Goal: Task Accomplishment & Management: Manage account settings

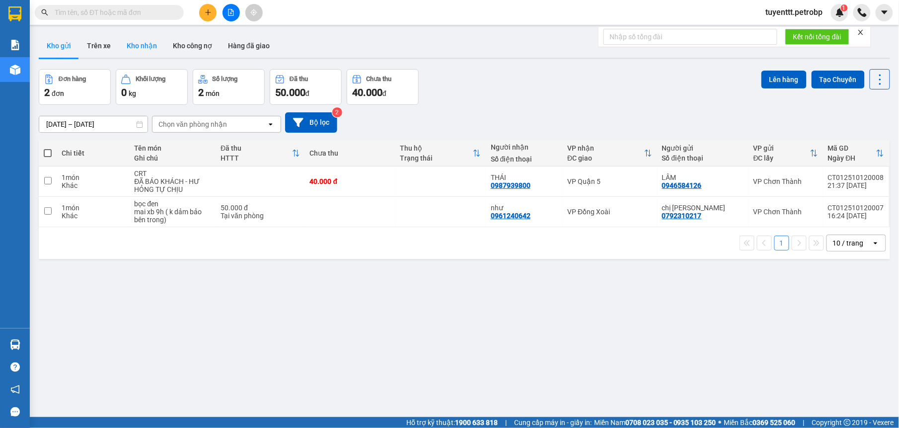
click at [148, 50] on button "Kho nhận" at bounding box center [142, 46] width 46 height 24
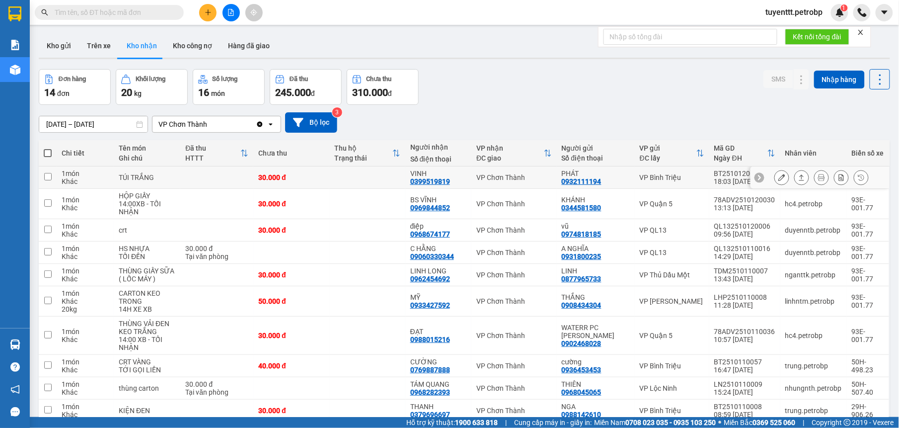
click at [441, 183] on div "0399519819" at bounding box center [430, 181] width 40 height 8
copy div "0399519819"
click at [779, 175] on button at bounding box center [782, 177] width 14 height 17
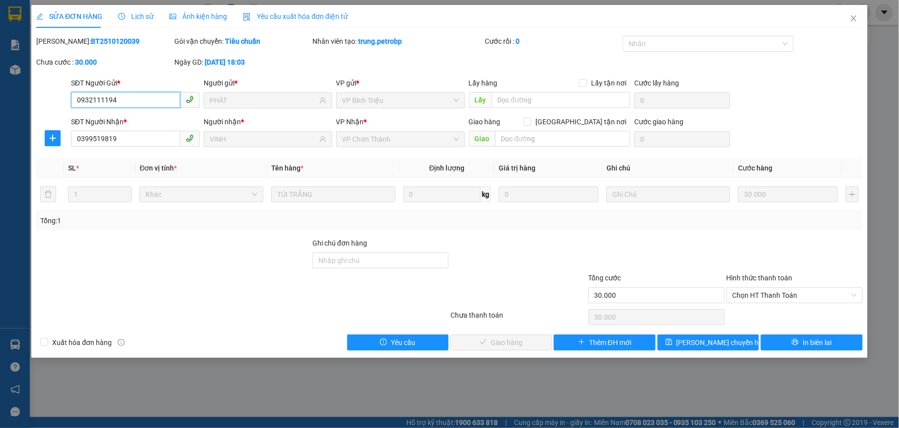
type input "0932111194"
type input "PHÁT"
type input "0399519819"
type input "VINH"
type input "30.000"
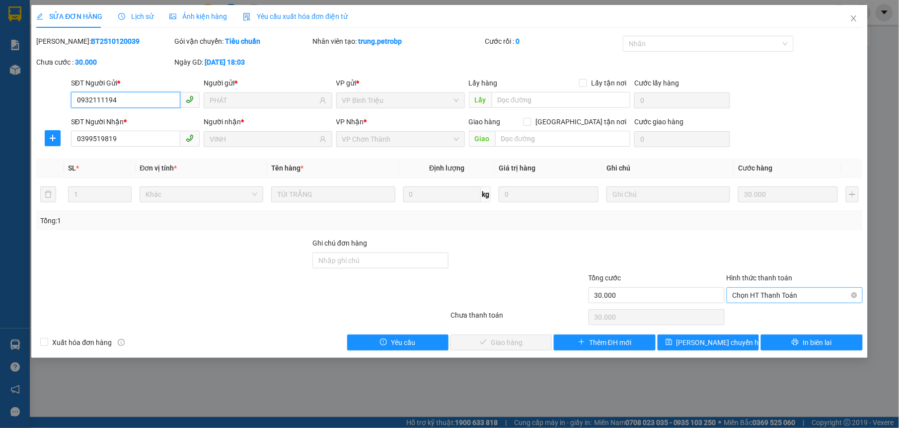
click at [779, 296] on span "Chọn HT Thanh Toán" at bounding box center [795, 295] width 124 height 15
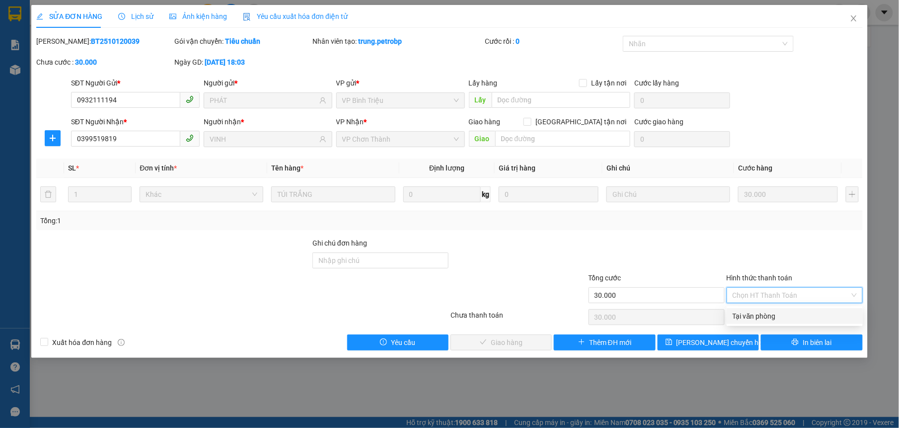
click at [757, 312] on div "Tại văn phòng" at bounding box center [795, 315] width 124 height 11
type input "0"
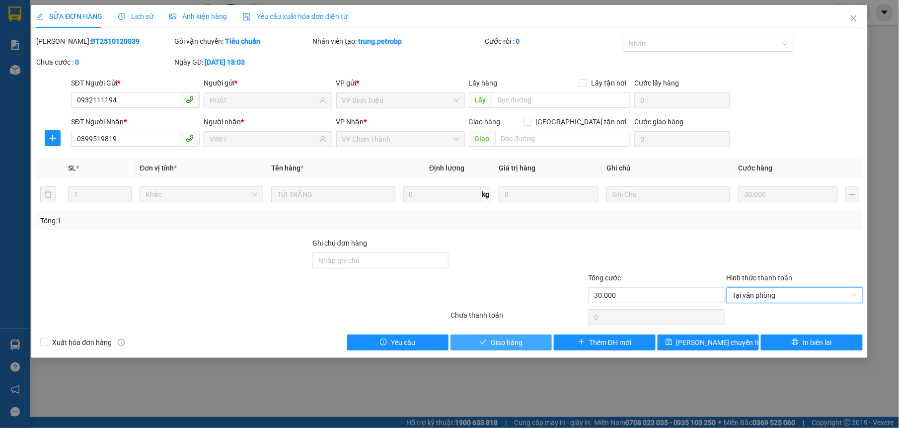
click at [514, 341] on span "Giao hàng" at bounding box center [507, 342] width 32 height 11
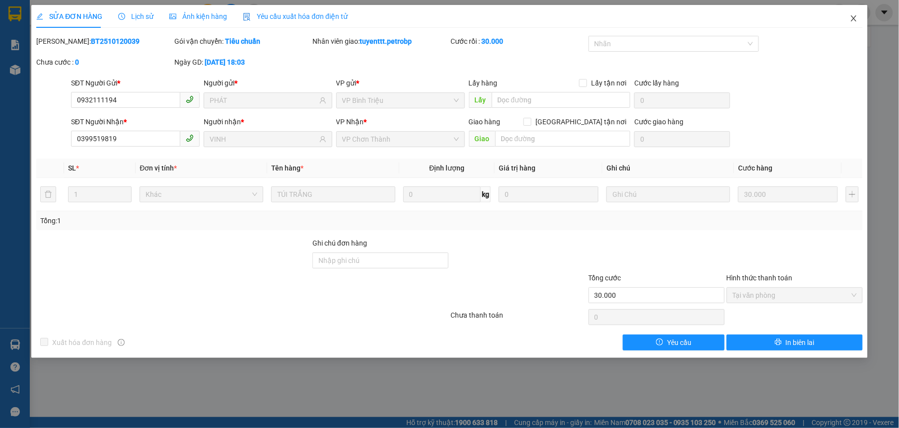
click at [853, 19] on icon "close" at bounding box center [853, 18] width 5 height 6
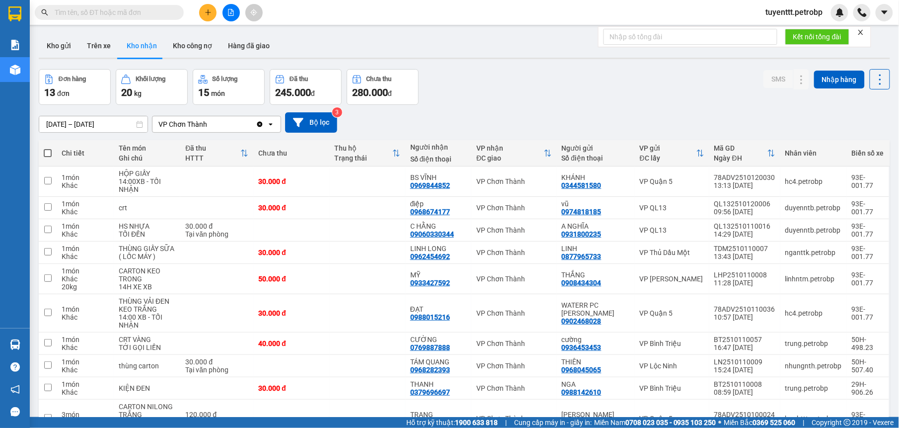
click at [207, 12] on icon "plus" at bounding box center [208, 12] width 7 height 7
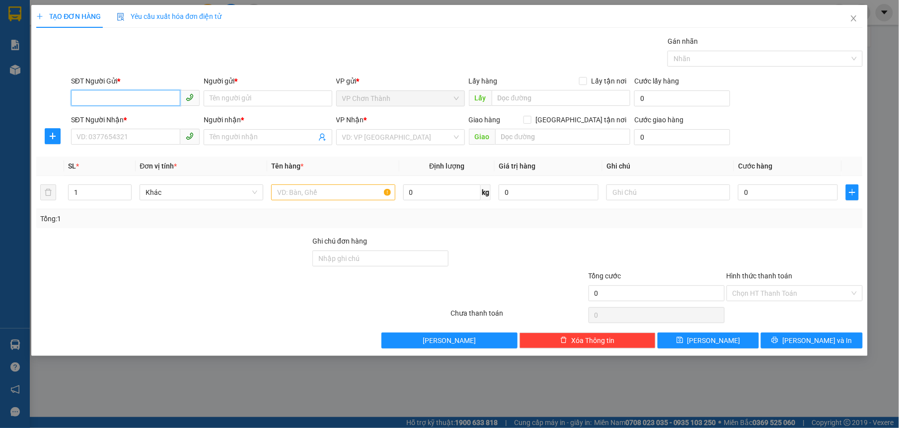
click at [120, 99] on input "SĐT Người Gửi *" at bounding box center [125, 98] width 109 height 16
click at [54, 136] on icon "plus" at bounding box center [53, 136] width 6 height 0
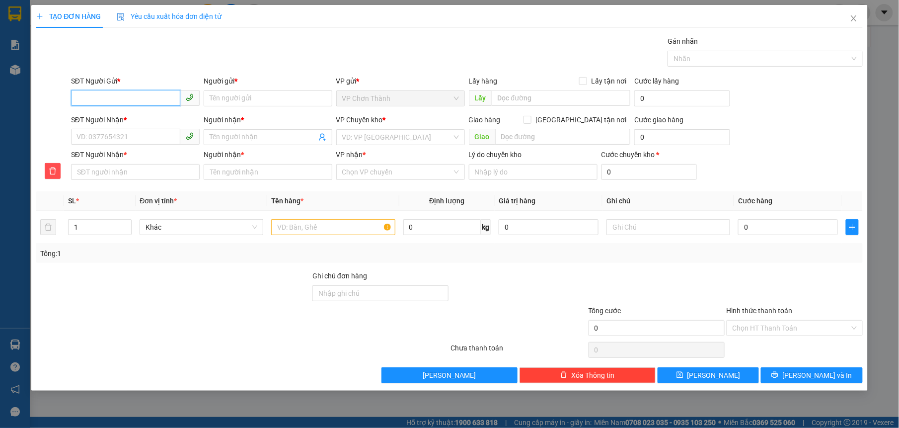
click at [128, 96] on input "SĐT Người Gửi *" at bounding box center [125, 98] width 109 height 16
type input "0933069172"
click at [237, 105] on input "Người gửi *" at bounding box center [268, 98] width 129 height 16
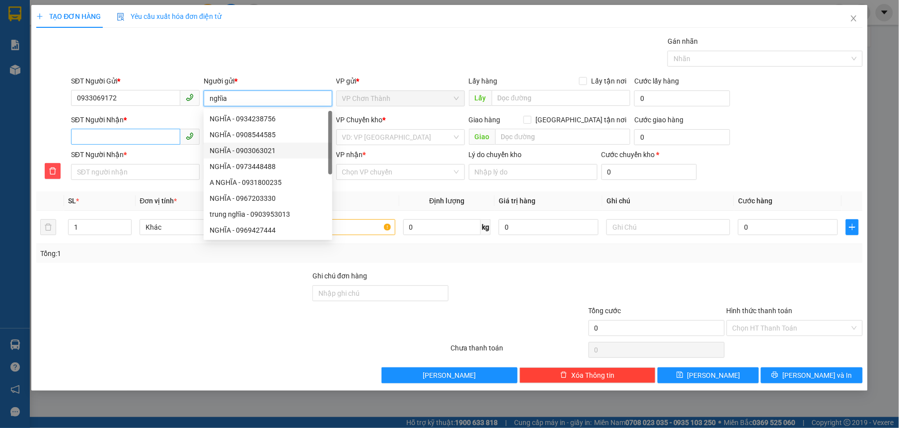
type input "nghĩa"
click at [157, 136] on input "SĐT Người Nhận *" at bounding box center [125, 137] width 109 height 16
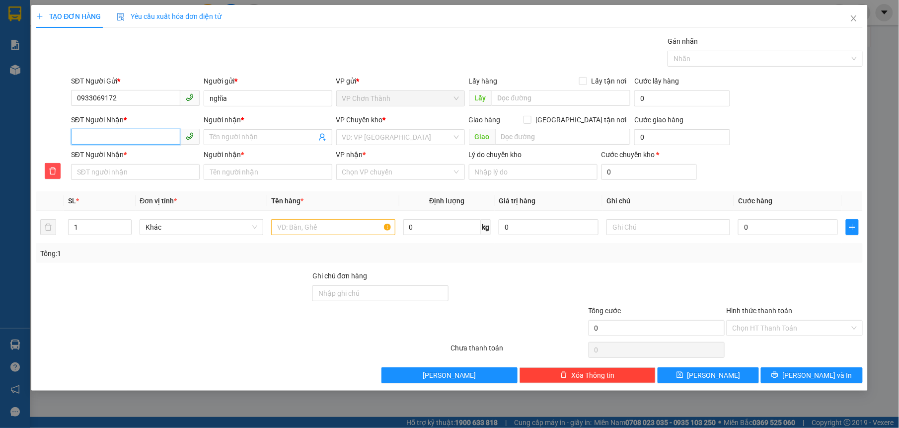
type input "0"
type input "03"
type input "033"
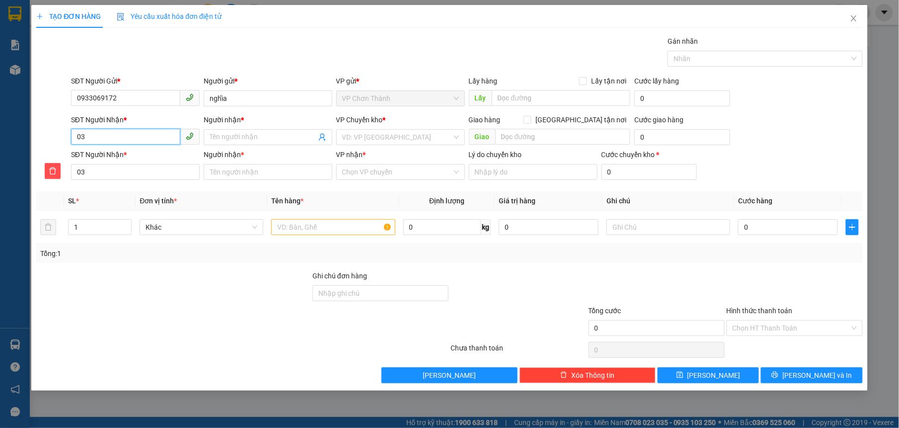
type input "033"
type input "0337"
type input "03370"
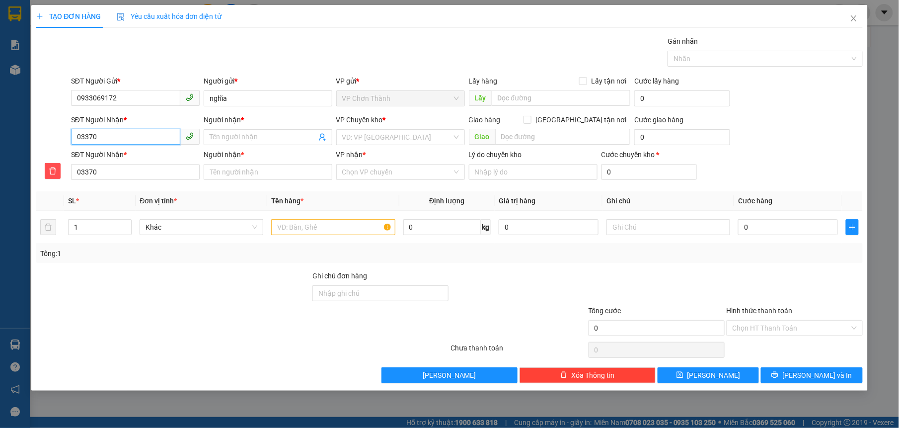
type input "033700"
type input "0337002"
type input "03370029"
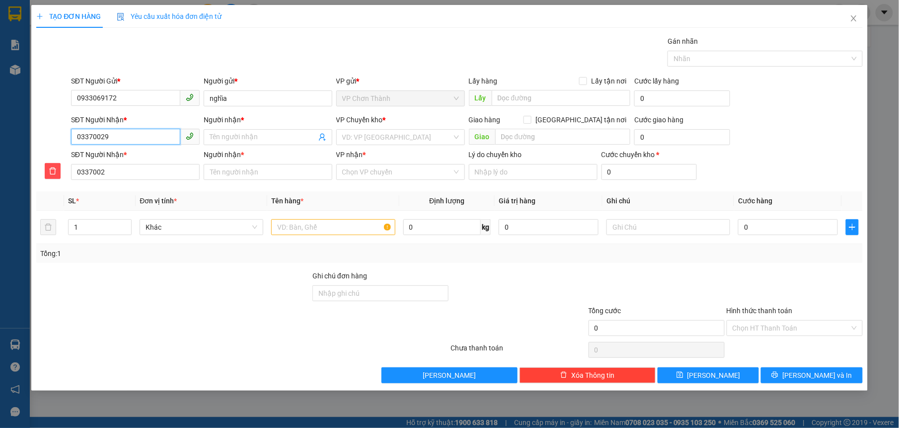
type input "03370029"
type input "033700297"
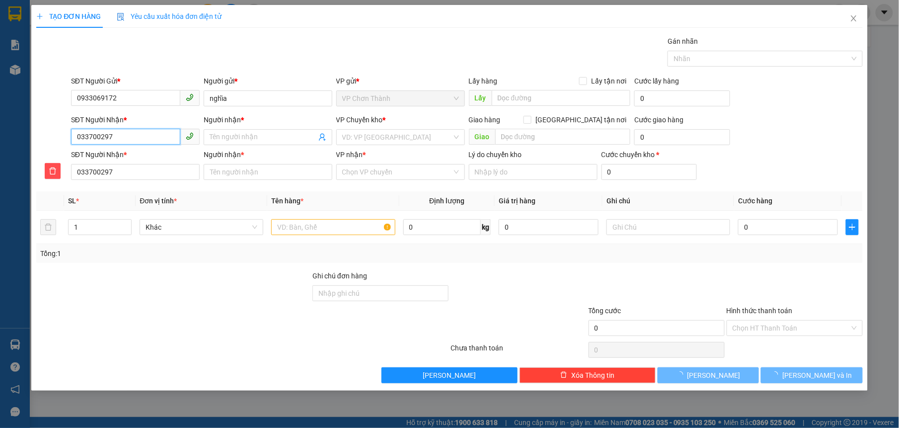
type input "0337002979"
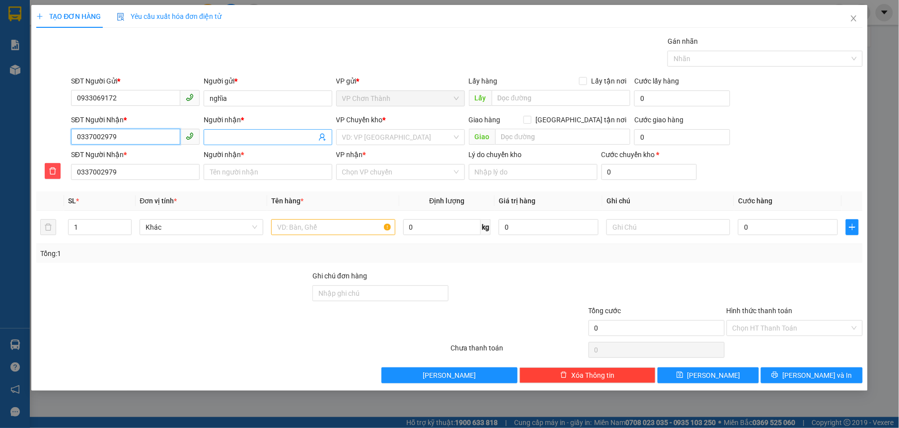
type input "0337002979"
click at [265, 136] on input "Người nhận *" at bounding box center [263, 137] width 107 height 11
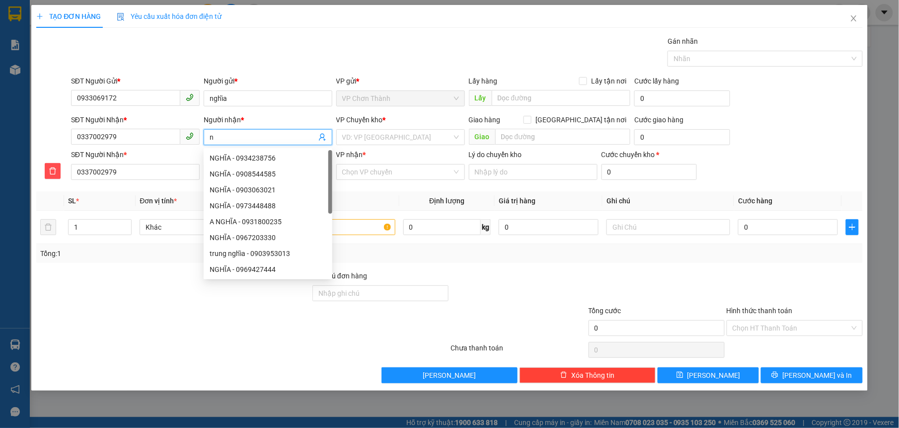
type input "ng"
type input "ngo"
type input "ngọc"
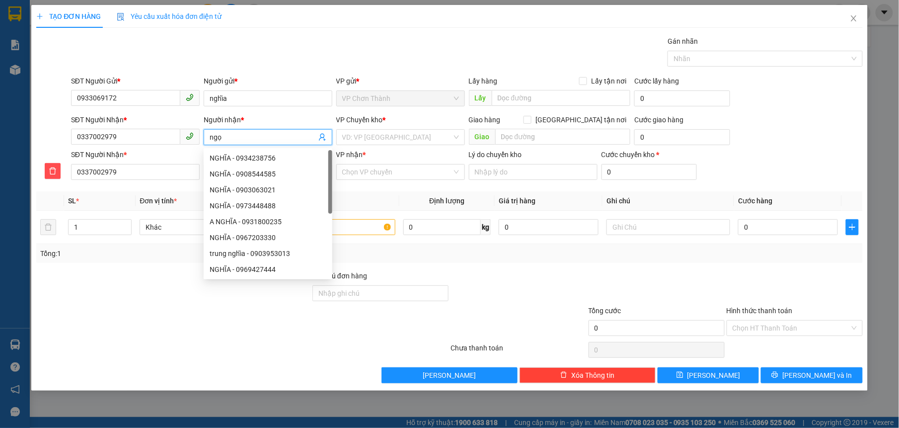
type input "ngọc"
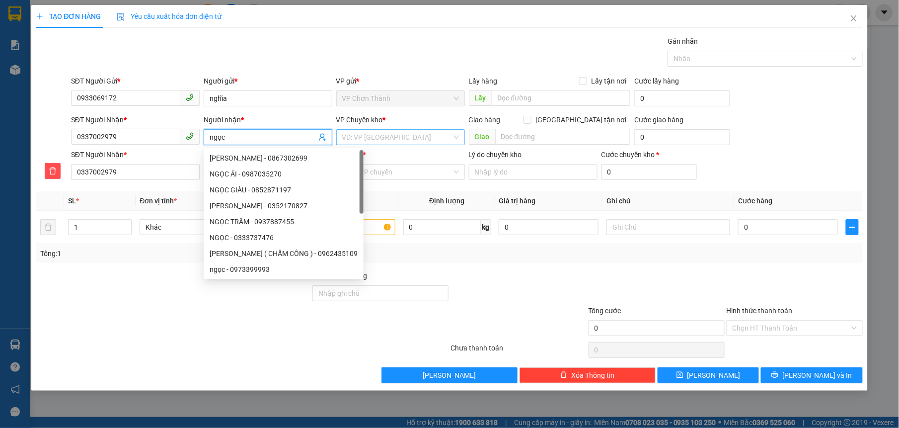
type input "ngọc"
click at [400, 132] on input "search" at bounding box center [397, 137] width 110 height 15
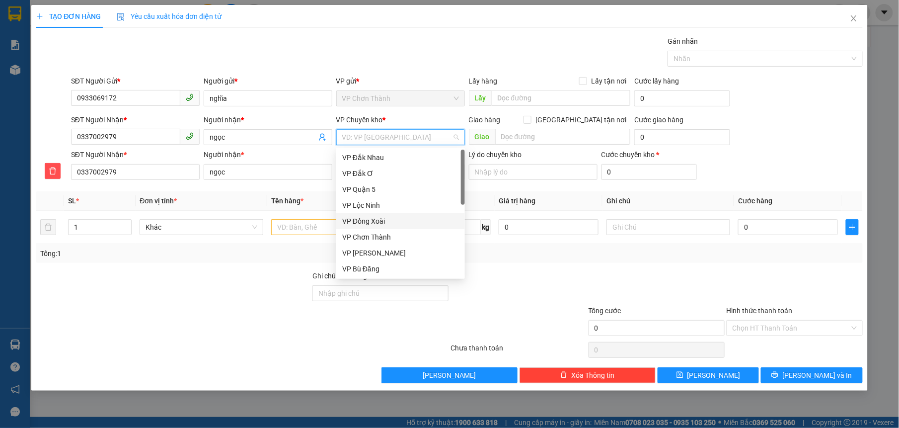
click at [390, 217] on div "VP Đồng Xoài" at bounding box center [400, 221] width 117 height 11
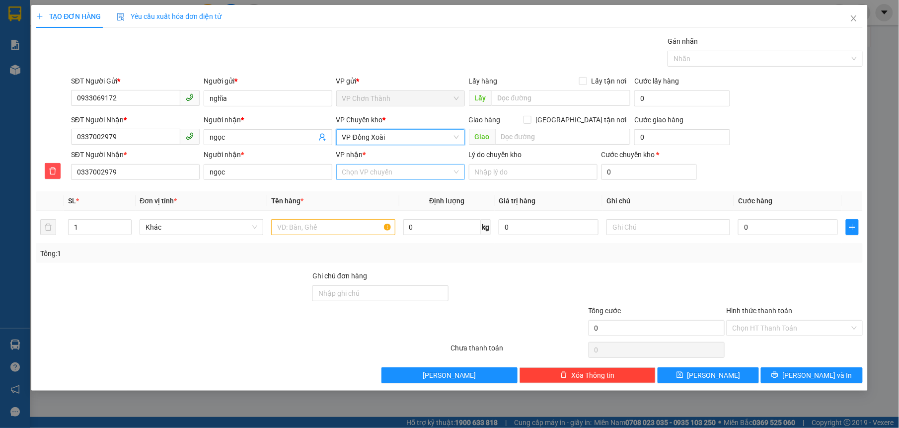
click at [400, 173] on input "VP nhận *" at bounding box center [397, 171] width 110 height 15
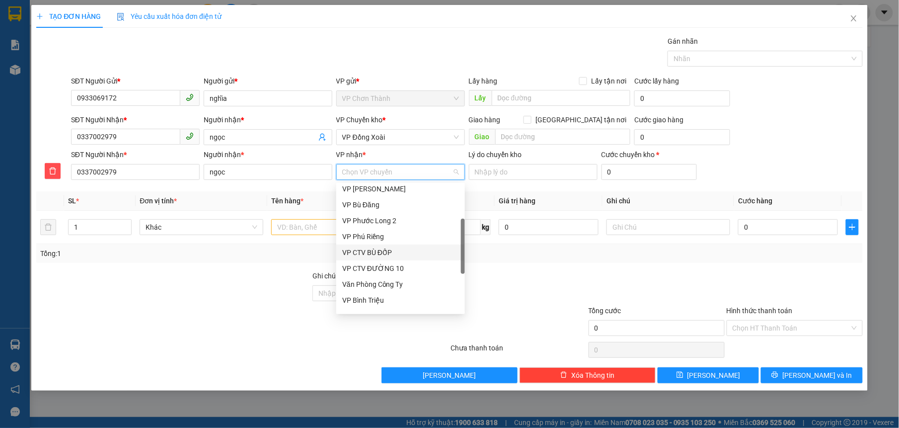
scroll to position [149, 0]
click at [390, 242] on div "VP Bình Triệu" at bounding box center [400, 250] width 129 height 16
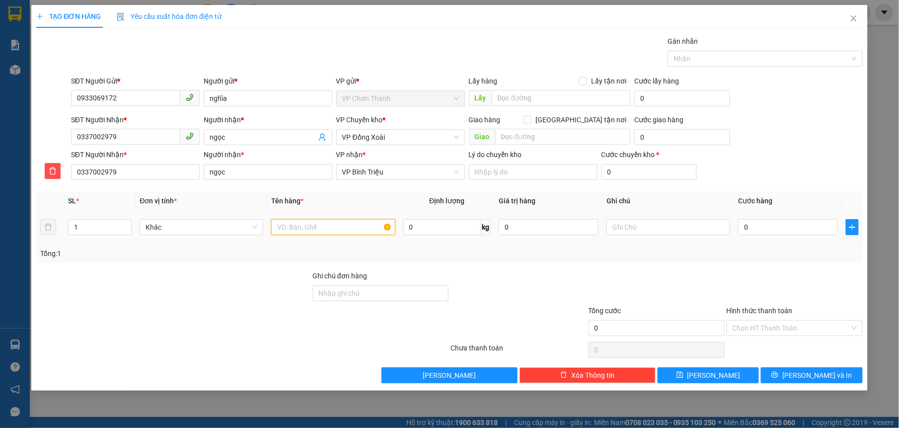
click at [330, 228] on input "text" at bounding box center [333, 227] width 124 height 16
type input "thùng xốp"
click at [813, 226] on input "0" at bounding box center [788, 227] width 100 height 16
type input "4"
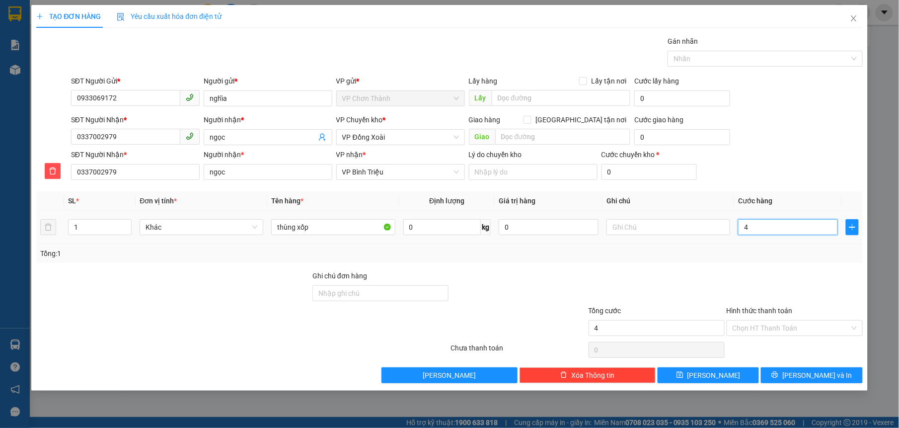
type input "4"
type input "40"
type input "400"
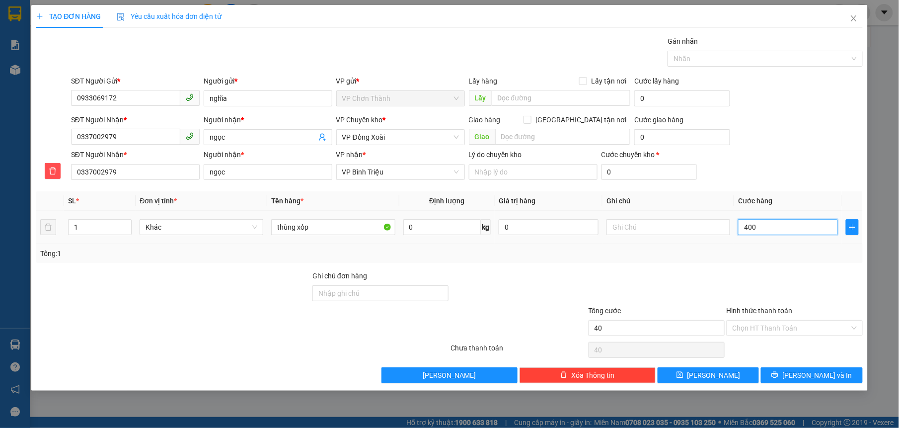
type input "400"
type input "4.000"
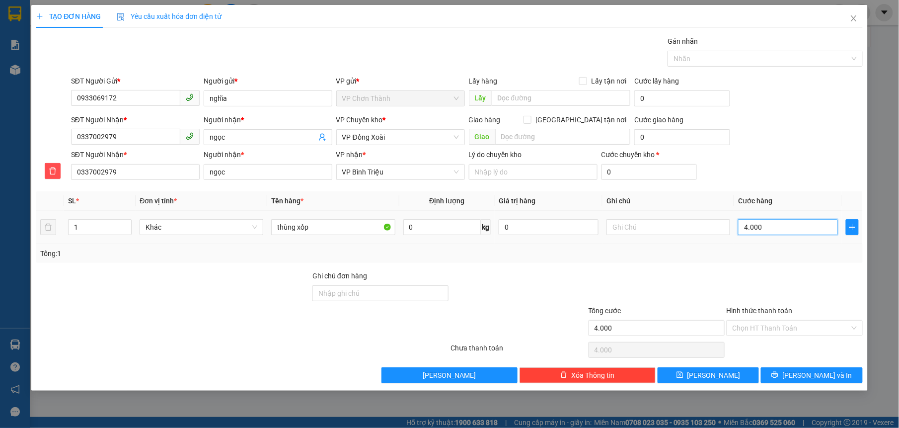
type input "40.000"
click at [625, 229] on input "text" at bounding box center [668, 227] width 124 height 16
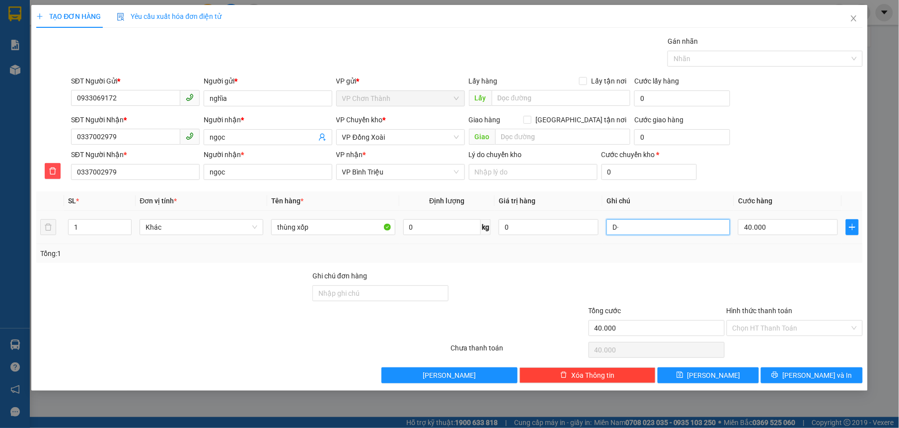
type input "D"
type input "ĐỒ ĂN - GỌI NGƯỜI NHẬN KHI HÀNG TỚI"
click at [768, 324] on input "Hình thức thanh toán" at bounding box center [791, 327] width 117 height 15
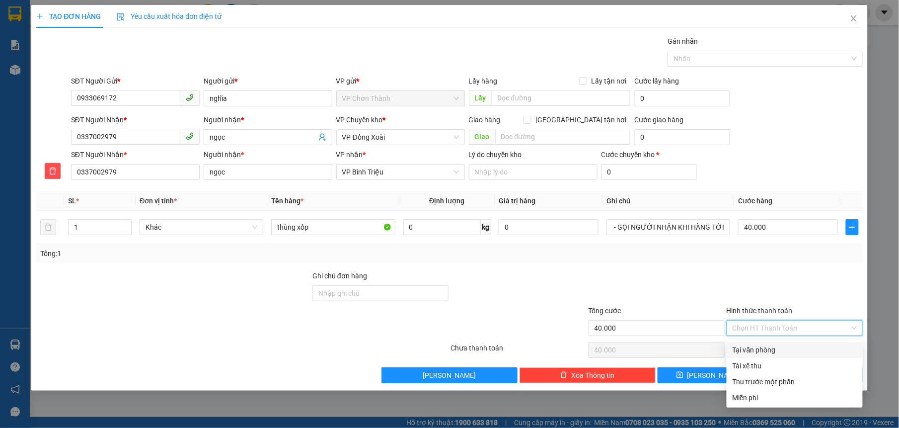
scroll to position [0, 0]
click at [49, 171] on icon "delete" at bounding box center [53, 171] width 8 height 8
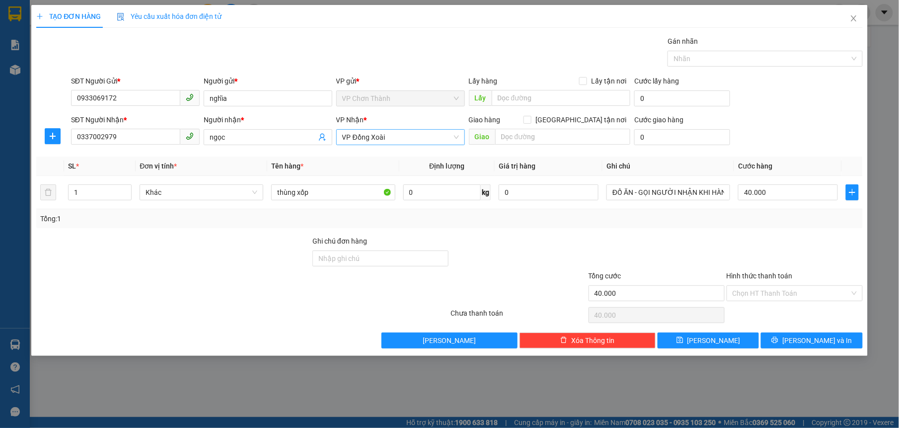
click at [405, 138] on span "VP Đồng Xoài" at bounding box center [400, 137] width 117 height 15
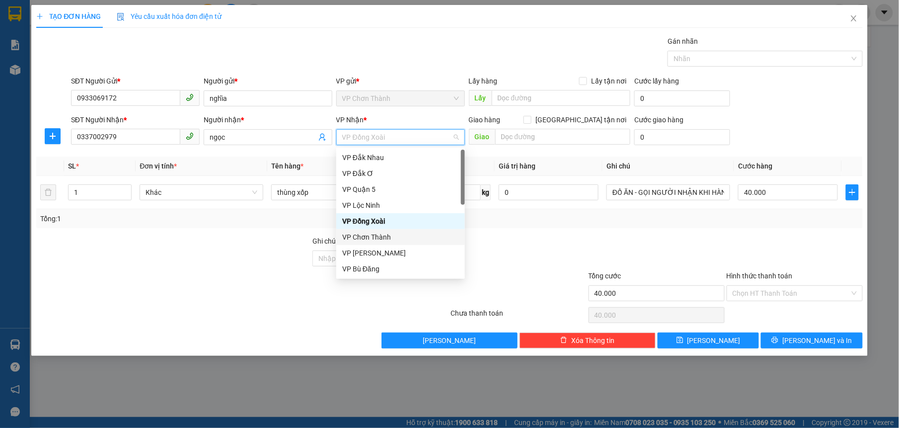
scroll to position [149, 0]
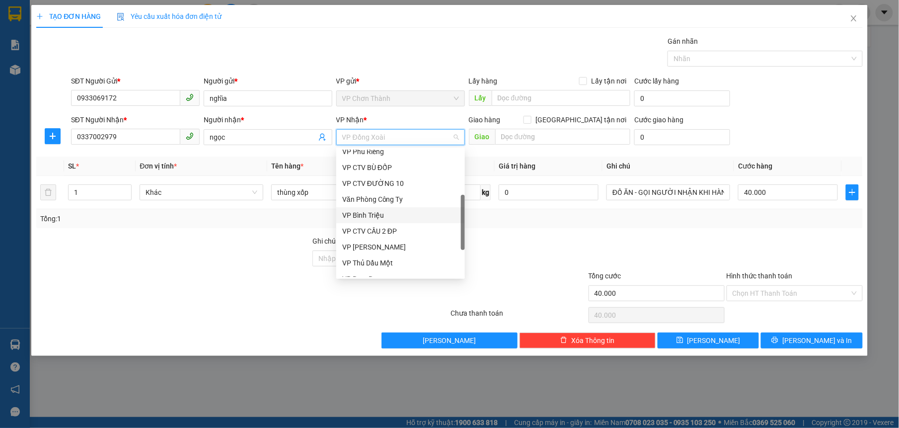
click at [389, 216] on div "VP Bình Triệu" at bounding box center [400, 215] width 117 height 11
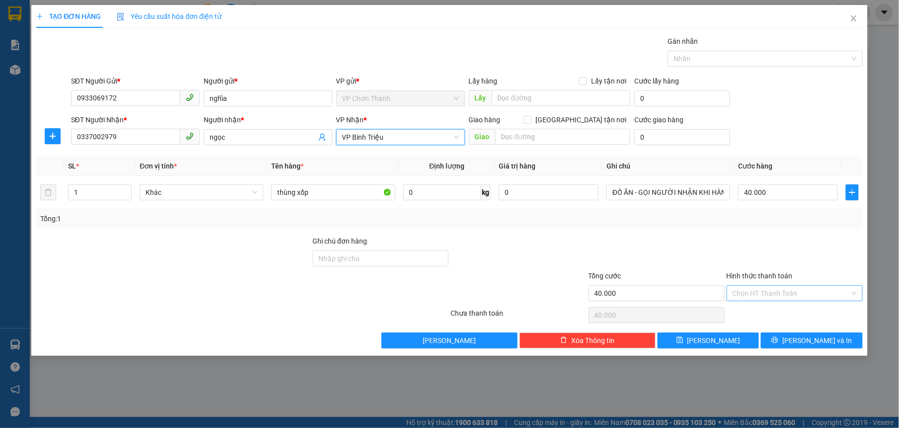
click at [782, 293] on input "Hình thức thanh toán" at bounding box center [791, 293] width 117 height 15
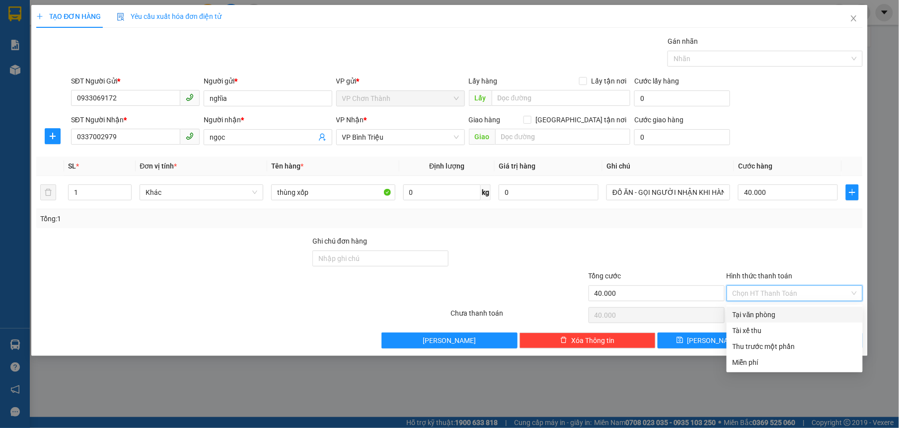
click at [779, 317] on div "Tại văn phòng" at bounding box center [795, 314] width 124 height 11
type input "0"
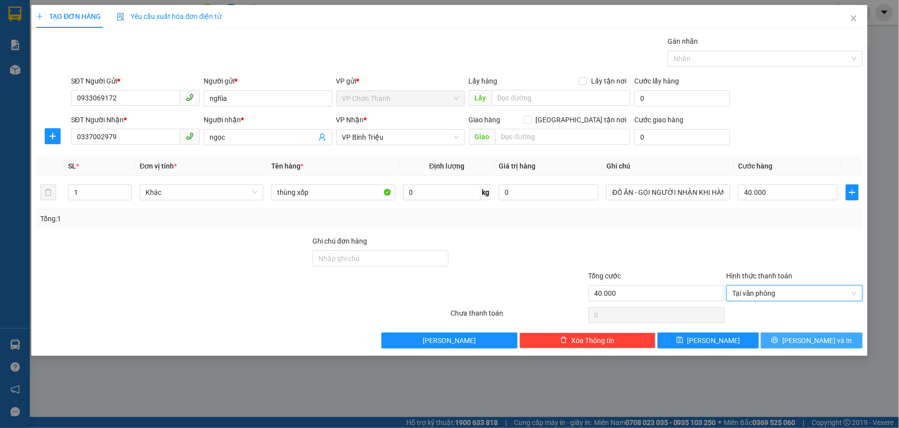
click at [785, 338] on button "[PERSON_NAME] và In" at bounding box center [811, 340] width 101 height 16
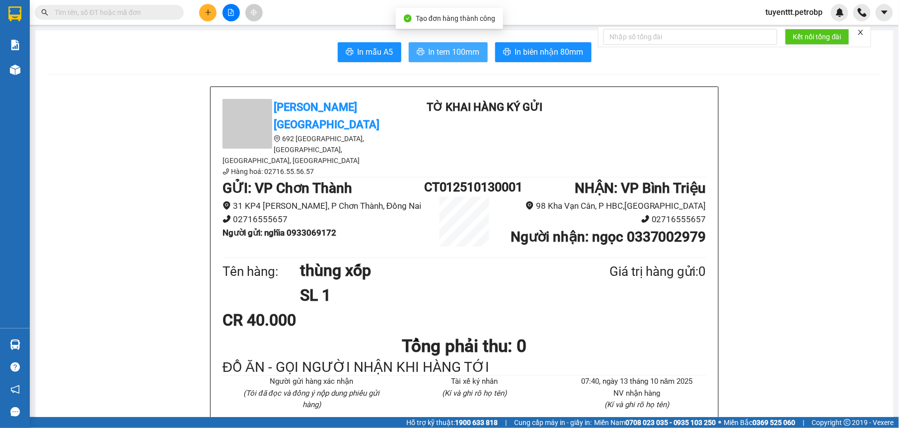
click at [438, 58] on span "In tem 100mm" at bounding box center [454, 52] width 51 height 12
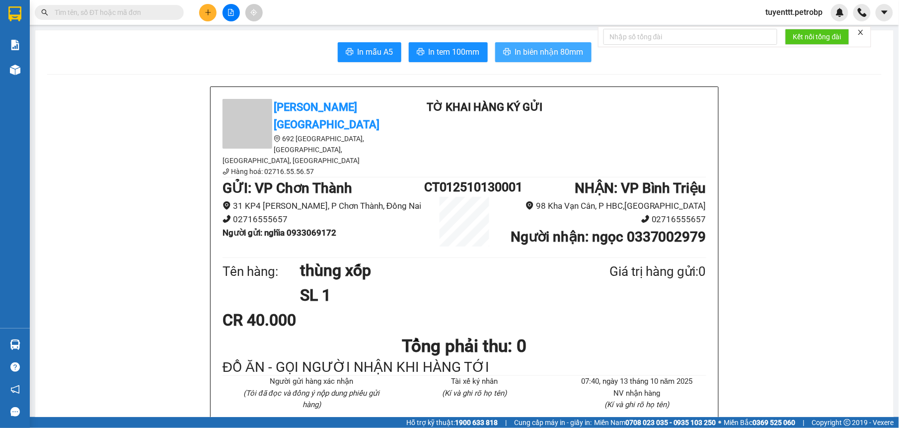
click at [537, 44] on button "In biên nhận 80mm" at bounding box center [543, 52] width 96 height 20
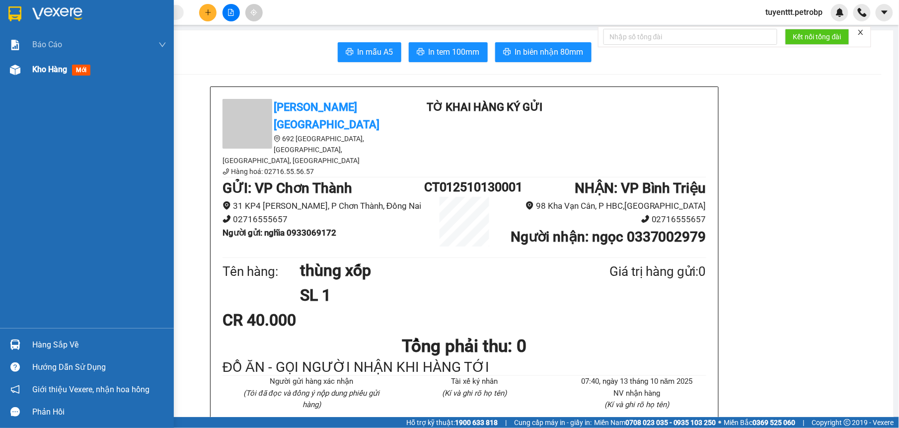
click at [14, 62] on div at bounding box center [14, 69] width 17 height 17
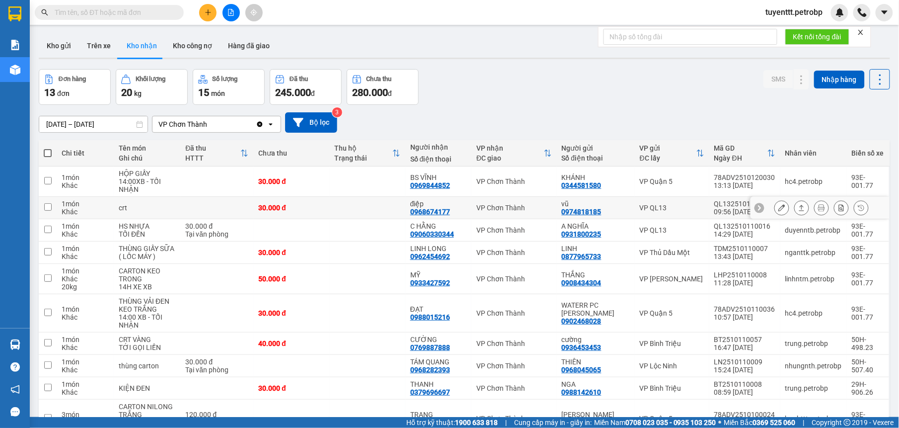
click at [470, 209] on td "điệp 0968674177" at bounding box center [438, 208] width 67 height 22
checkbox input "true"
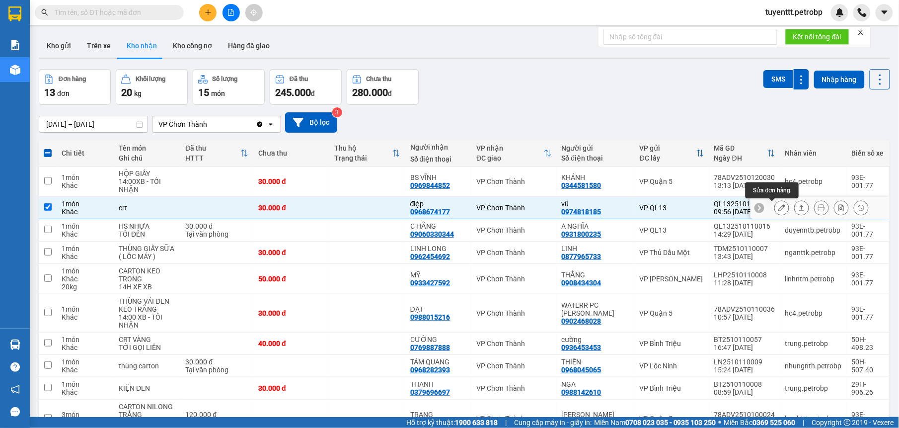
click at [775, 205] on button at bounding box center [782, 207] width 14 height 17
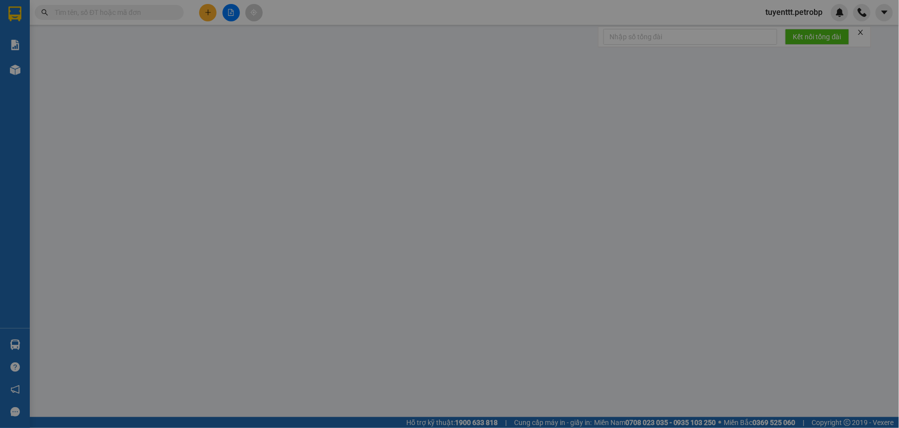
type input "0974818185"
type input "vũ"
type input "0968674177"
type input "điệp"
type input "30.000"
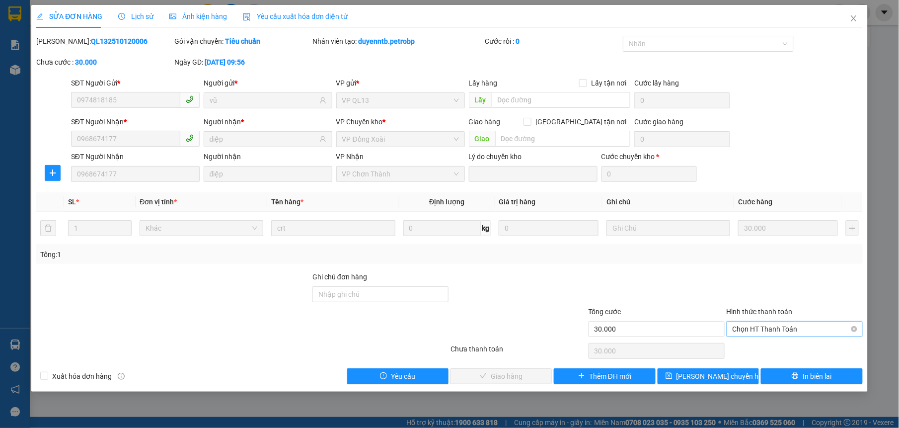
click at [793, 330] on span "Chọn HT Thanh Toán" at bounding box center [795, 328] width 124 height 15
click at [776, 349] on div "Tại văn phòng" at bounding box center [795, 349] width 124 height 11
type input "0"
click at [525, 376] on button "Giao hàng" at bounding box center [500, 376] width 101 height 16
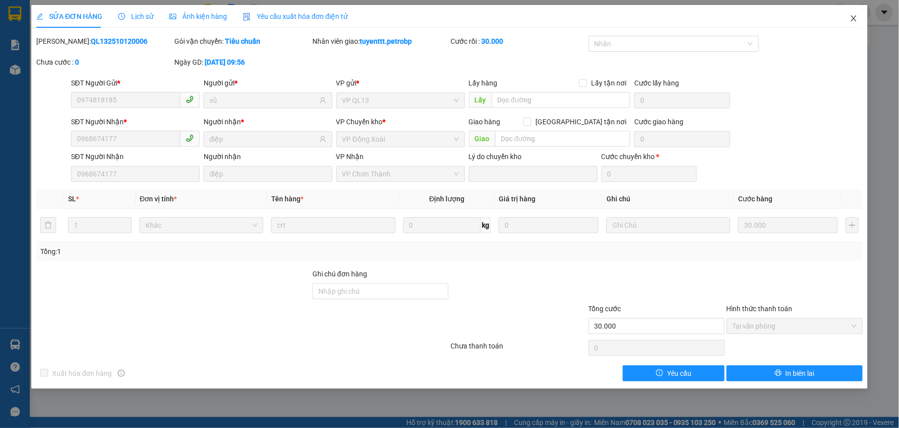
click at [853, 22] on icon "close" at bounding box center [854, 18] width 8 height 8
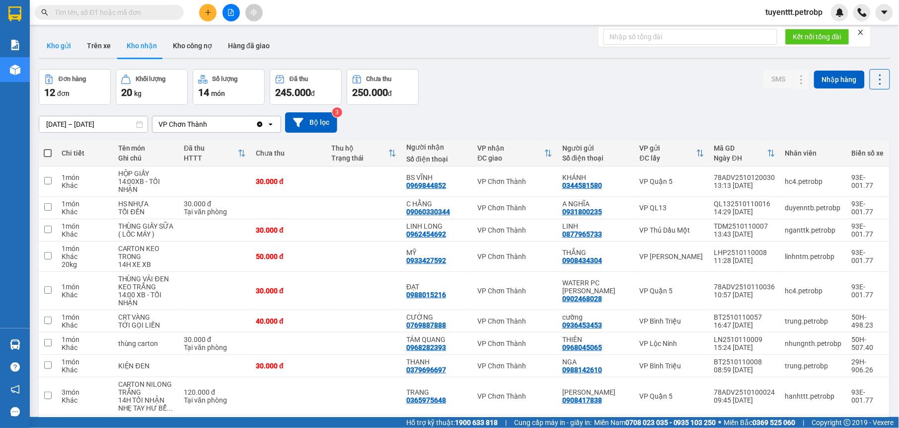
click at [62, 40] on button "Kho gửi" at bounding box center [59, 46] width 40 height 24
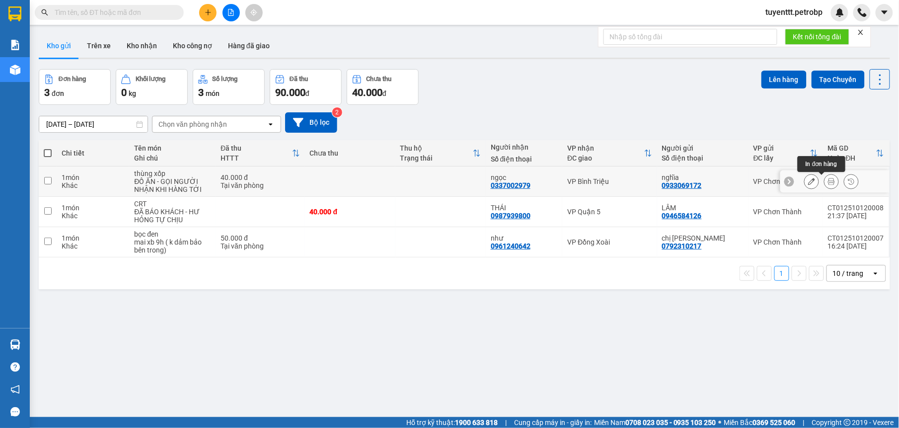
click at [828, 179] on icon at bounding box center [831, 181] width 7 height 7
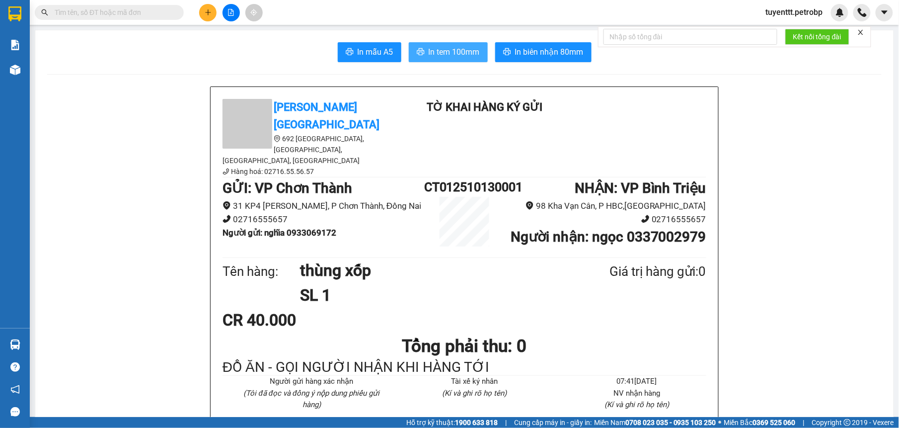
click at [442, 54] on span "In tem 100mm" at bounding box center [454, 52] width 51 height 12
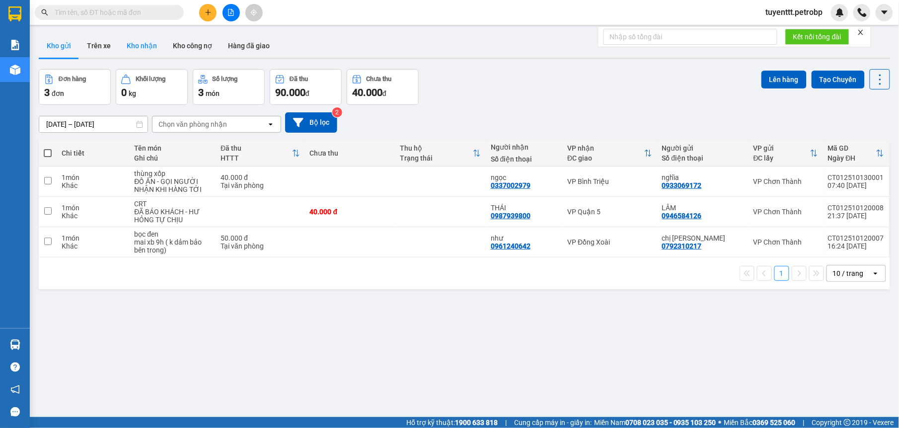
click at [139, 43] on button "Kho nhận" at bounding box center [142, 46] width 46 height 24
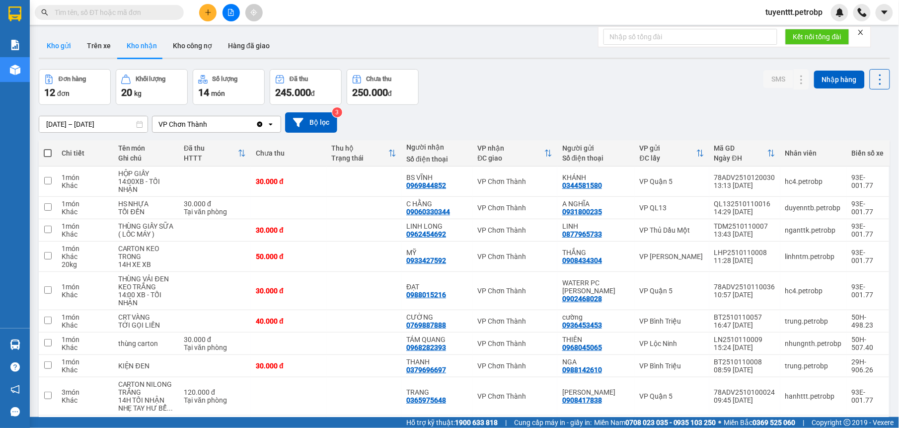
click at [54, 48] on button "Kho gửi" at bounding box center [59, 46] width 40 height 24
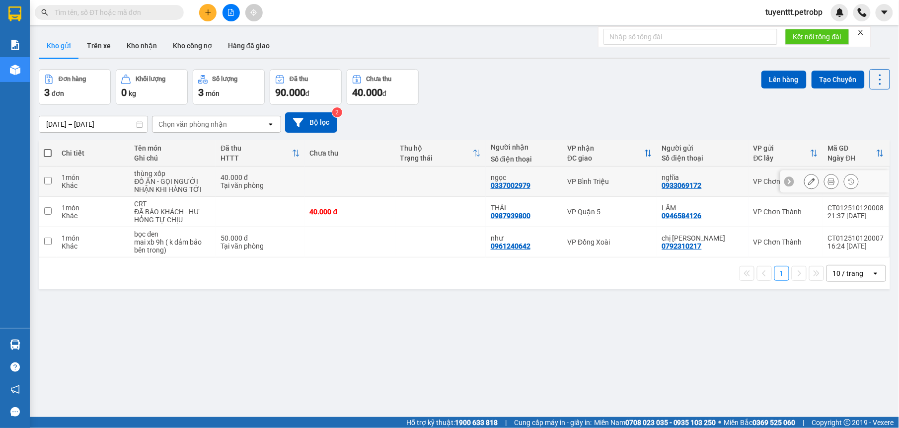
click at [448, 179] on td at bounding box center [440, 181] width 90 height 30
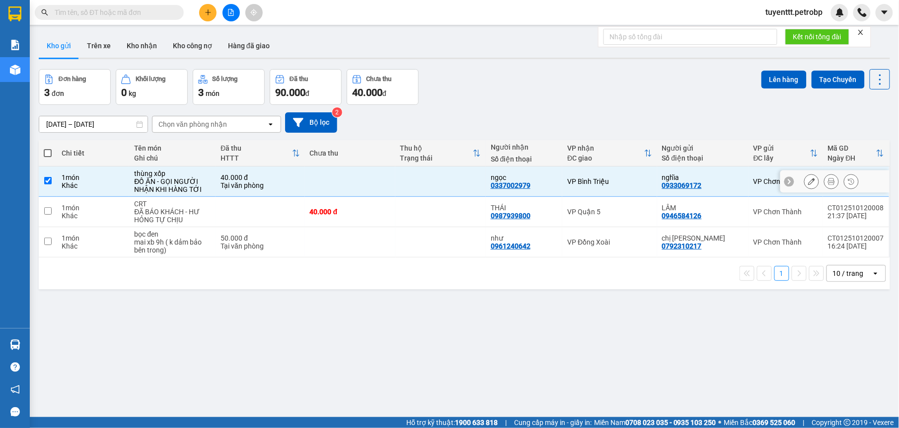
checkbox input "true"
click at [780, 75] on button "Lên hàng" at bounding box center [783, 80] width 45 height 18
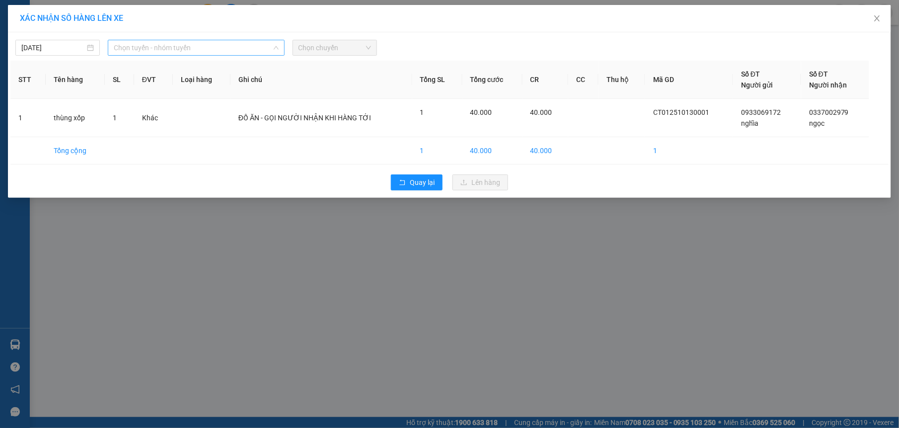
click at [161, 50] on span "Chọn tuyến - nhóm tuyến" at bounding box center [196, 47] width 165 height 15
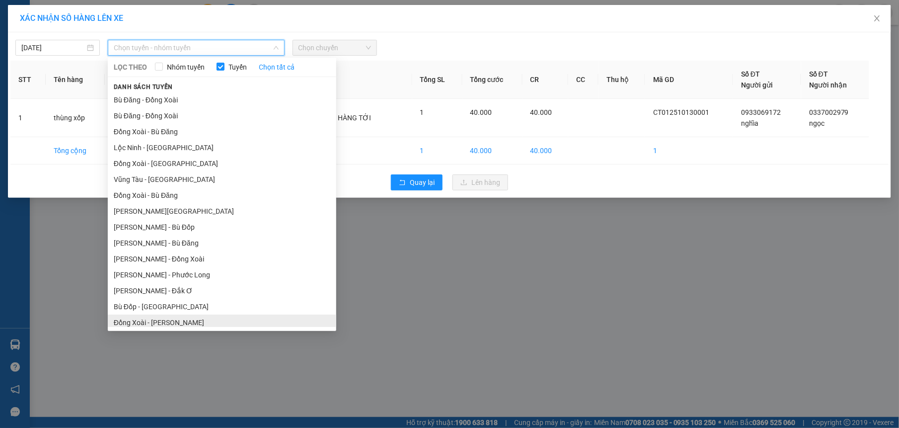
scroll to position [71, 0]
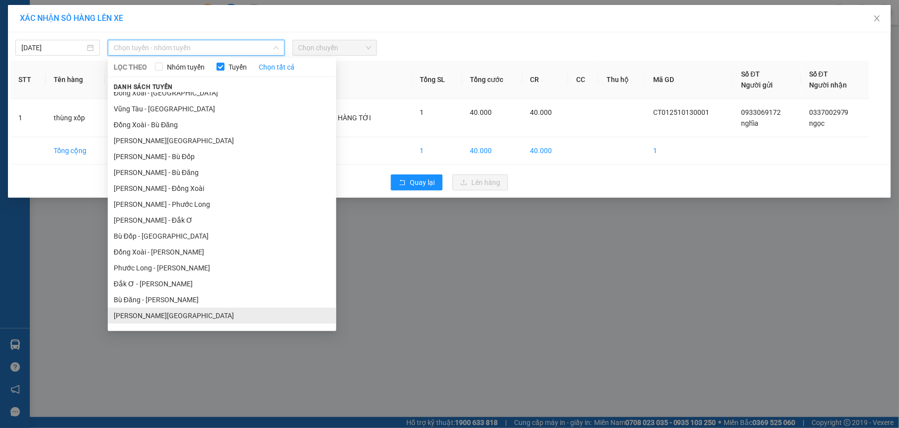
click at [176, 314] on li "[PERSON_NAME][GEOGRAPHIC_DATA]" at bounding box center [222, 315] width 228 height 16
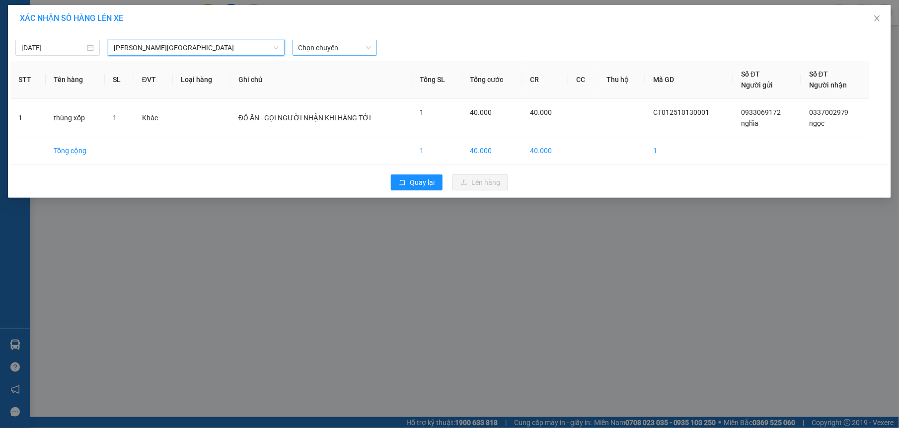
click at [337, 50] on span "Chọn chuyến" at bounding box center [334, 47] width 73 height 15
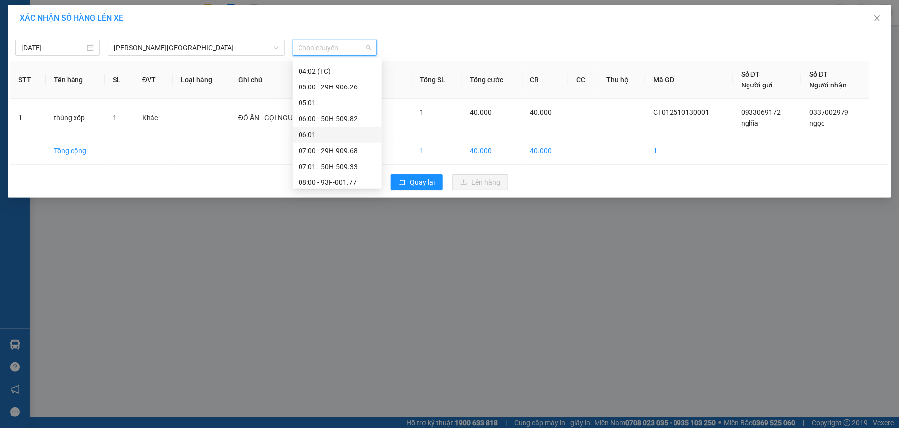
scroll to position [191, 0]
click at [334, 146] on div "07:01 - 50H-509.33" at bounding box center [336, 147] width 77 height 11
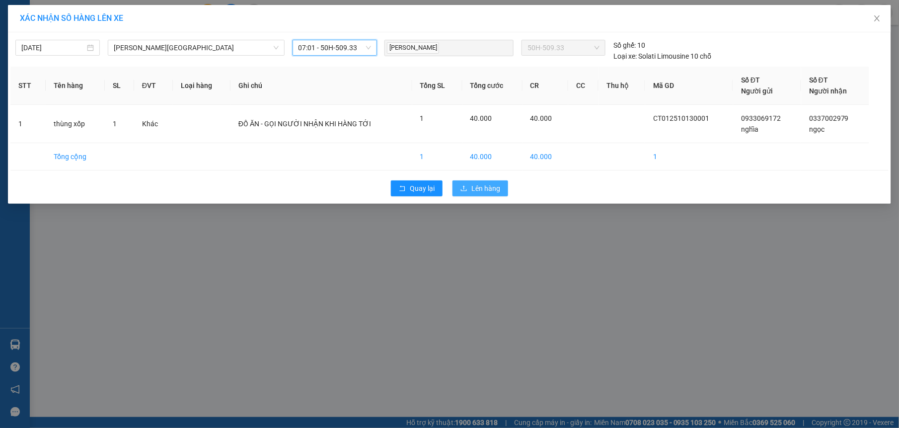
click at [502, 189] on button "Lên hàng" at bounding box center [480, 188] width 56 height 16
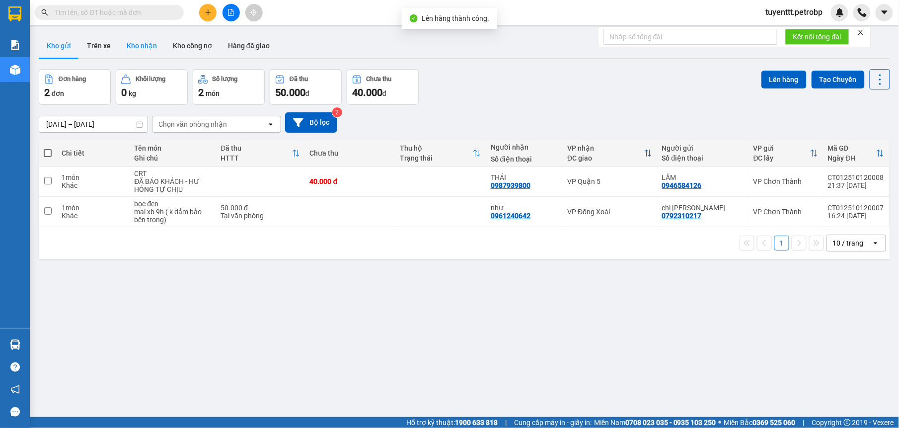
click at [144, 41] on button "Kho nhận" at bounding box center [142, 46] width 46 height 24
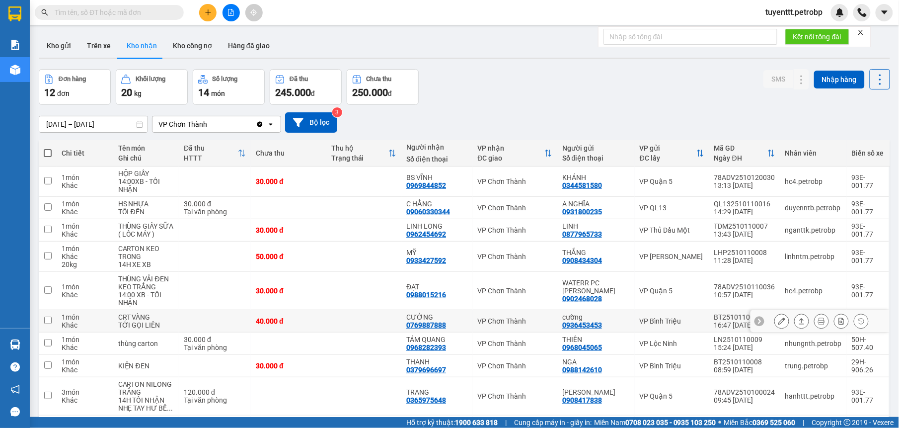
scroll to position [72, 0]
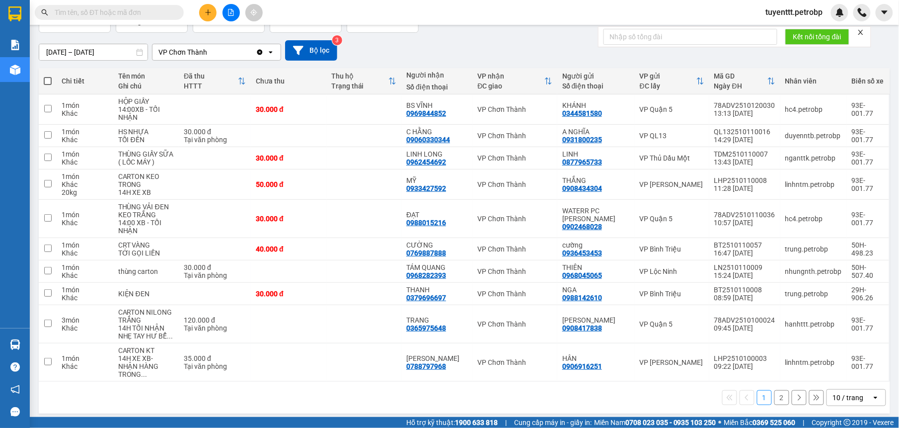
click at [202, 10] on button at bounding box center [207, 12] width 17 height 17
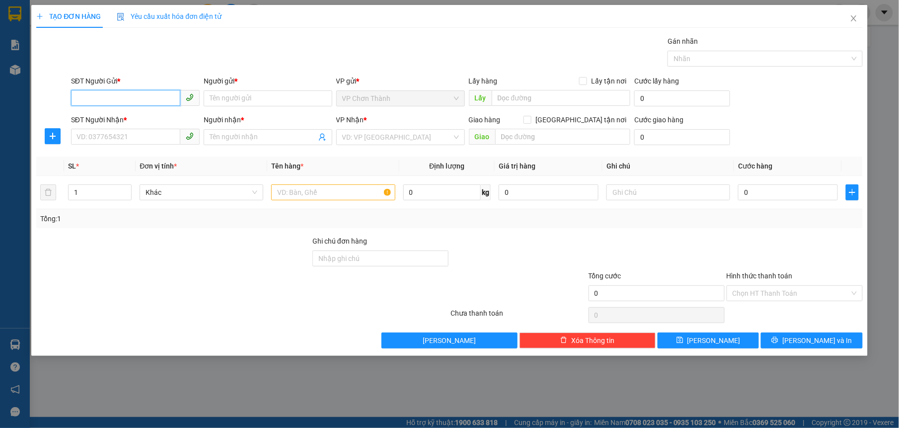
click at [146, 99] on input "SĐT Người Gửi *" at bounding box center [125, 98] width 109 height 16
click at [138, 98] on input "SĐT Người Gửi *" at bounding box center [125, 98] width 109 height 16
type input "0976979448"
click at [165, 116] on div "0976979448 - NHA KHOA SG LUXURY" at bounding box center [135, 118] width 117 height 11
type input "NHA KHOA SG LUXURY"
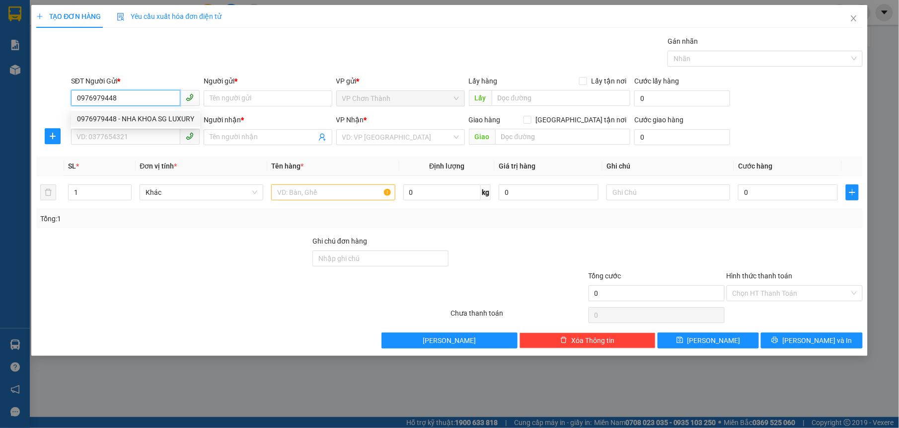
type input "0332057565"
type input "LABO AN NHIÊN"
type input "30.000"
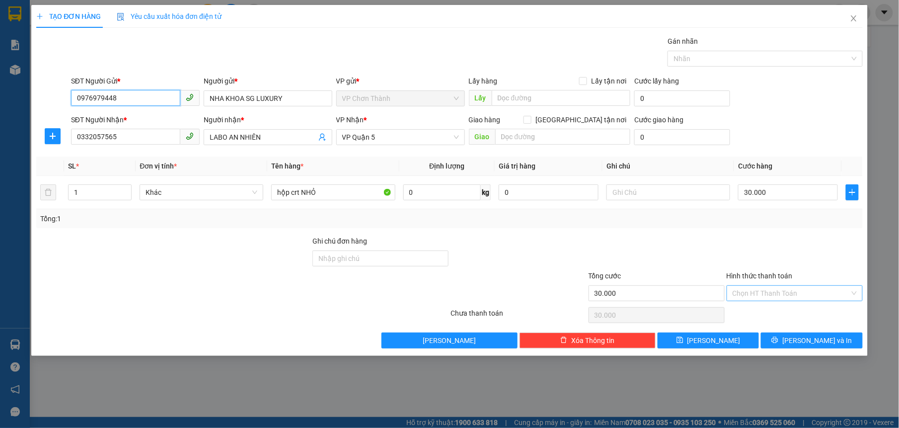
type input "0976979448"
click at [773, 295] on input "Hình thức thanh toán" at bounding box center [791, 293] width 117 height 15
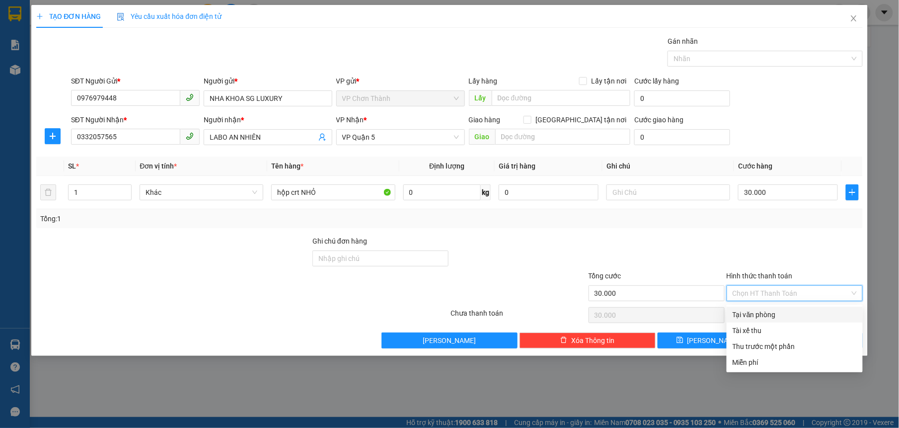
click at [771, 314] on div "Tại văn phòng" at bounding box center [795, 314] width 124 height 11
type input "0"
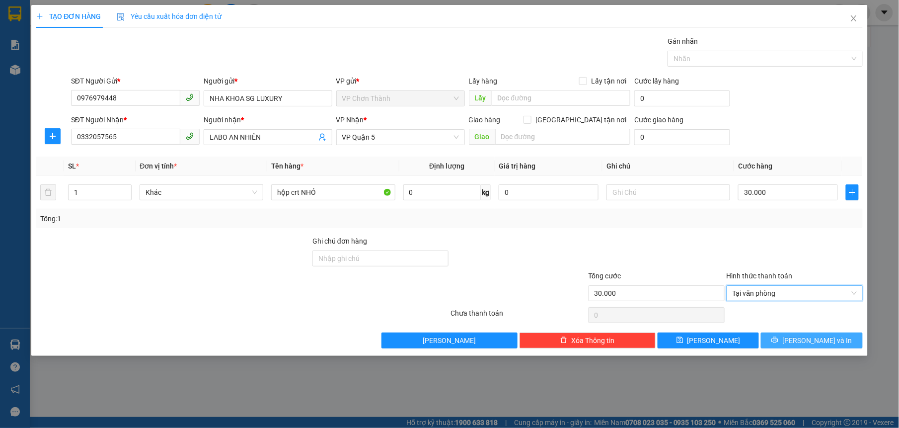
click at [805, 346] on span "[PERSON_NAME] và In" at bounding box center [817, 340] width 70 height 11
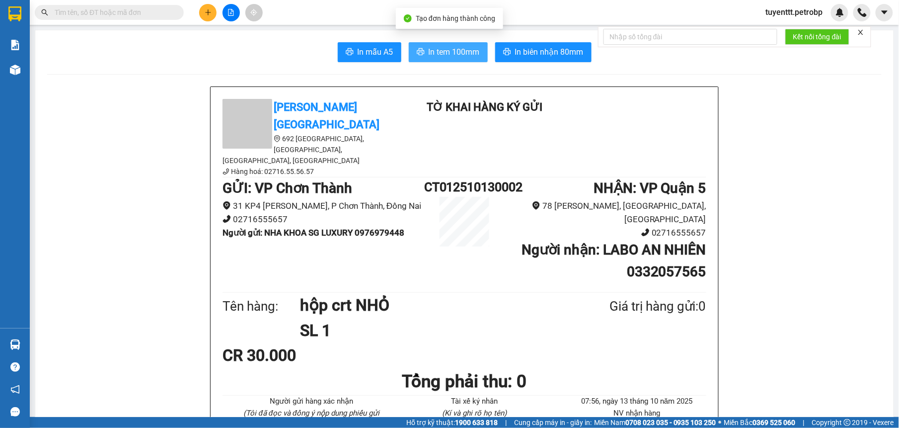
click at [429, 51] on span "In tem 100mm" at bounding box center [454, 52] width 51 height 12
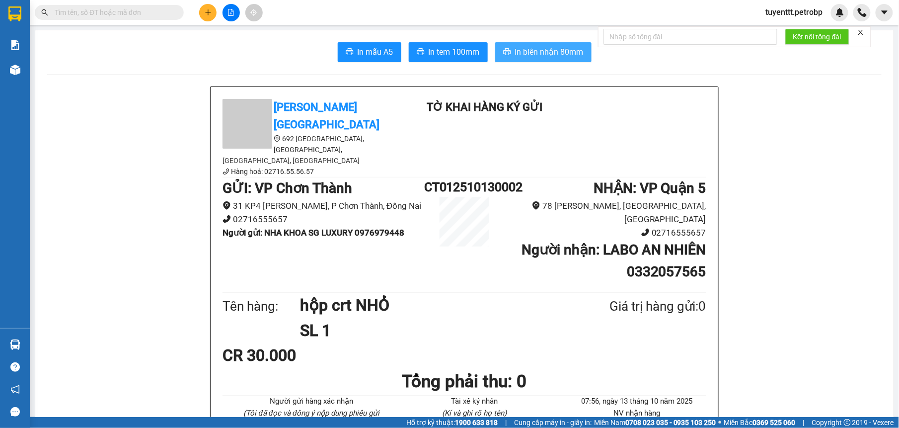
click at [529, 51] on span "In biên nhận 80mm" at bounding box center [549, 52] width 69 height 12
click at [133, 13] on input "text" at bounding box center [113, 12] width 117 height 11
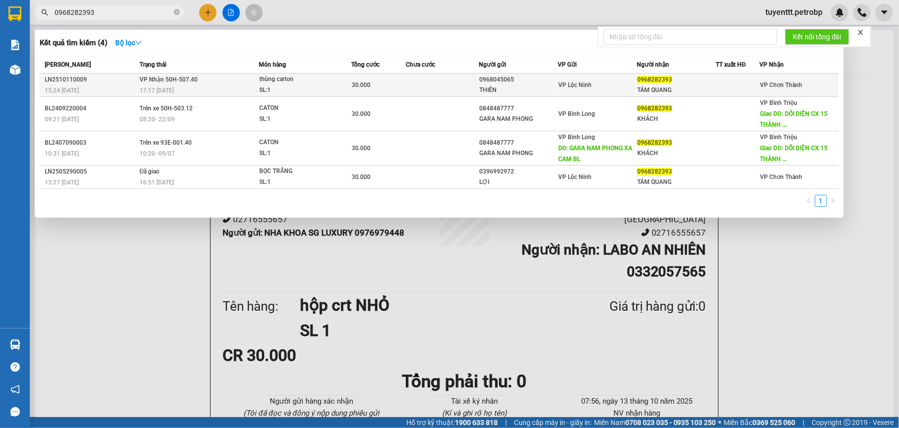
type input "0968282393"
click at [228, 76] on td "VP Nhận 50H-507.40 17:17 [DATE]" at bounding box center [198, 85] width 122 height 23
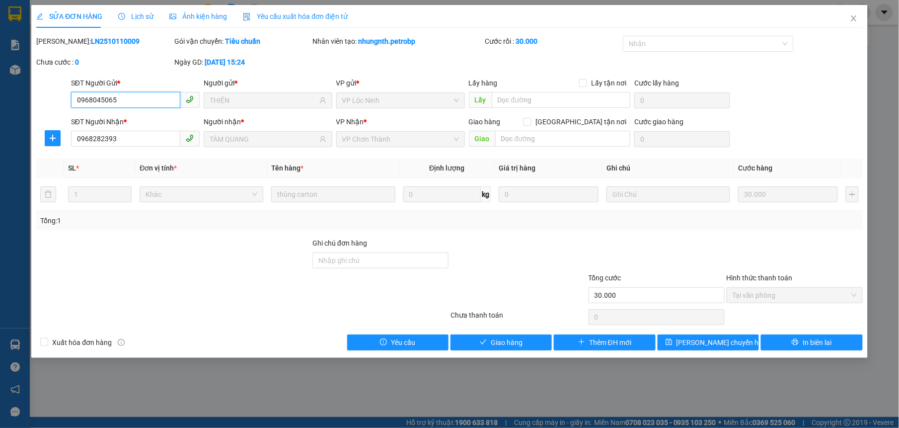
type input "0968045065"
type input "THIÊN"
type input "0968282393"
type input "TÁM QUANG"
type input "30.000"
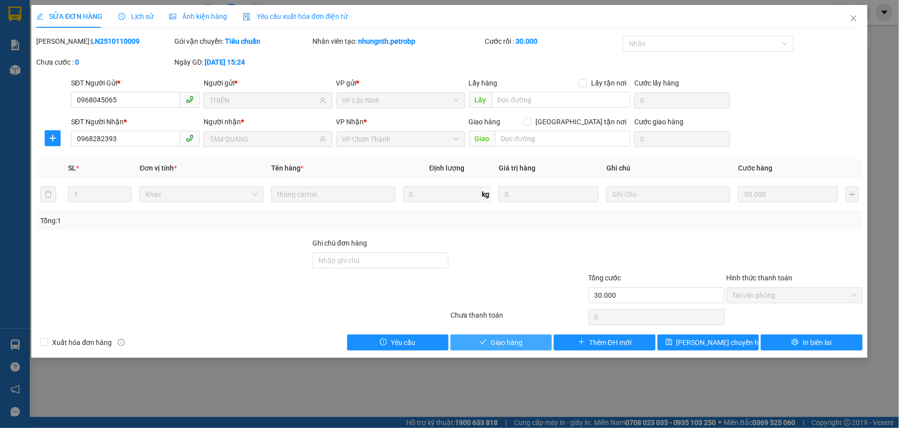
click at [517, 348] on span "Giao hàng" at bounding box center [507, 342] width 32 height 11
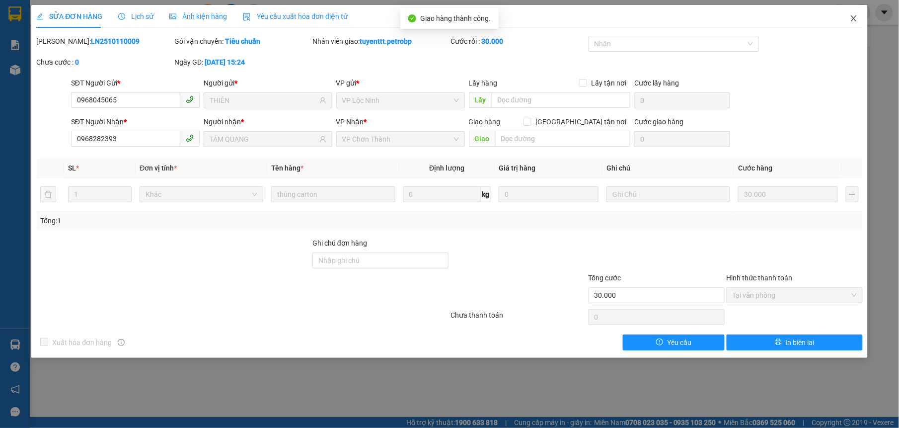
click at [859, 15] on span "Close" at bounding box center [854, 19] width 28 height 28
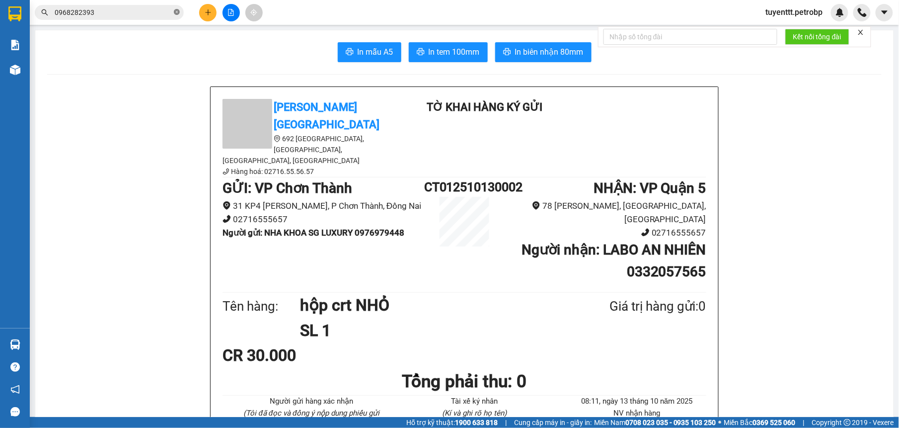
drag, startPoint x: 179, startPoint y: 8, endPoint x: 168, endPoint y: 10, distance: 11.6
click at [177, 9] on span at bounding box center [177, 12] width 6 height 9
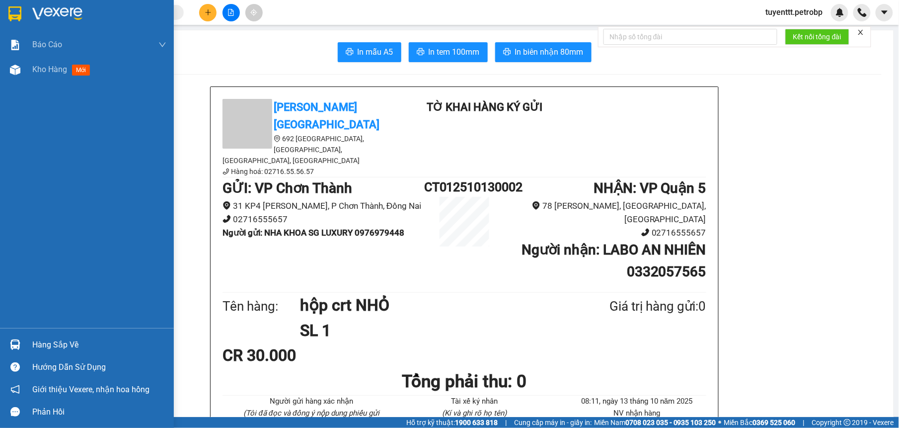
click at [14, 339] on img at bounding box center [15, 344] width 10 height 10
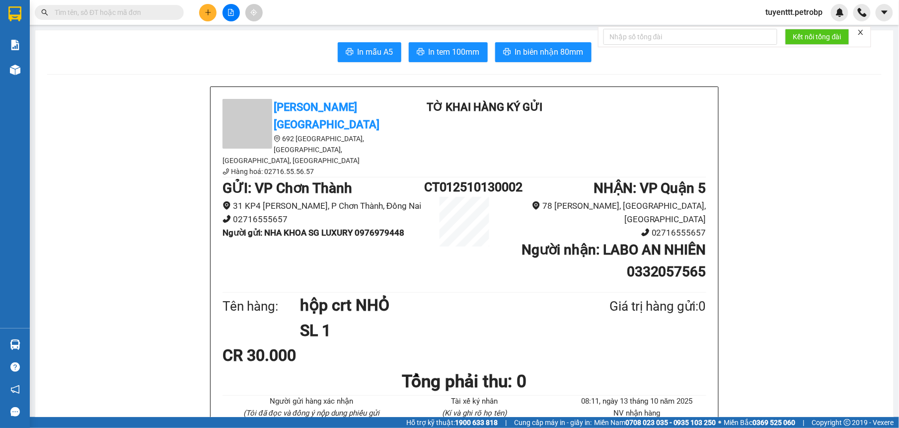
click at [169, 237] on section "Kết quả tìm kiếm ( 4 ) Bộ lọc Mã ĐH Trạng thái Món hàng Tổng cước Chưa cước Ngư…" at bounding box center [449, 214] width 899 height 428
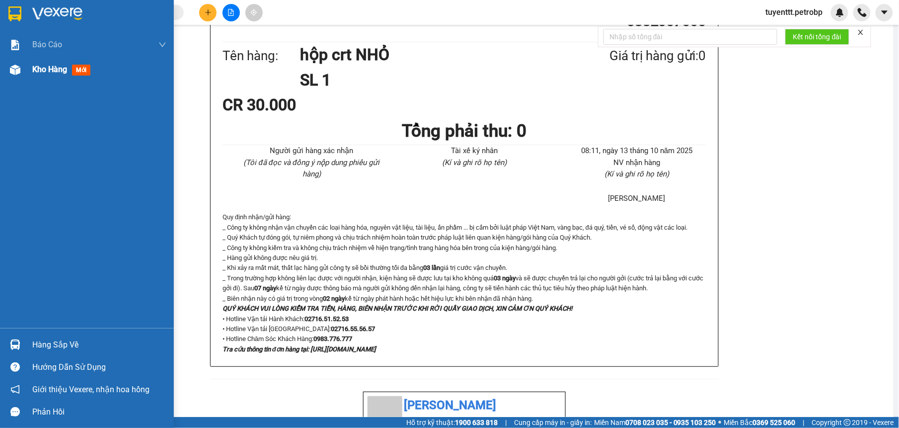
click at [20, 72] on img at bounding box center [15, 70] width 10 height 10
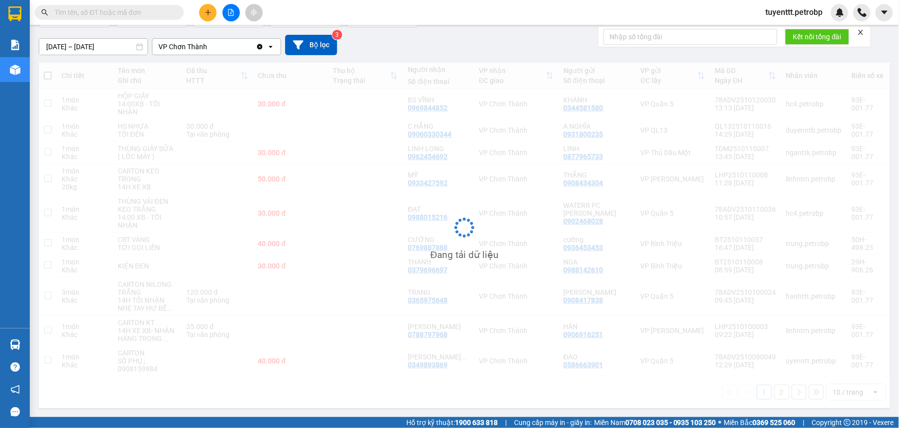
scroll to position [80, 0]
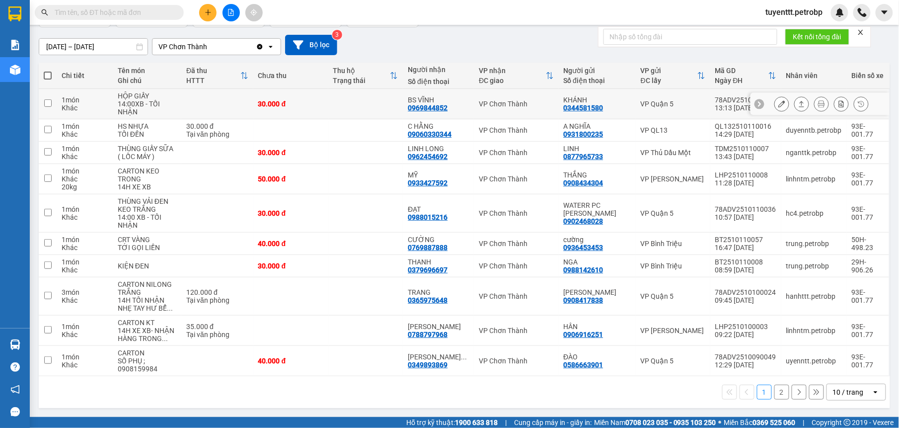
click at [455, 103] on div "BS VĨNH 0969844852" at bounding box center [438, 104] width 61 height 16
checkbox input "true"
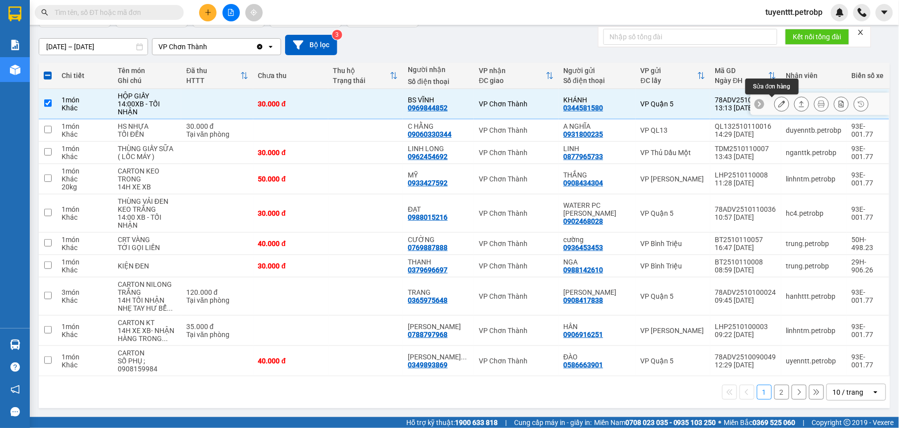
click at [778, 100] on icon at bounding box center [781, 103] width 7 height 7
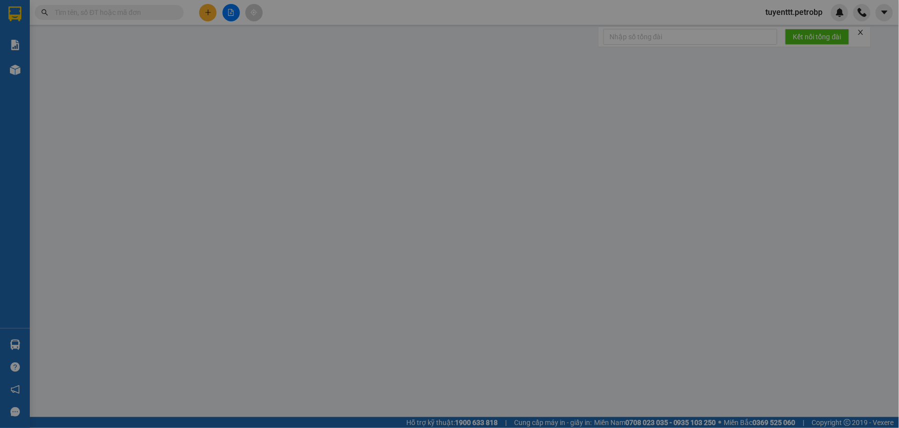
type input "0344581580"
type input "KHÁNH"
type input "0969844852"
type input "BS VĨNH"
type input "30.000"
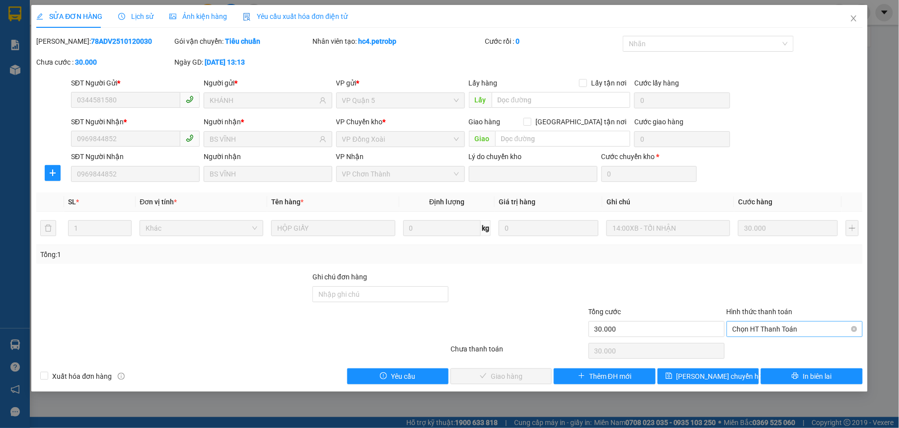
click at [769, 327] on span "Chọn HT Thanh Toán" at bounding box center [795, 328] width 124 height 15
click at [740, 352] on div "Tại văn phòng" at bounding box center [795, 349] width 124 height 11
type input "0"
click at [525, 378] on button "Giao hàng" at bounding box center [500, 376] width 101 height 16
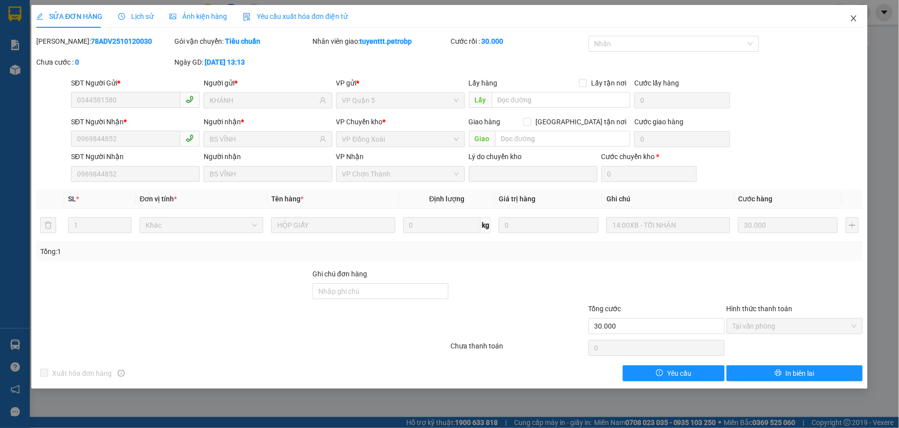
click at [853, 19] on icon "close" at bounding box center [853, 18] width 5 height 6
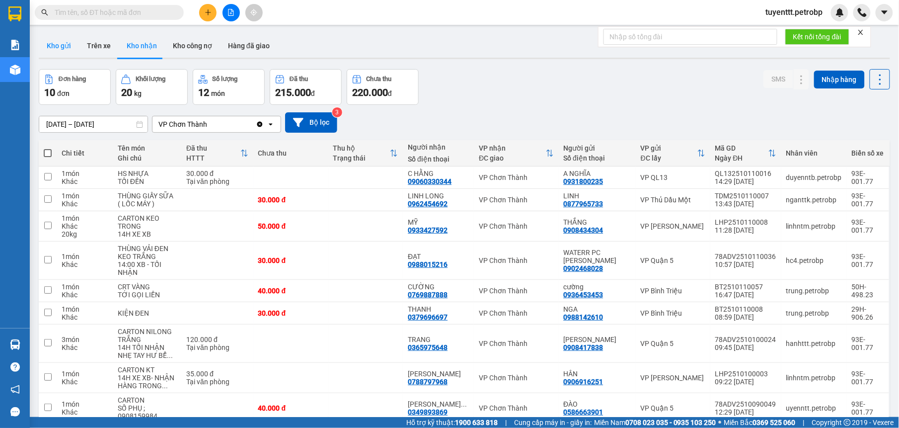
click at [66, 46] on button "Kho gửi" at bounding box center [59, 46] width 40 height 24
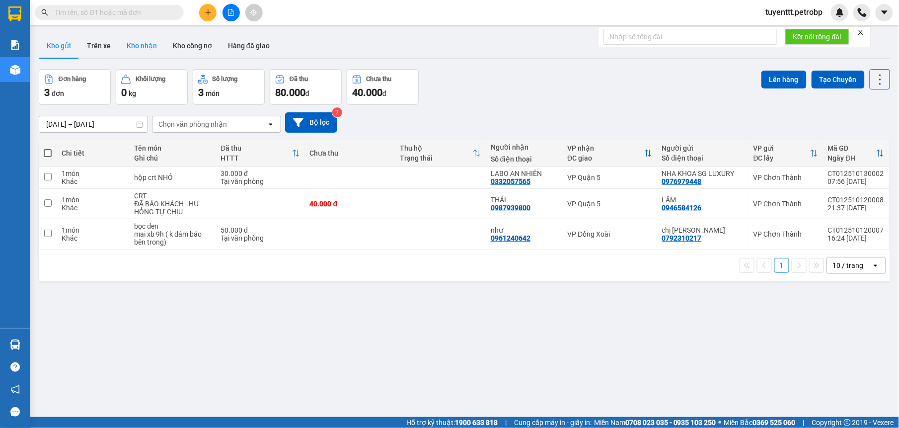
click at [130, 44] on button "Kho nhận" at bounding box center [142, 46] width 46 height 24
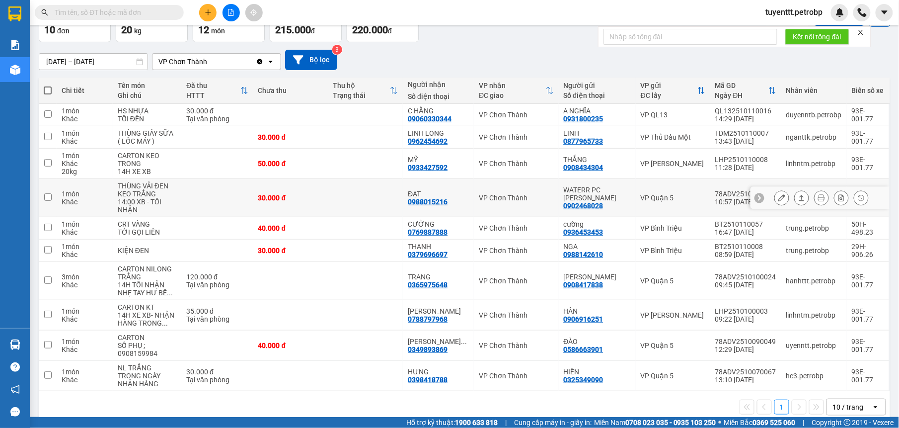
scroll to position [80, 0]
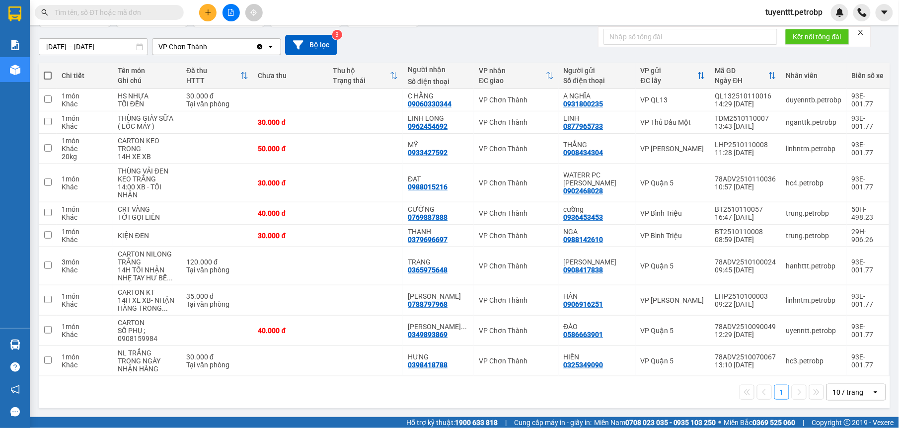
click at [116, 14] on input "text" at bounding box center [113, 12] width 117 height 11
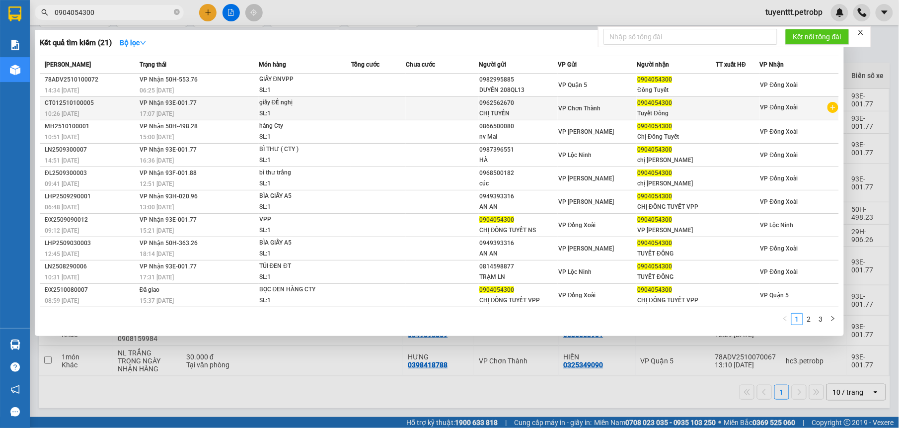
type input "0904054300"
click at [387, 107] on td at bounding box center [378, 108] width 55 height 23
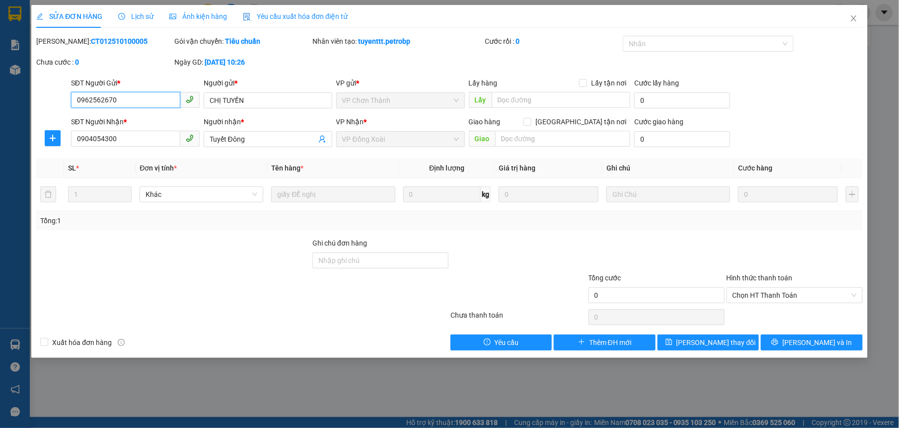
type input "0962562670"
type input "0904054300"
click at [801, 347] on button "[PERSON_NAME] và In" at bounding box center [811, 342] width 101 height 16
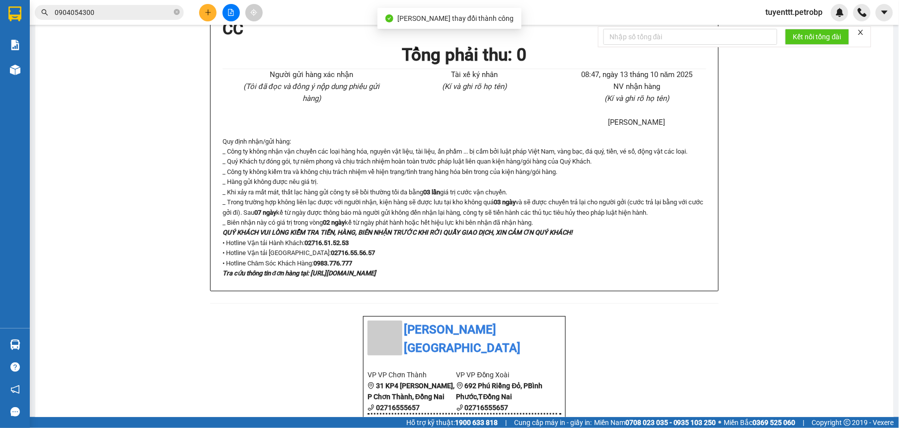
scroll to position [563, 0]
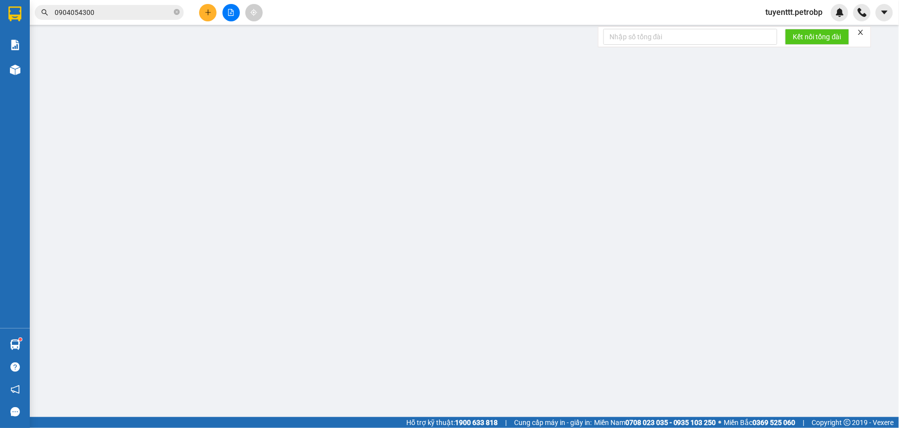
type input "0962562670"
type input "0904054300"
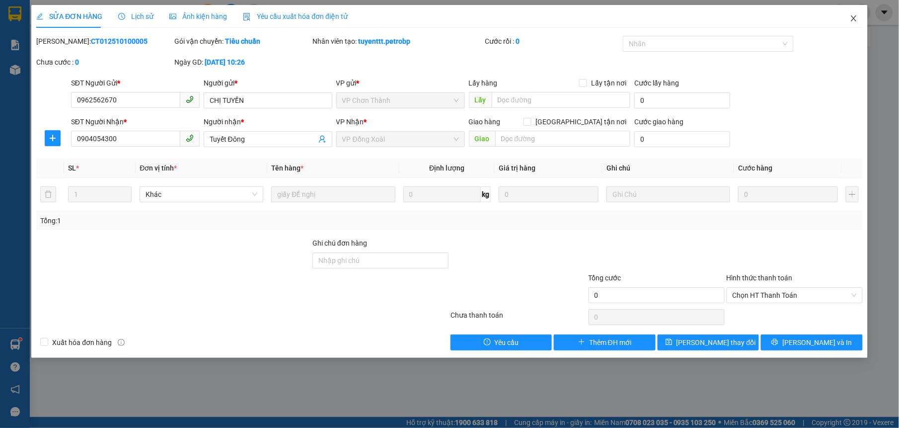
click at [853, 14] on span "Close" at bounding box center [854, 19] width 28 height 28
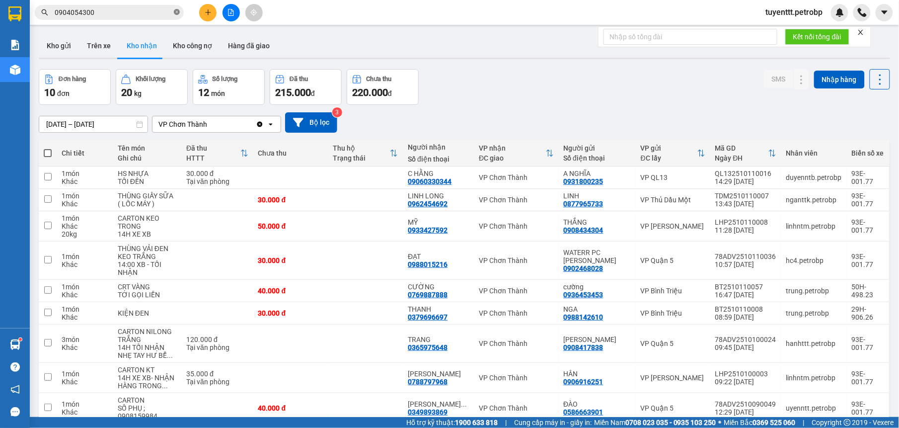
click at [176, 8] on span at bounding box center [177, 12] width 6 height 9
click at [207, 14] on icon "plus" at bounding box center [208, 12] width 7 height 7
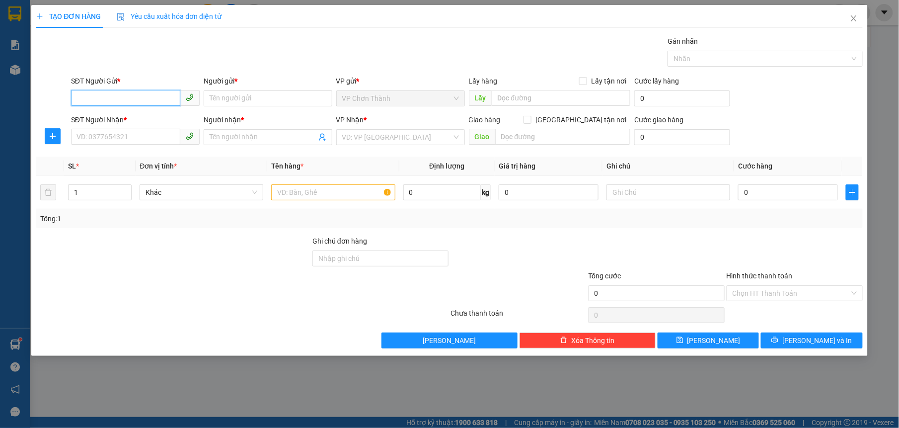
click at [138, 102] on input "SĐT Người Gửi *" at bounding box center [125, 98] width 109 height 16
type input "0967667788"
click at [137, 116] on div "0967667788 - ÚT HIẾU" at bounding box center [135, 118] width 117 height 11
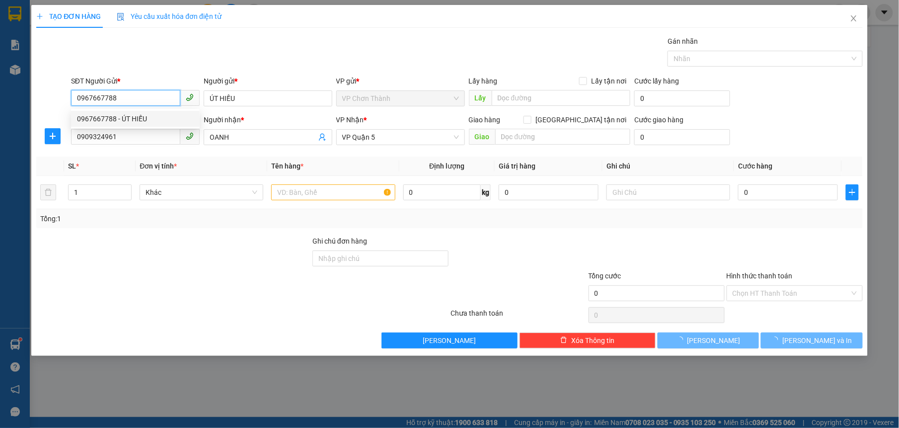
type input "ÚT HIẾU"
type input "0909324961"
type input "OANH"
type input "30.000"
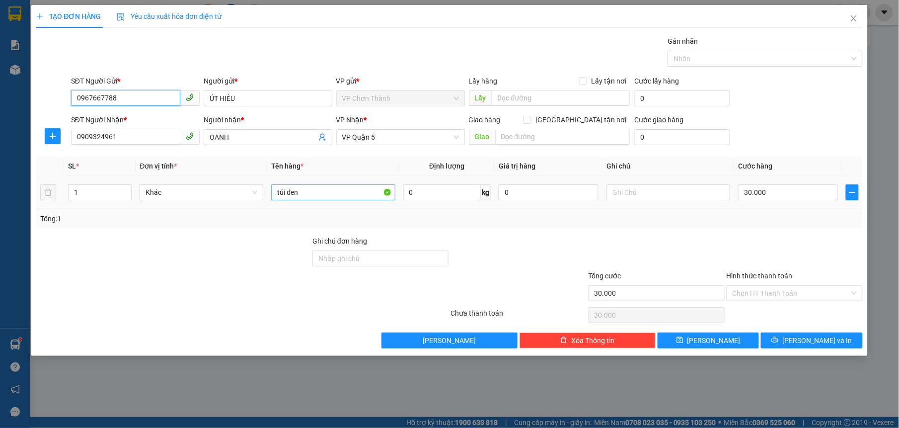
type input "0967667788"
click at [356, 193] on input "túi đen" at bounding box center [333, 192] width 124 height 16
type input "túi xanh"
click at [817, 294] on input "Hình thức thanh toán" at bounding box center [791, 293] width 117 height 15
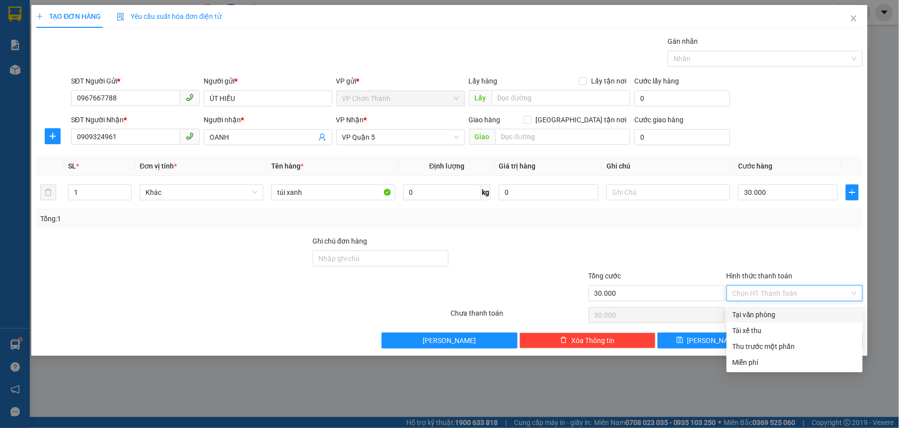
click at [791, 312] on div "Tại văn phòng" at bounding box center [795, 314] width 124 height 11
type input "0"
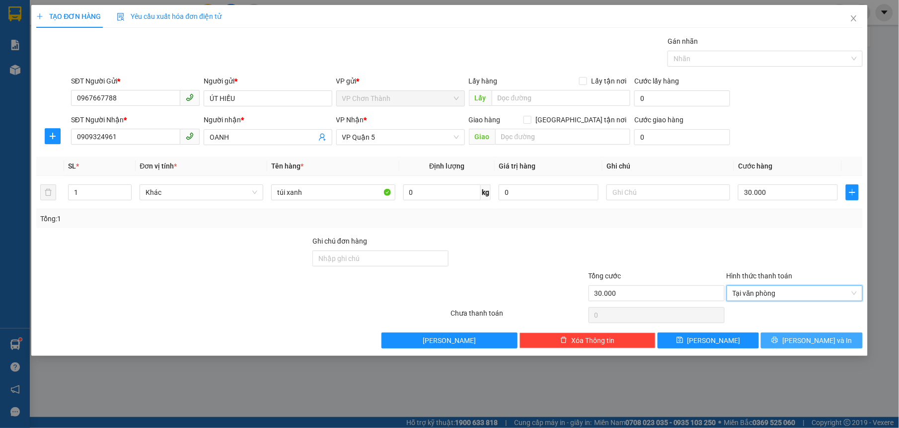
click at [778, 339] on icon "printer" at bounding box center [775, 340] width 6 height 6
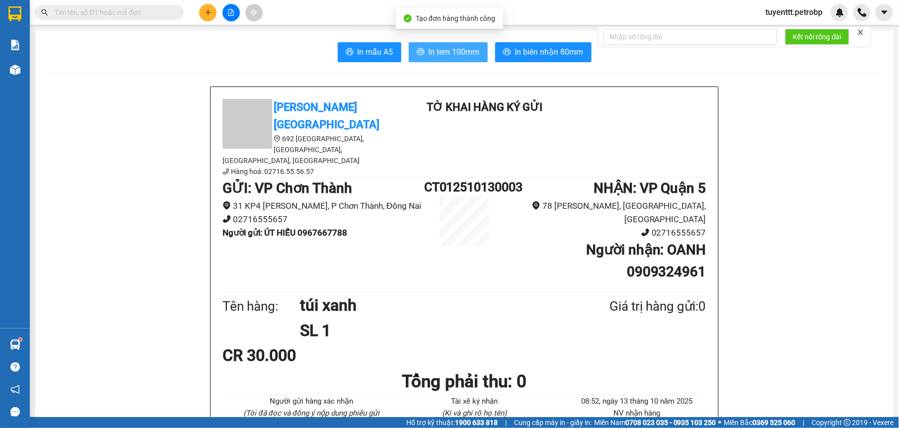
click at [419, 52] on icon "printer" at bounding box center [420, 51] width 7 height 7
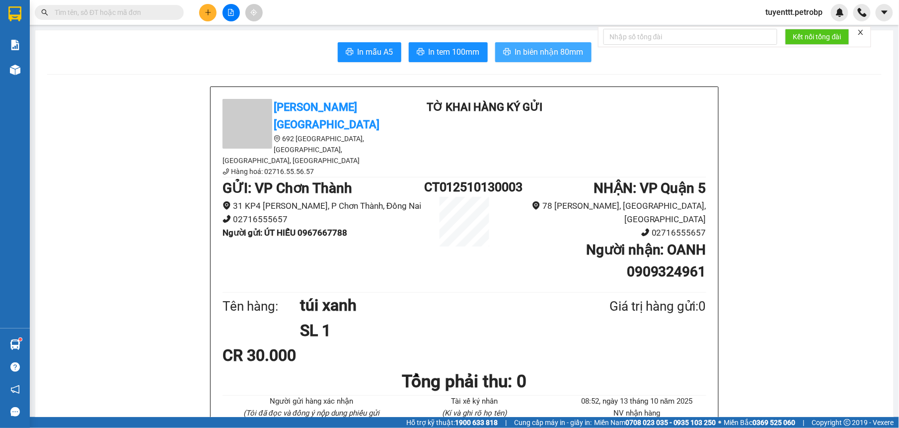
click at [537, 51] on span "In biên nhận 80mm" at bounding box center [549, 52] width 69 height 12
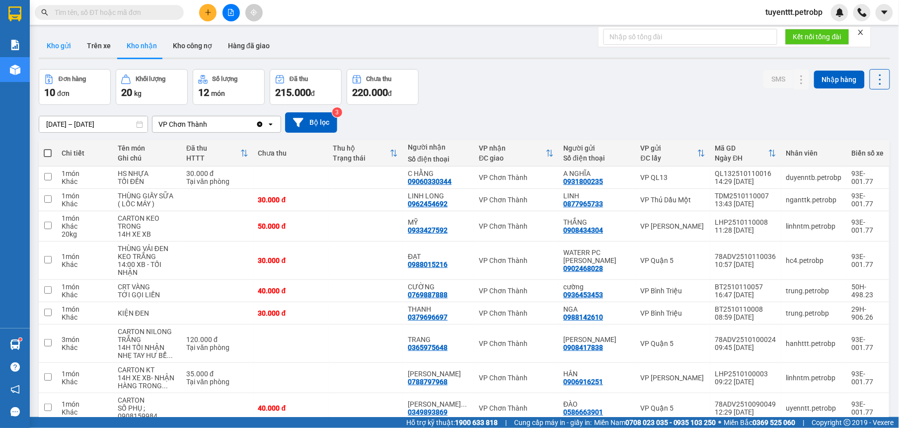
click at [58, 44] on button "Kho gửi" at bounding box center [59, 46] width 40 height 24
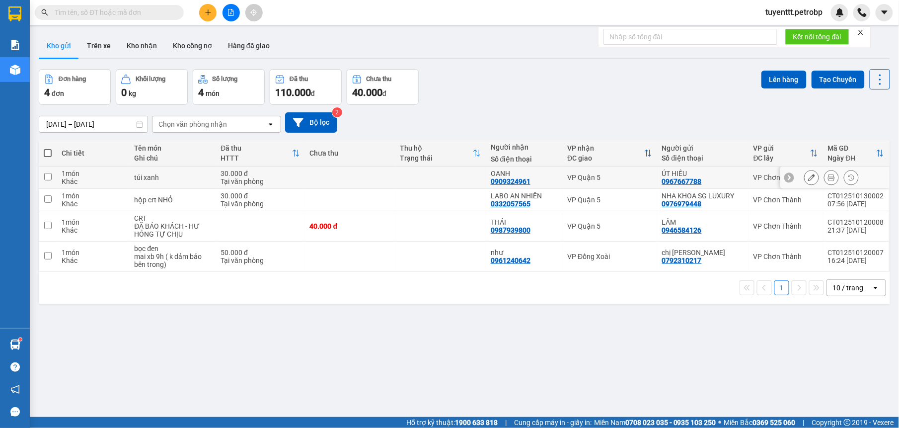
click at [436, 172] on td at bounding box center [440, 177] width 90 height 22
checkbox input "true"
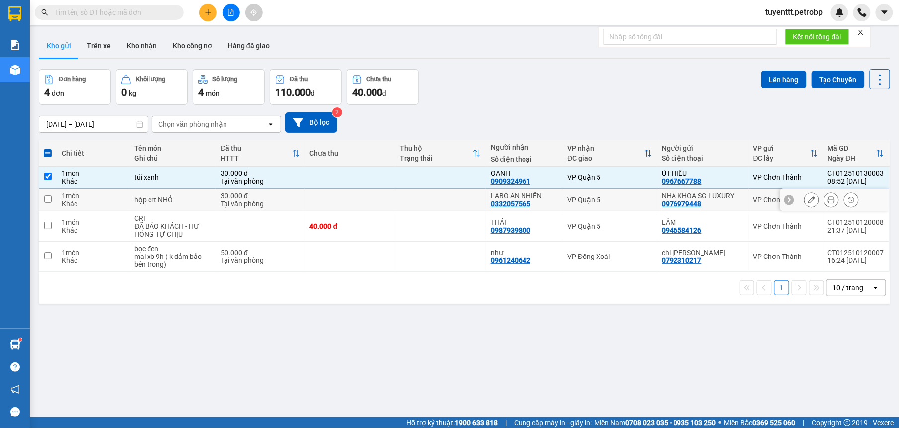
click at [422, 204] on td at bounding box center [440, 200] width 90 height 22
checkbox input "true"
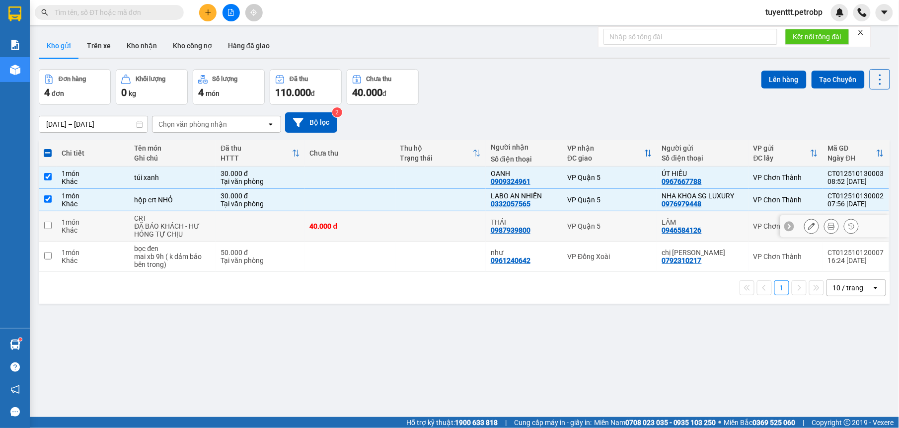
click at [422, 224] on td at bounding box center [440, 226] width 90 height 30
checkbox input "true"
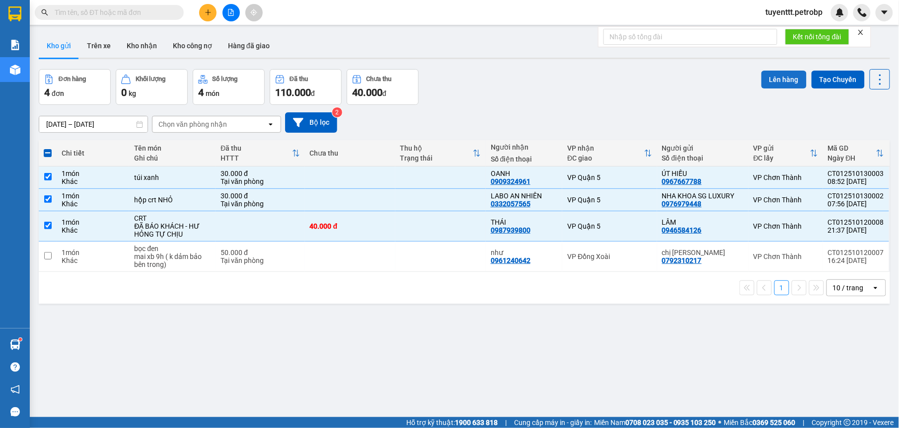
click at [762, 86] on button "Lên hàng" at bounding box center [783, 80] width 45 height 18
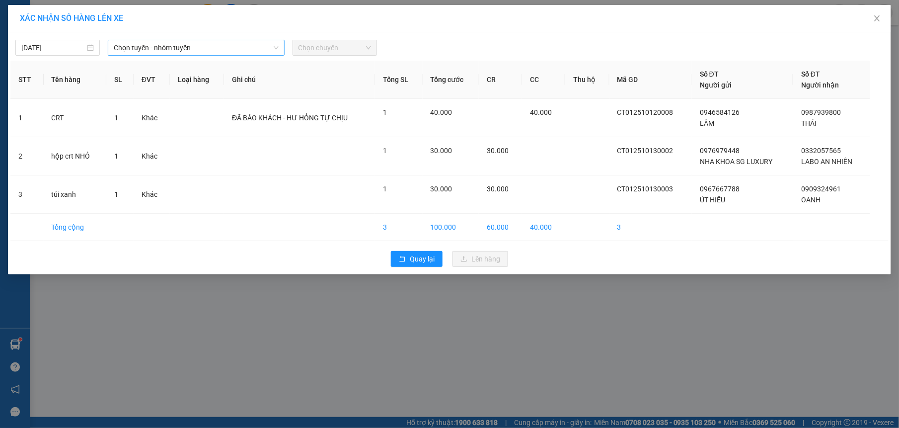
click at [225, 46] on span "Chọn tuyến - nhóm tuyến" at bounding box center [196, 47] width 165 height 15
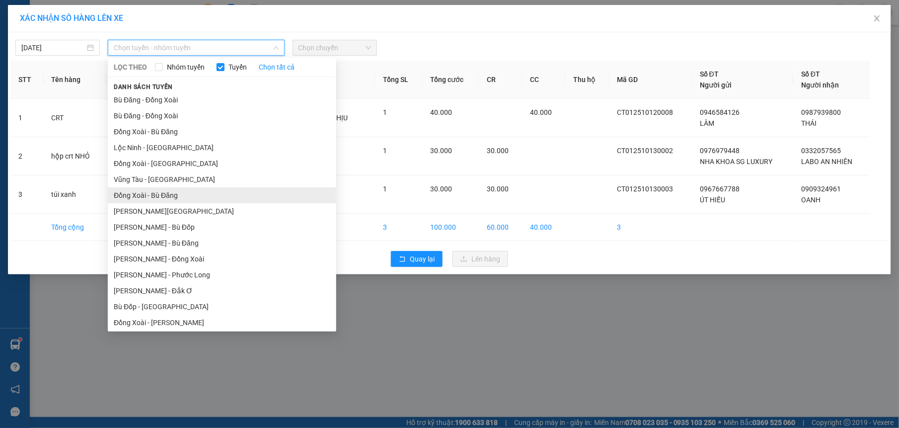
scroll to position [71, 0]
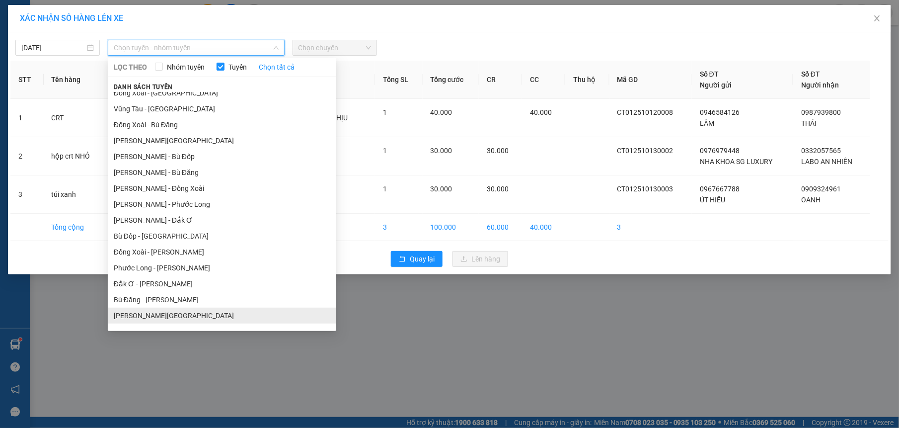
click at [156, 312] on li "[PERSON_NAME][GEOGRAPHIC_DATA]" at bounding box center [222, 315] width 228 height 16
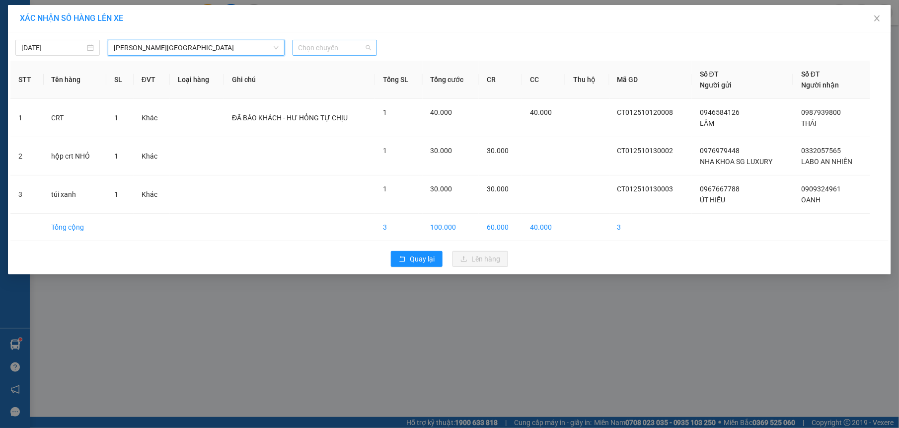
click at [320, 46] on span "Chọn chuyến" at bounding box center [334, 47] width 73 height 15
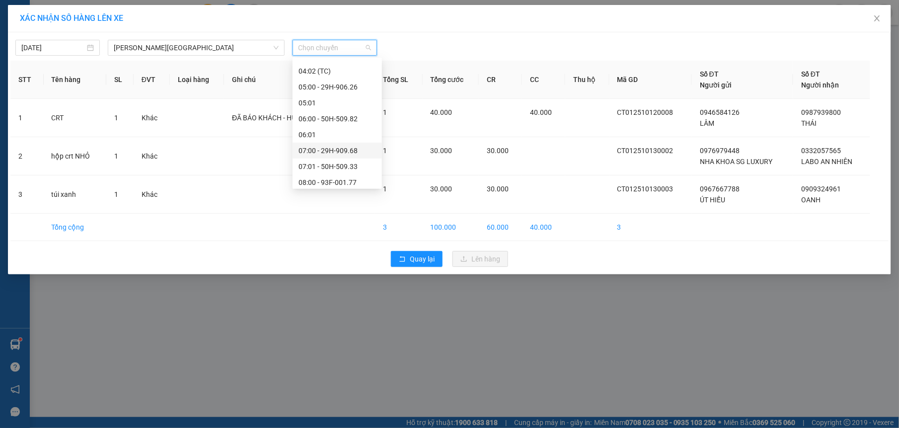
scroll to position [191, 0]
click at [348, 163] on div "08:00 - 93F-001.77" at bounding box center [336, 162] width 77 height 11
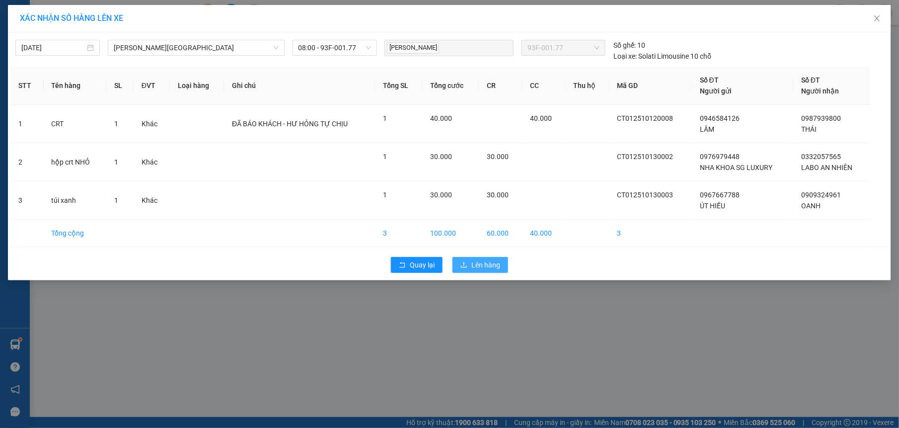
click at [502, 262] on button "Lên hàng" at bounding box center [480, 265] width 56 height 16
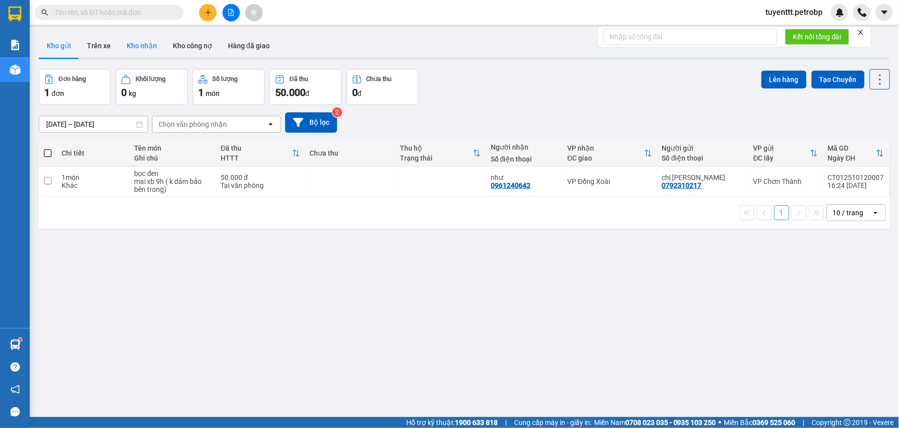
click at [138, 48] on button "Kho nhận" at bounding box center [142, 46] width 46 height 24
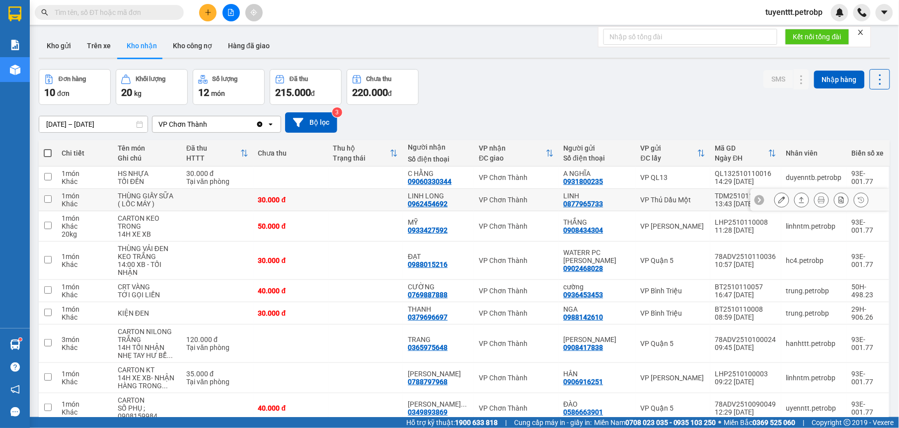
scroll to position [80, 0]
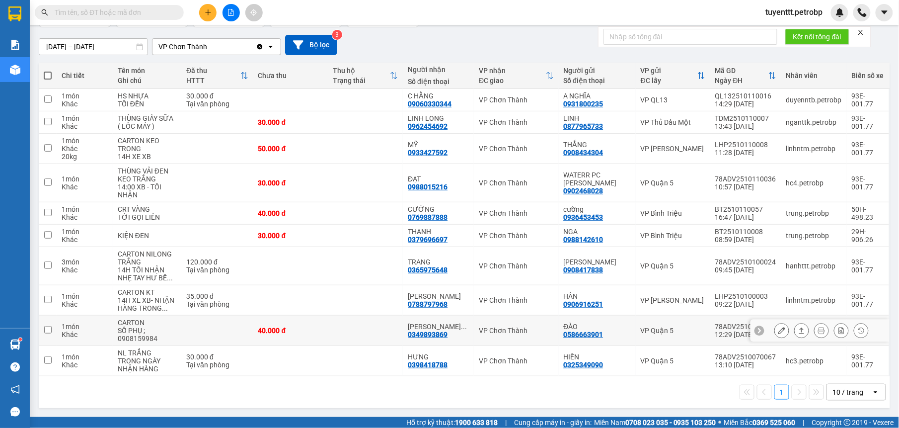
click at [441, 332] on div "0349893869" at bounding box center [428, 334] width 40 height 8
click at [441, 331] on div "0349893869" at bounding box center [428, 334] width 40 height 8
click at [209, 10] on icon "plus" at bounding box center [208, 12] width 7 height 7
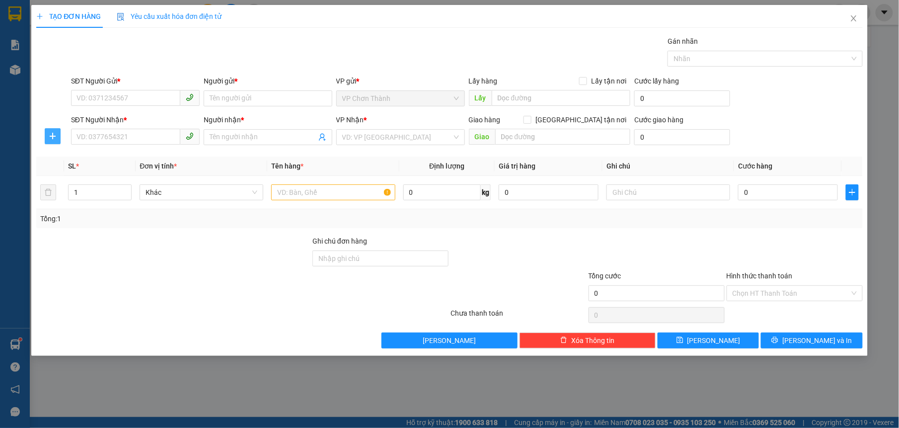
click at [54, 136] on icon "plus" at bounding box center [53, 136] width 6 height 0
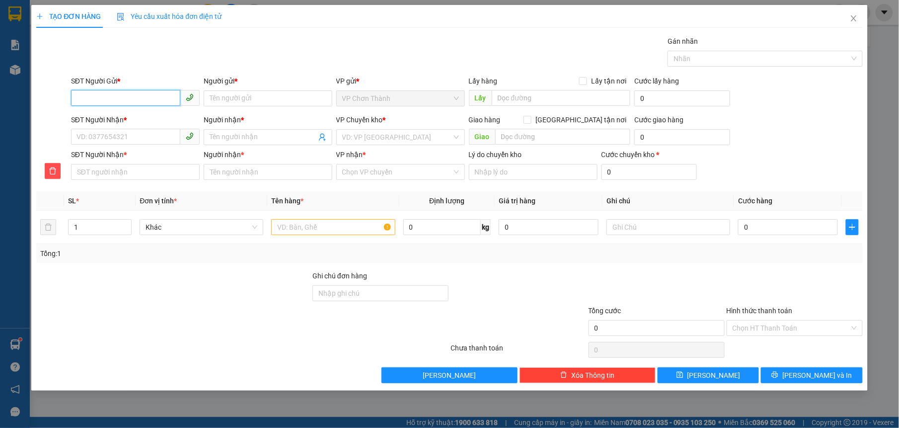
click at [98, 101] on input "SĐT Người Gửi *" at bounding box center [125, 98] width 109 height 16
type input "0908908435"
click at [134, 116] on div "0908908435 - [PERSON_NAME]" at bounding box center [135, 118] width 117 height 11
type input "[PERSON_NAME]"
type input "0347149747"
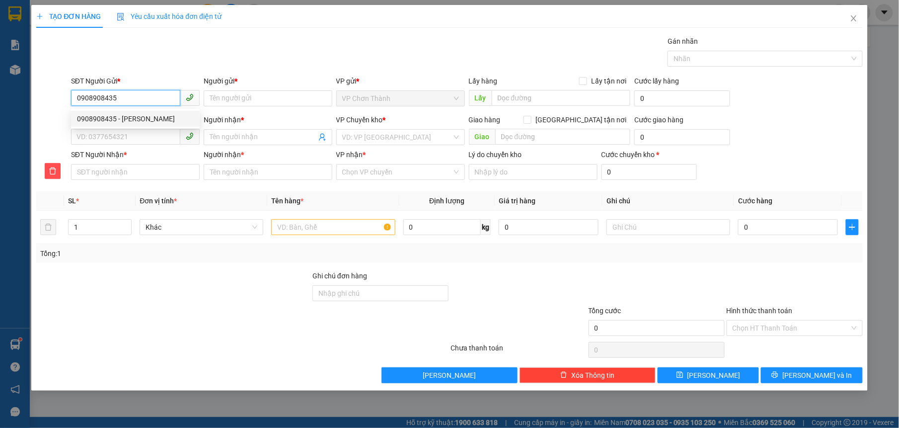
type input "LẠC"
type input "0347149747"
type input "LẠC"
type input "80.000"
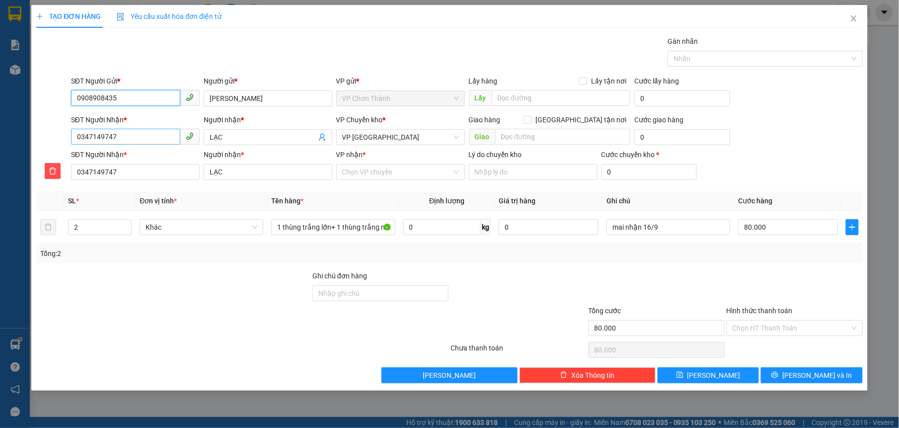
type input "0908908435"
click at [130, 141] on input "0347149747" at bounding box center [125, 137] width 109 height 16
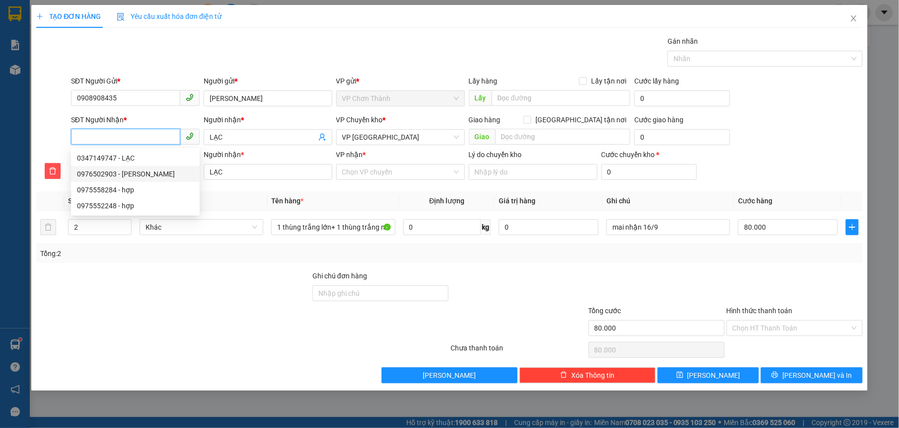
click at [128, 171] on div "0976502903 - [PERSON_NAME]" at bounding box center [135, 173] width 117 height 11
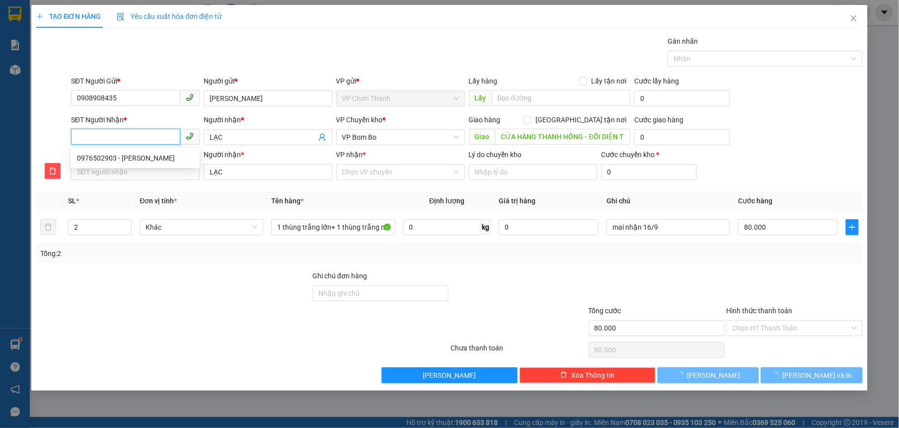
type input "0976502903"
type input "HỒNG"
type input "CỬA HÀNG THANH HỒNG - ĐỐI DIỆN TRẠM XẠC VINFAT"
type input "0976502903"
type input "HỒNG"
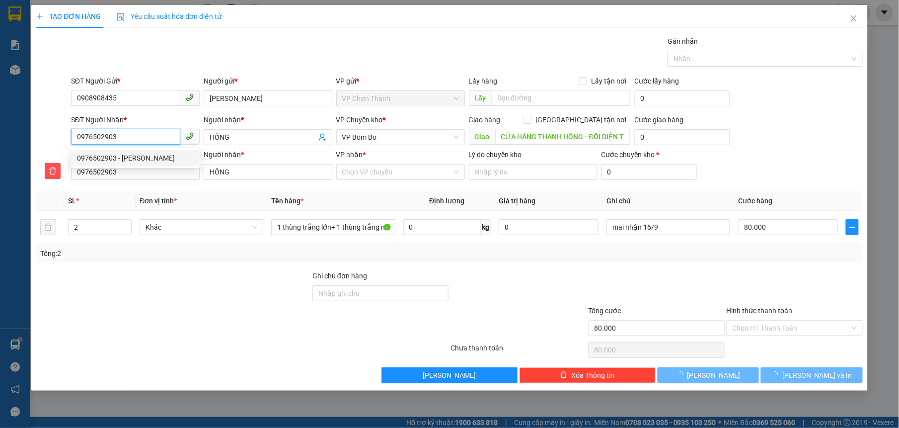
type input "20.000"
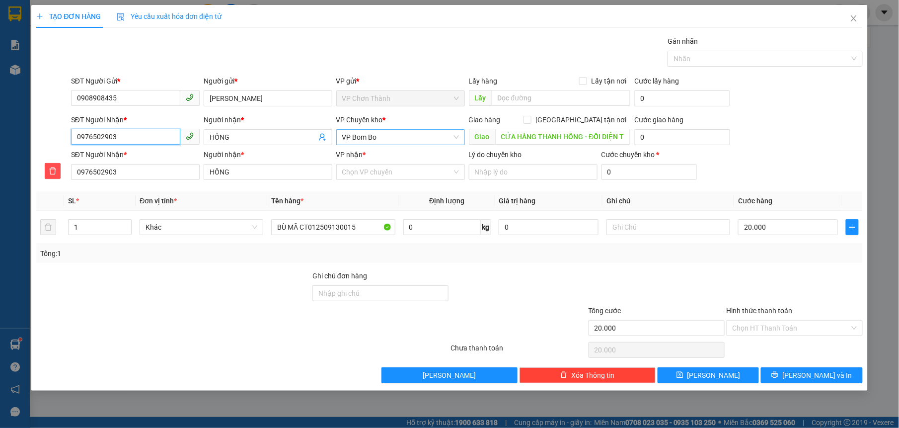
click at [360, 138] on span "VP Bom Bo" at bounding box center [400, 137] width 117 height 15
type input "0976502903"
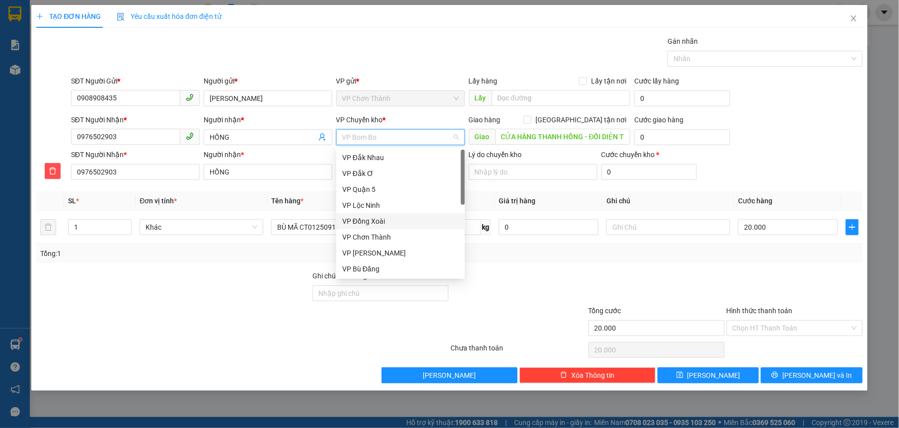
click at [378, 216] on div "VP Đồng Xoài" at bounding box center [400, 221] width 117 height 11
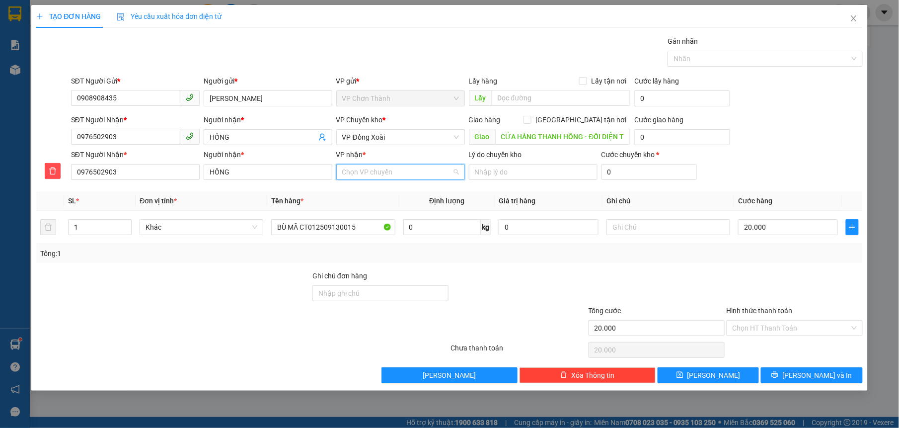
click at [371, 171] on input "VP nhận *" at bounding box center [397, 171] width 110 height 15
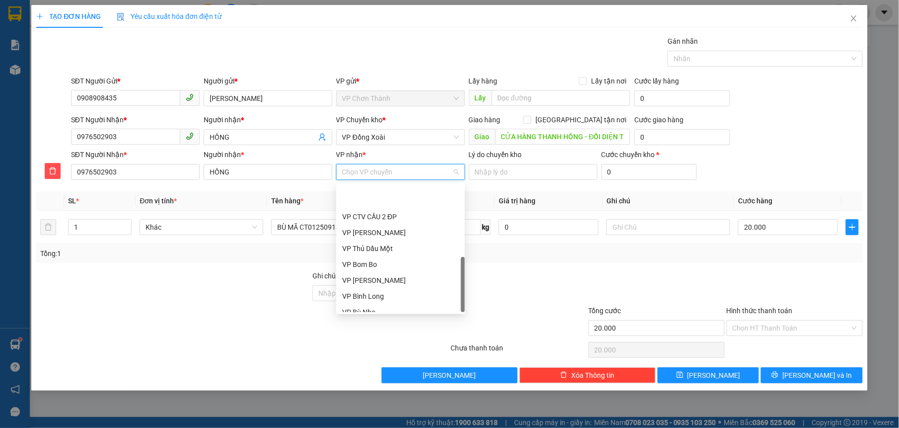
scroll to position [238, 0]
click at [369, 224] on div "VP Bom Bo" at bounding box center [400, 224] width 117 height 11
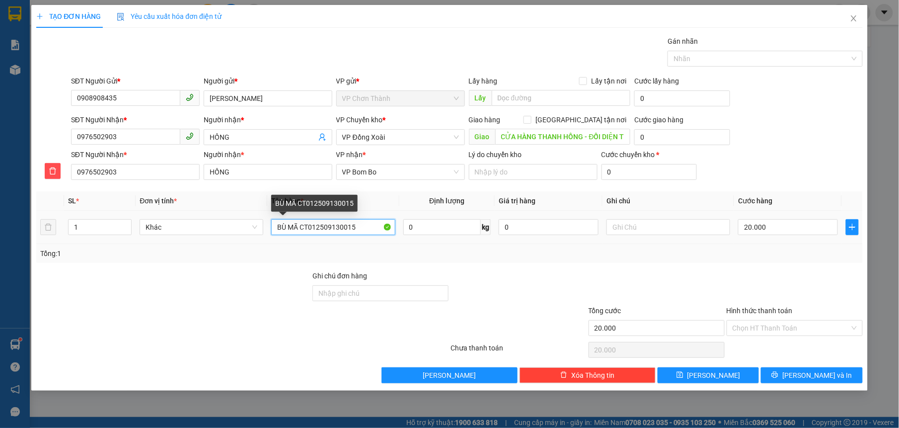
click at [318, 223] on input "BÙ MÃ CT012509130015" at bounding box center [333, 227] width 124 height 16
click at [320, 223] on input "BÙ MÃ CT012509130015" at bounding box center [333, 227] width 124 height 16
type input "thùng sơn"
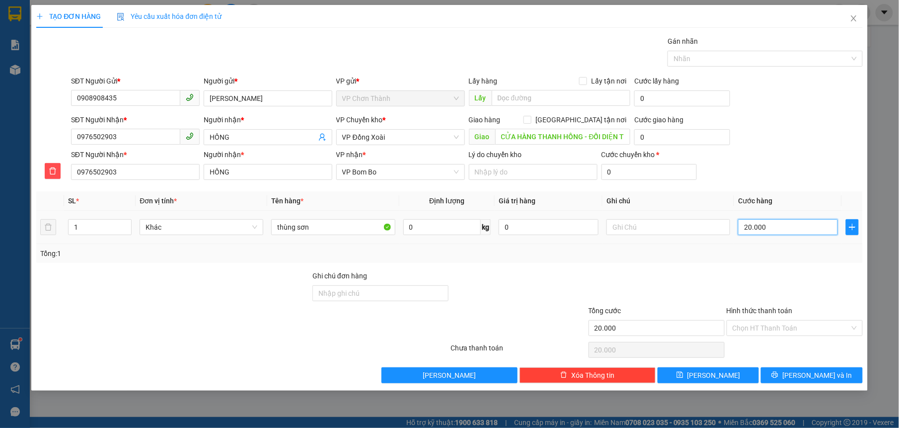
click at [743, 230] on input "20.000" at bounding box center [788, 227] width 100 height 16
type input "4"
type input "40"
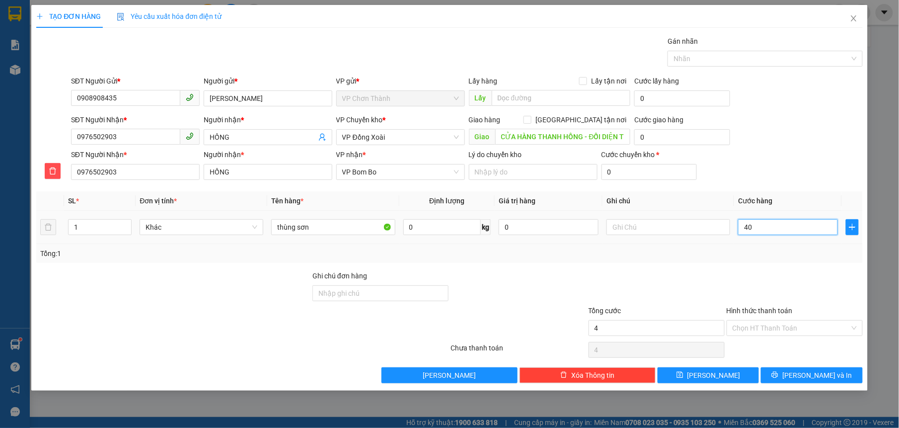
type input "40"
type input "400"
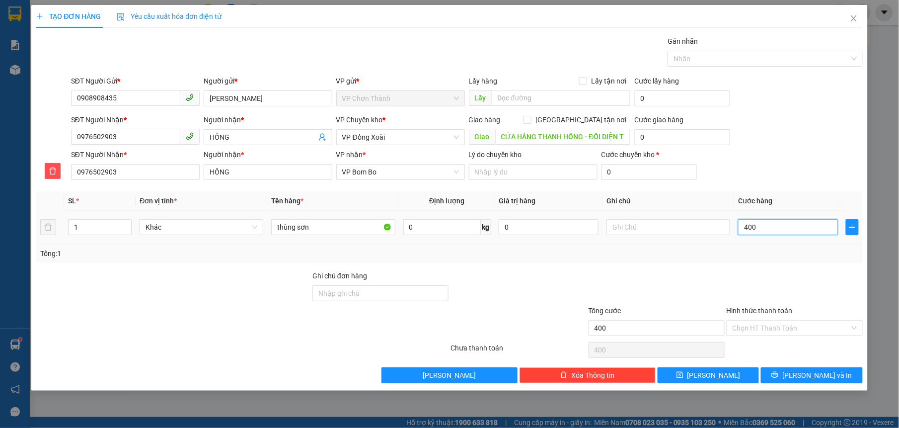
type input "4.000"
type input "40.000"
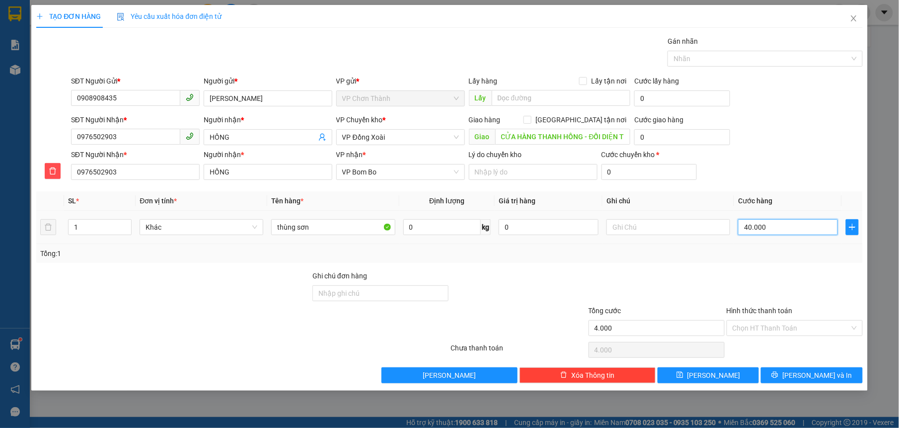
type input "40.000"
click at [801, 378] on button "[PERSON_NAME] và In" at bounding box center [811, 375] width 101 height 16
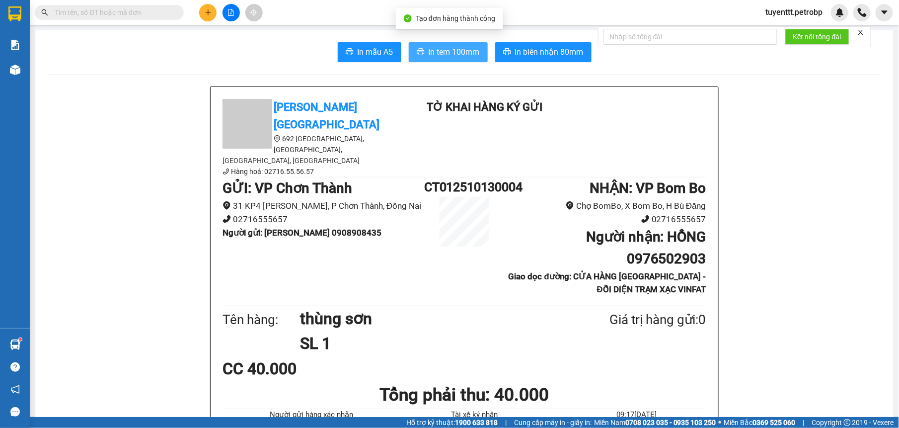
click at [432, 47] on span "In tem 100mm" at bounding box center [454, 52] width 51 height 12
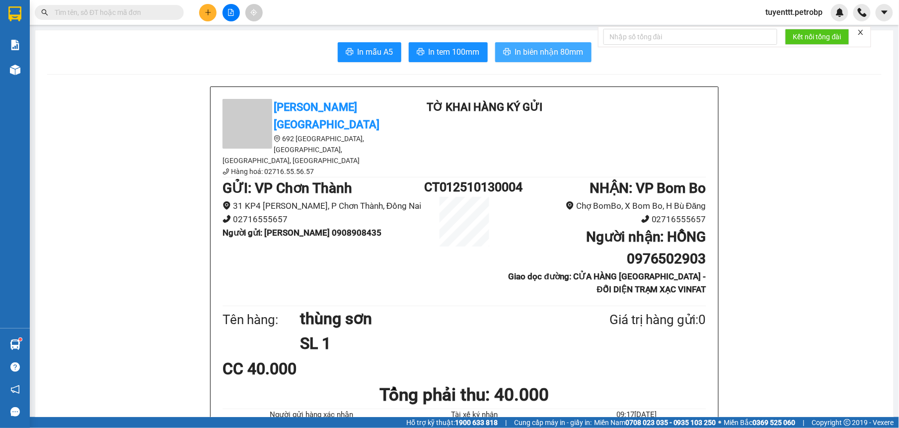
click at [531, 52] on span "In biên nhận 80mm" at bounding box center [549, 52] width 69 height 12
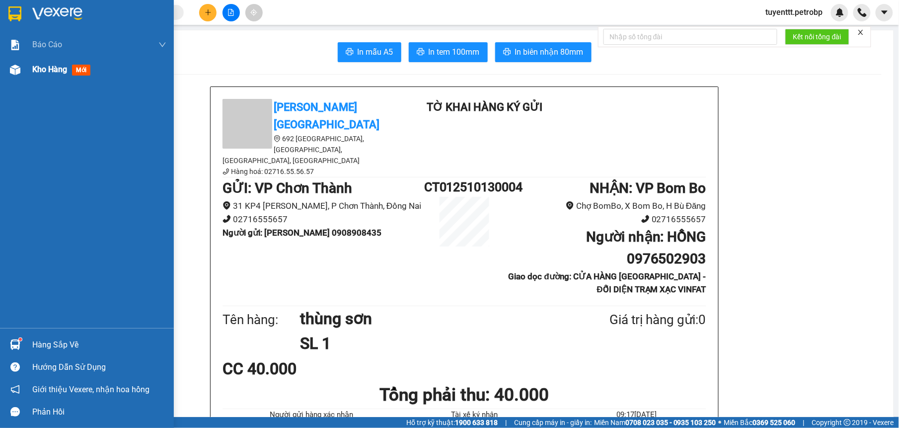
click at [69, 78] on div "Kho hàng mới" at bounding box center [99, 69] width 134 height 25
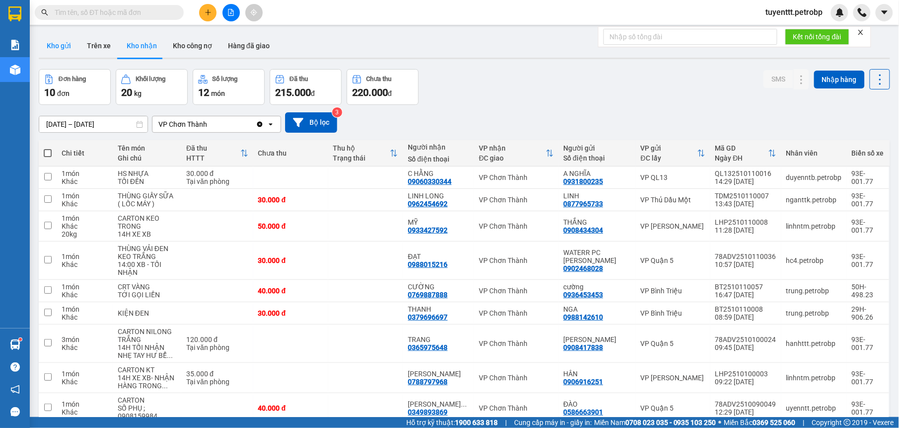
click at [62, 46] on button "Kho gửi" at bounding box center [59, 46] width 40 height 24
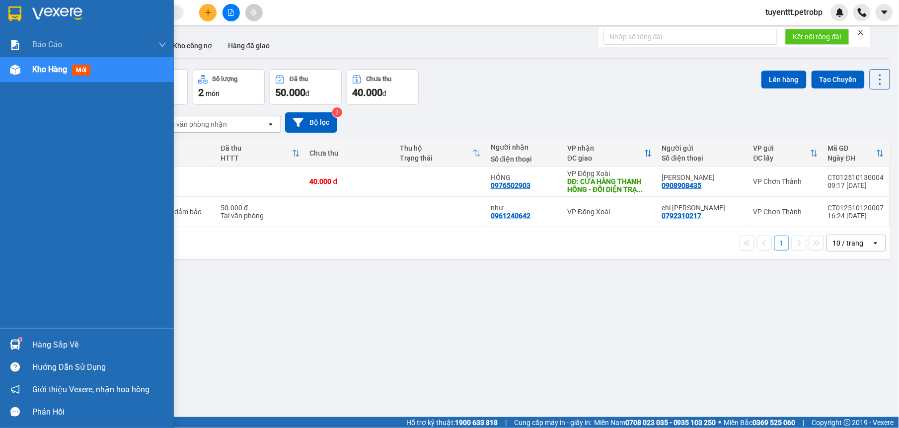
click at [6, 338] on div at bounding box center [14, 344] width 17 height 17
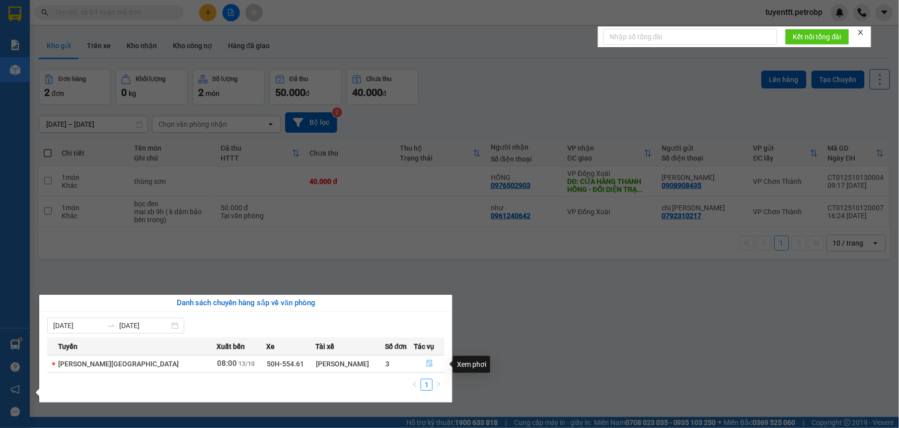
click at [426, 365] on icon "file-done" at bounding box center [429, 363] width 7 height 7
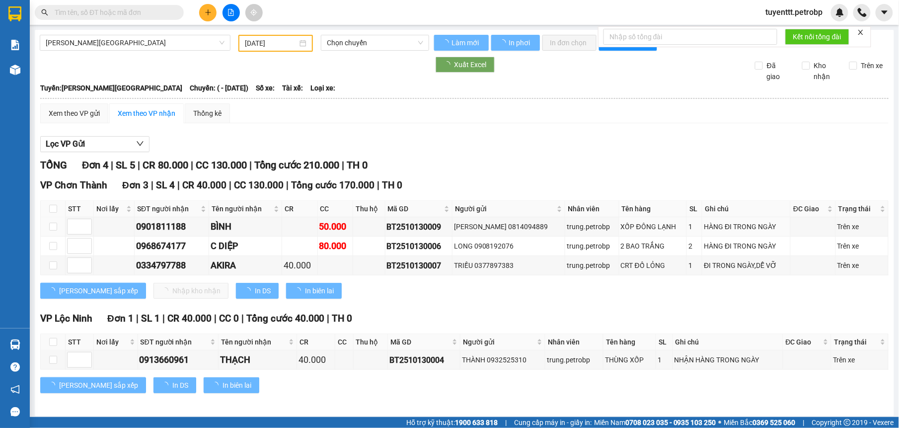
type input "[DATE]"
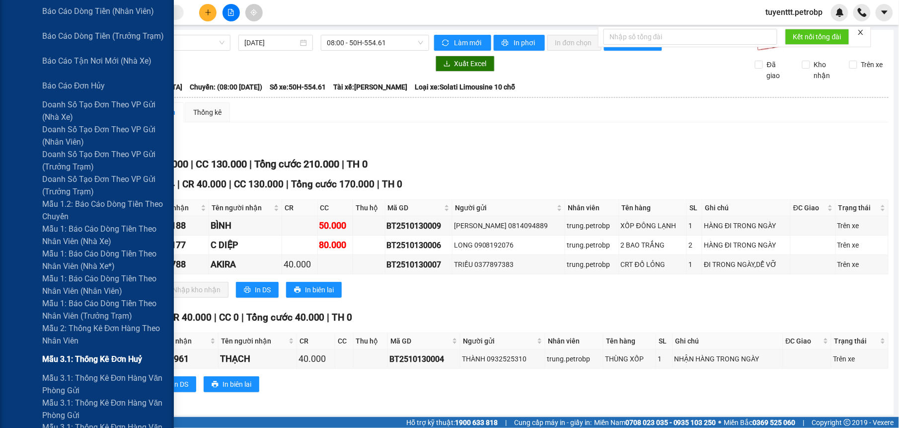
scroll to position [384, 0]
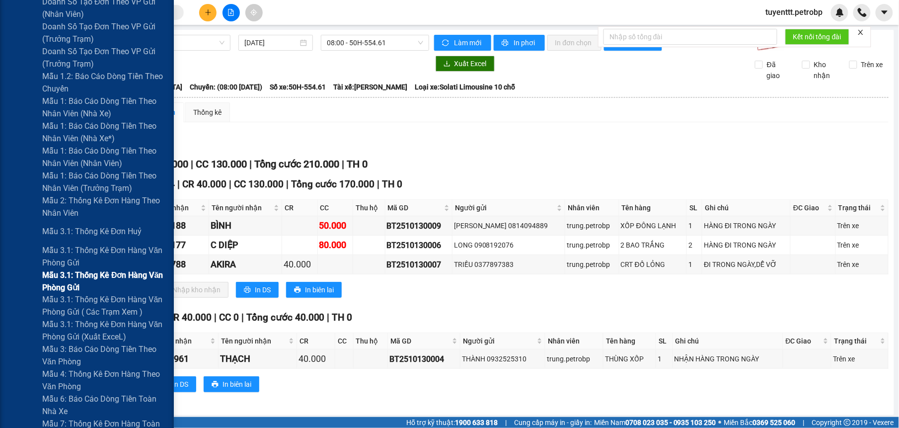
click at [108, 279] on span "Mẫu 3.1: Thống kê đơn hàng văn phòng gửi" at bounding box center [104, 281] width 124 height 25
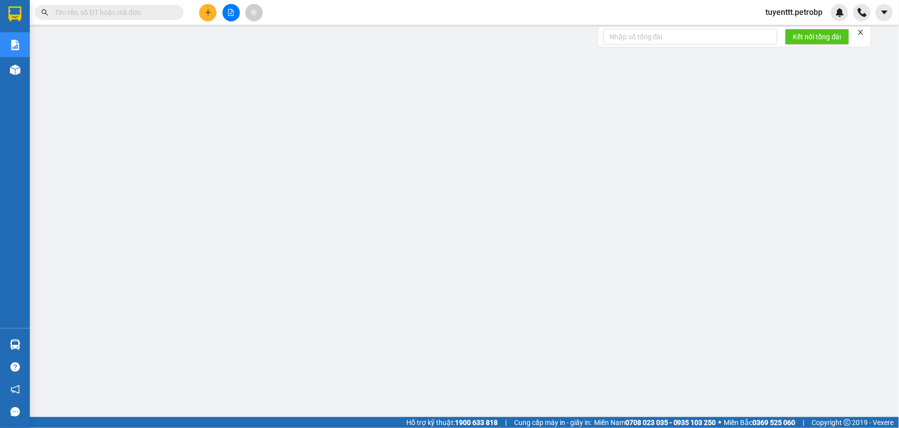
scroll to position [65, 0]
click at [135, 8] on input "text" at bounding box center [113, 12] width 117 height 11
click at [134, 8] on input "text" at bounding box center [113, 12] width 117 height 11
paste input "BT2510090053"
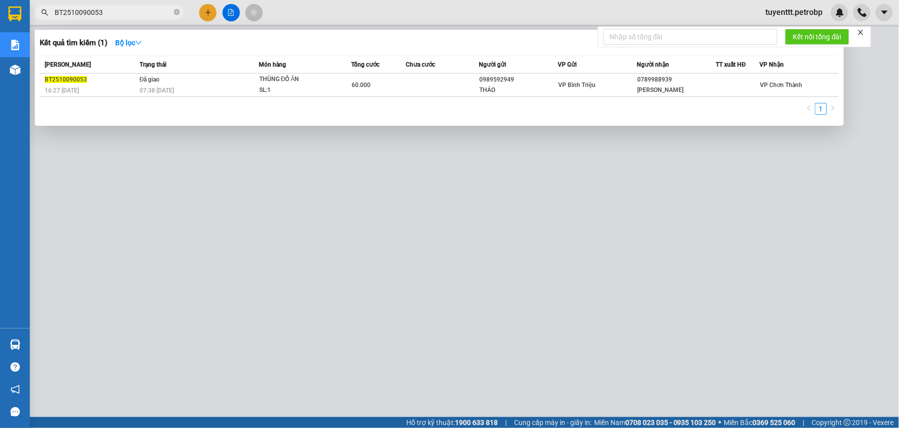
click at [297, 180] on div at bounding box center [449, 214] width 899 height 428
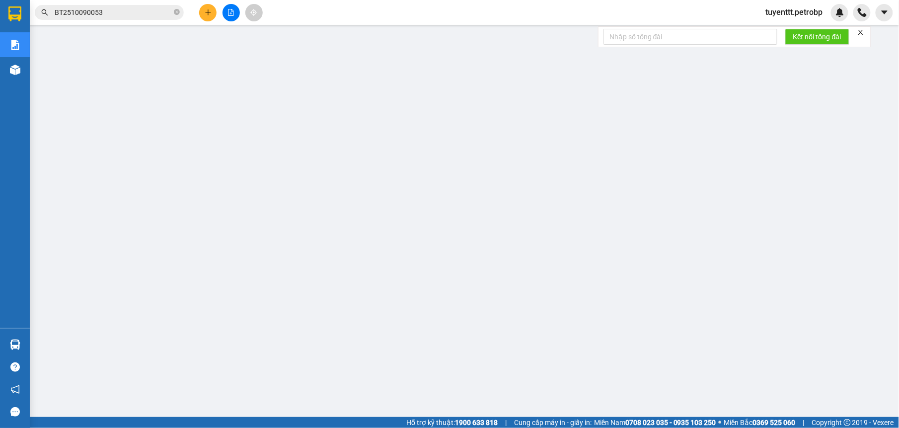
click at [130, 13] on input "BT2510090053" at bounding box center [113, 12] width 117 height 11
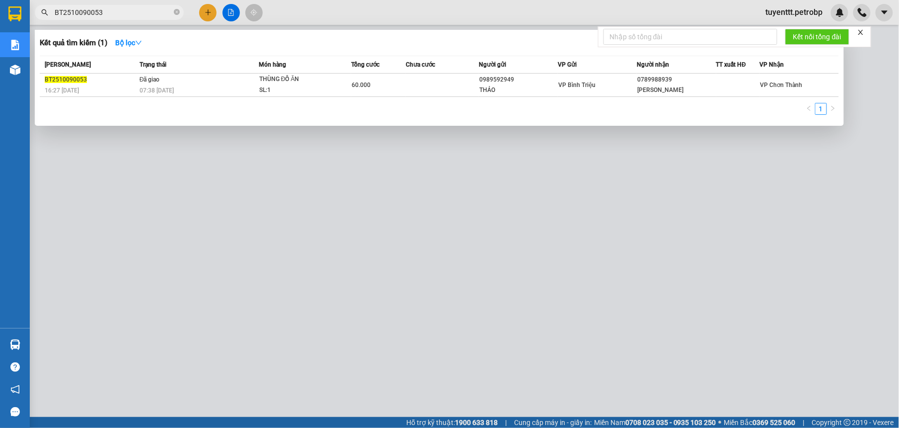
click at [130, 13] on input "BT2510090053" at bounding box center [113, 12] width 117 height 11
paste input "78ADV251009010"
click at [251, 194] on div at bounding box center [449, 214] width 899 height 428
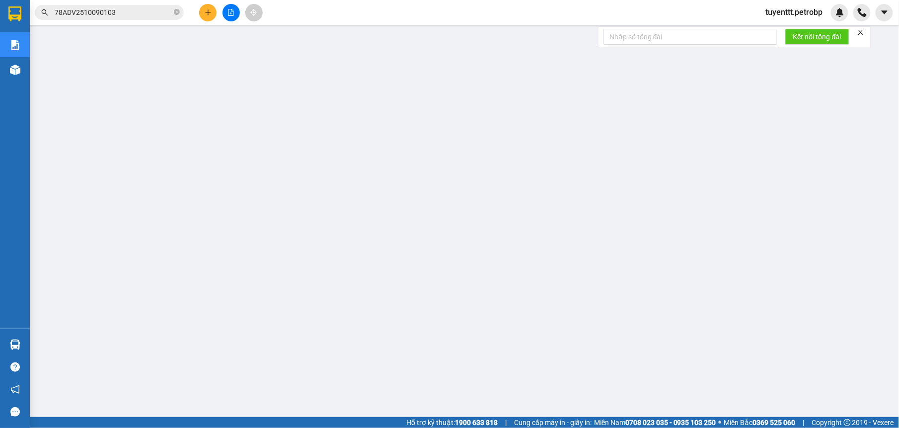
scroll to position [0, 0]
click at [128, 16] on input "78ADV2510090103" at bounding box center [113, 12] width 117 height 11
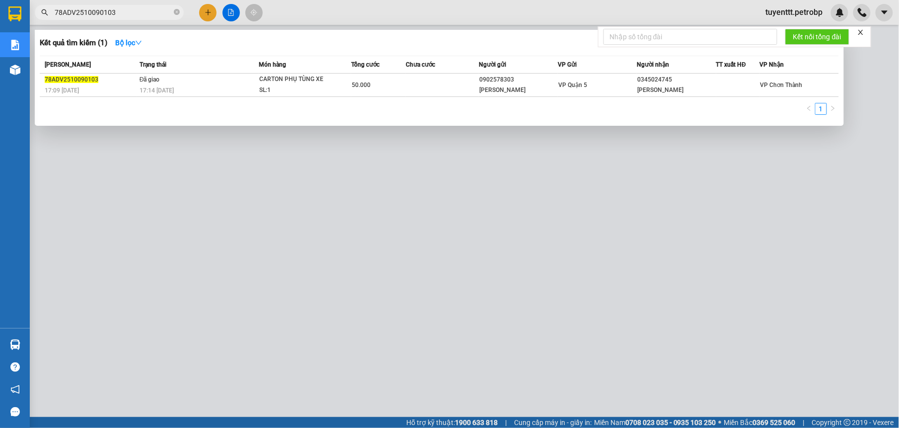
click at [128, 16] on input "78ADV2510090103" at bounding box center [113, 12] width 117 height 11
paste input "006"
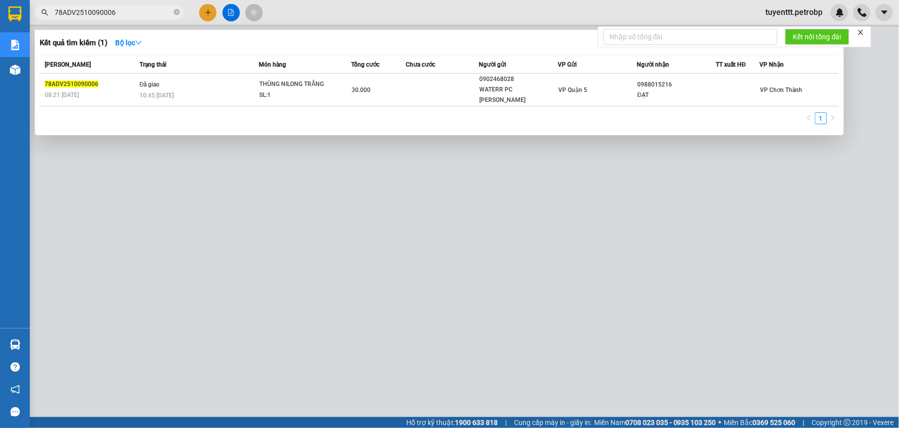
click at [314, 199] on div at bounding box center [449, 214] width 899 height 428
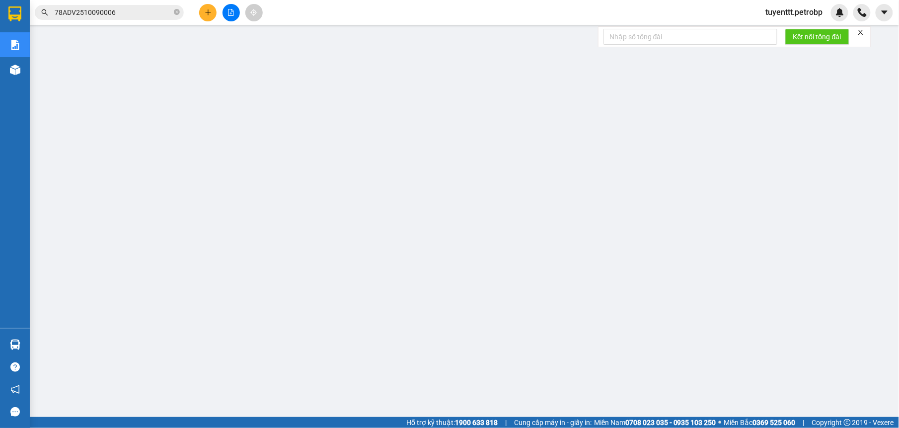
click at [126, 16] on input "78ADV2510090006" at bounding box center [113, 12] width 117 height 11
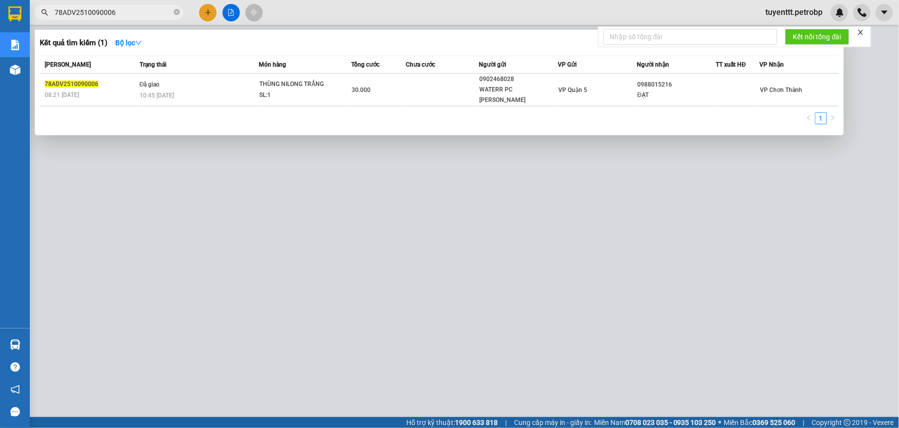
click at [126, 16] on input "78ADV2510090006" at bounding box center [113, 12] width 117 height 11
paste input "49"
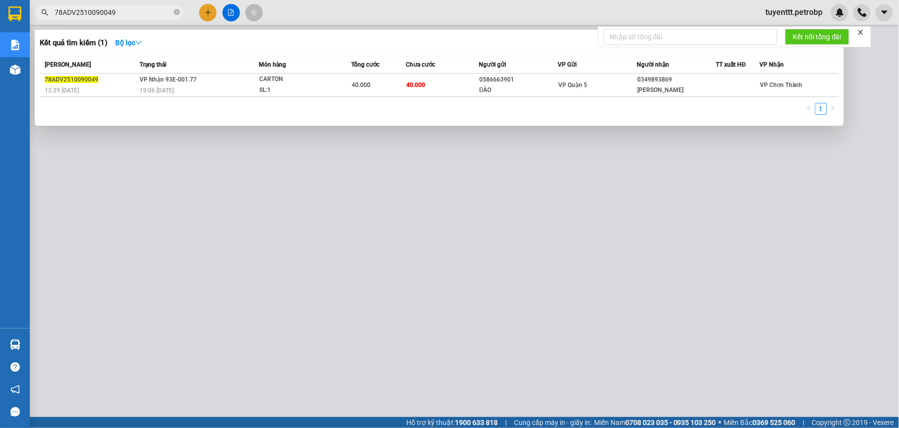
type input "78ADV2510090049"
click at [418, 196] on div at bounding box center [449, 214] width 899 height 428
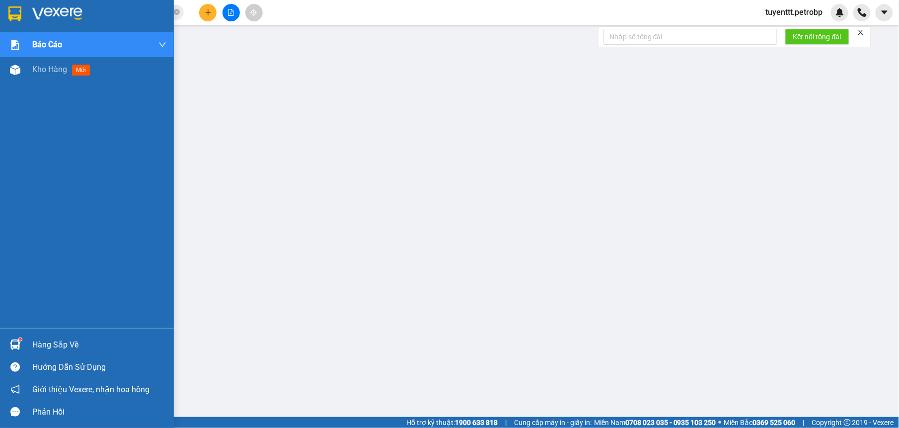
click at [14, 340] on img at bounding box center [15, 344] width 10 height 10
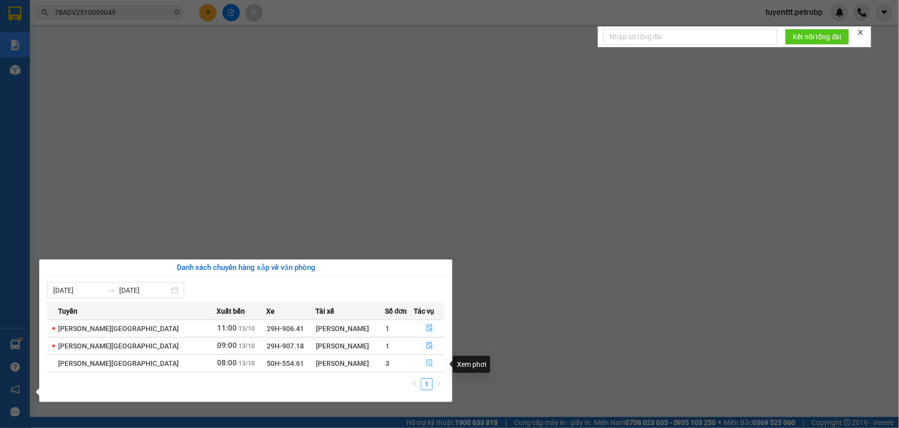
click at [429, 365] on icon "file-done" at bounding box center [430, 363] width 6 height 7
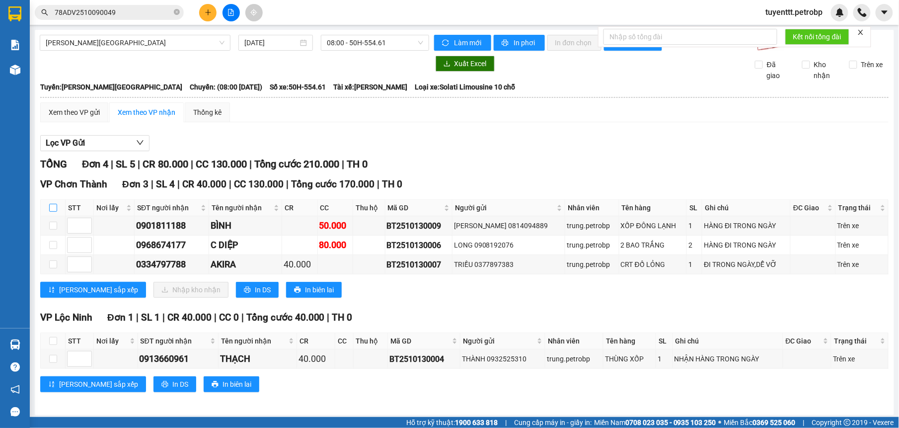
click at [51, 207] on input "checkbox" at bounding box center [53, 208] width 8 height 8
checkbox input "true"
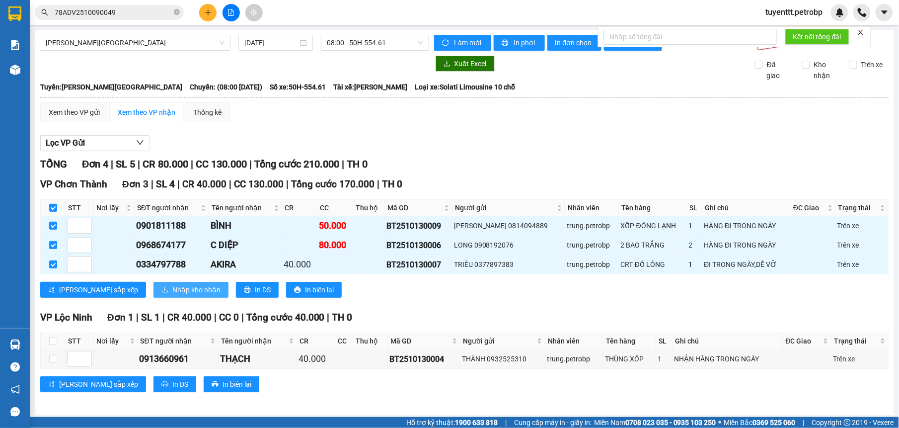
click at [172, 290] on span "Nhập kho nhận" at bounding box center [196, 289] width 48 height 11
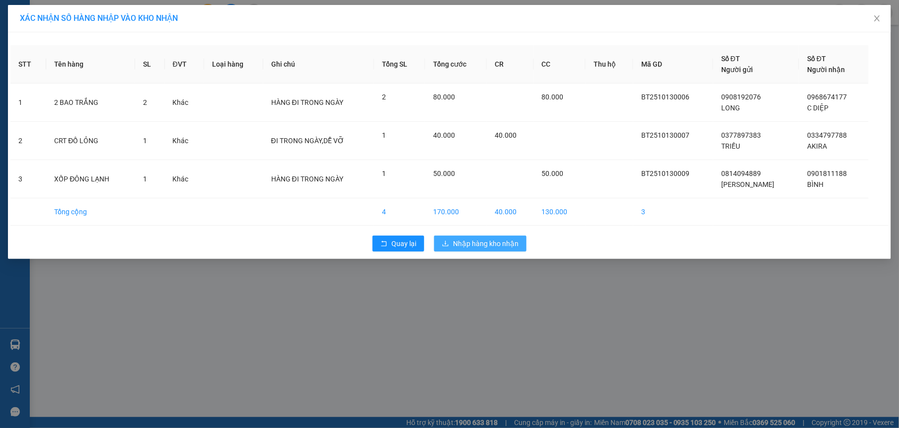
click at [497, 241] on span "Nhập hàng kho nhận" at bounding box center [486, 243] width 66 height 11
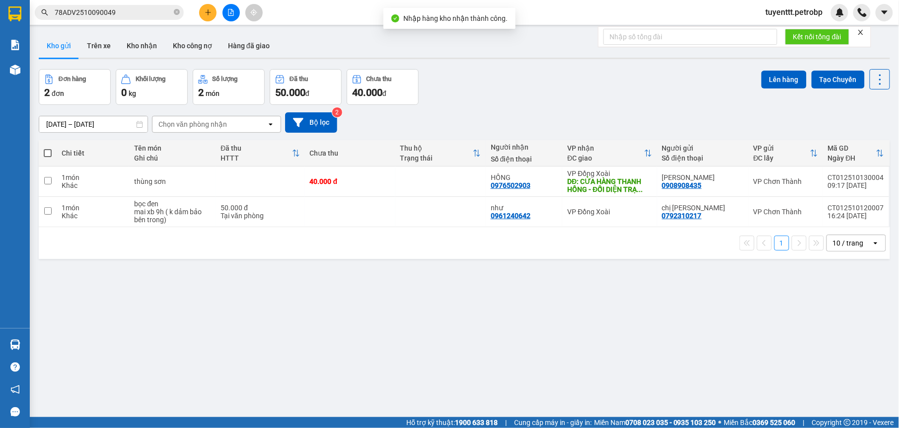
click at [180, 14] on span "78ADV2510090049" at bounding box center [109, 12] width 149 height 15
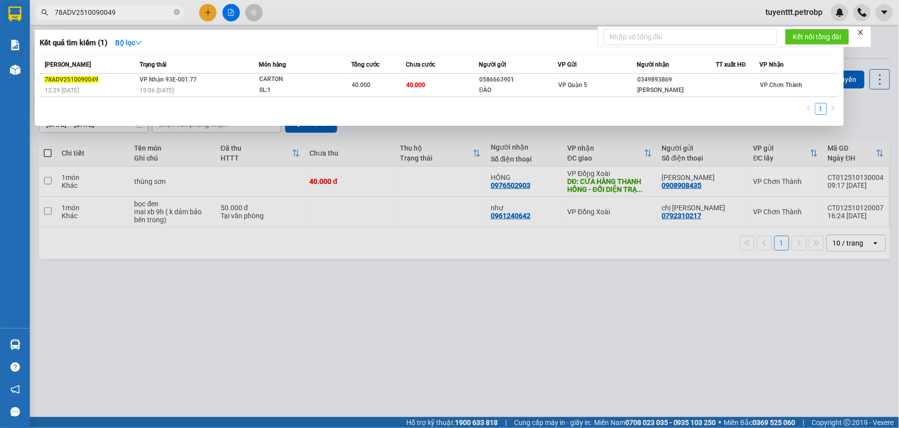
click at [361, 298] on div at bounding box center [449, 214] width 899 height 428
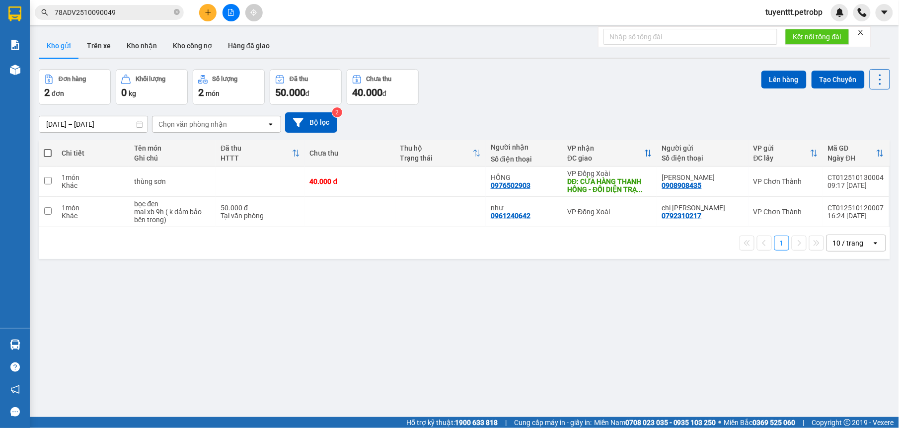
click at [176, 13] on icon "close-circle" at bounding box center [177, 12] width 6 height 6
click at [141, 50] on button "Kho nhận" at bounding box center [142, 46] width 46 height 24
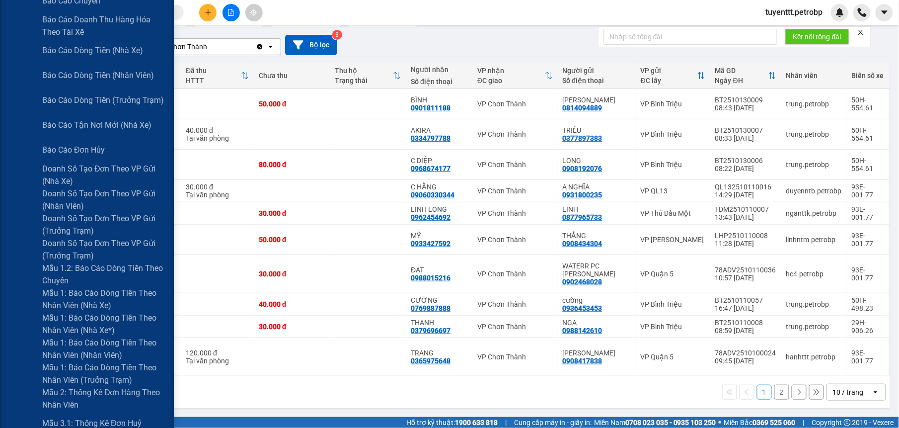
scroll to position [321, 0]
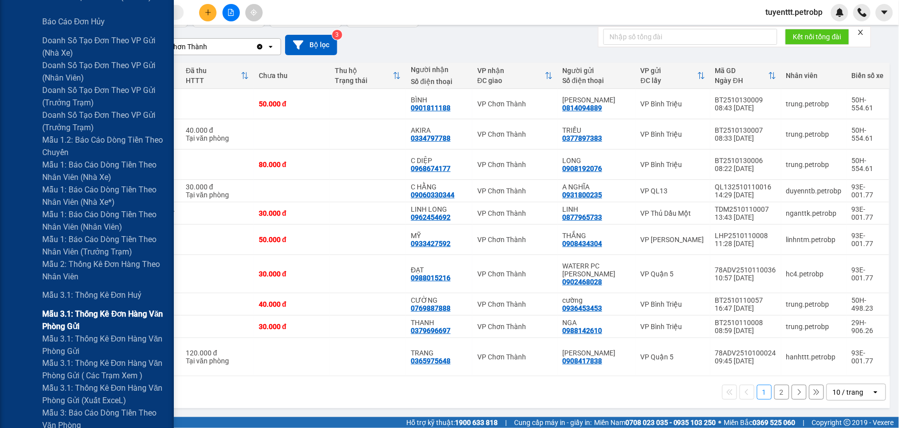
click at [88, 317] on span "Mẫu 3.1: Thống kê đơn hàng văn phòng gửi" at bounding box center [104, 319] width 124 height 25
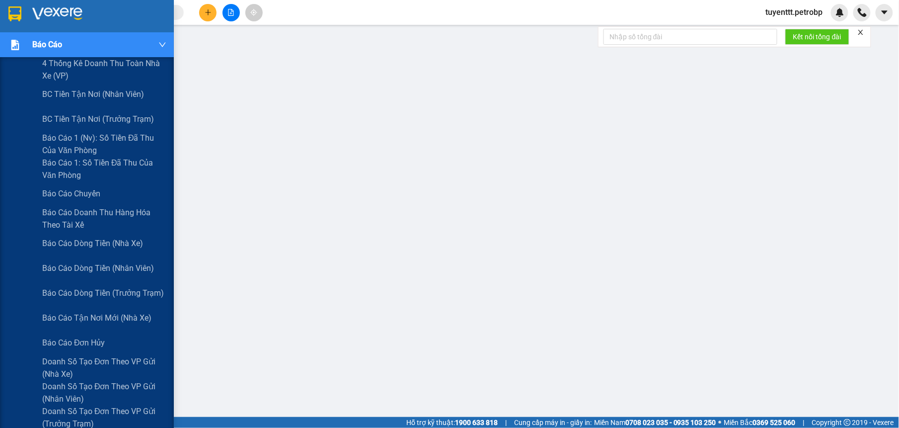
scroll to position [321, 0]
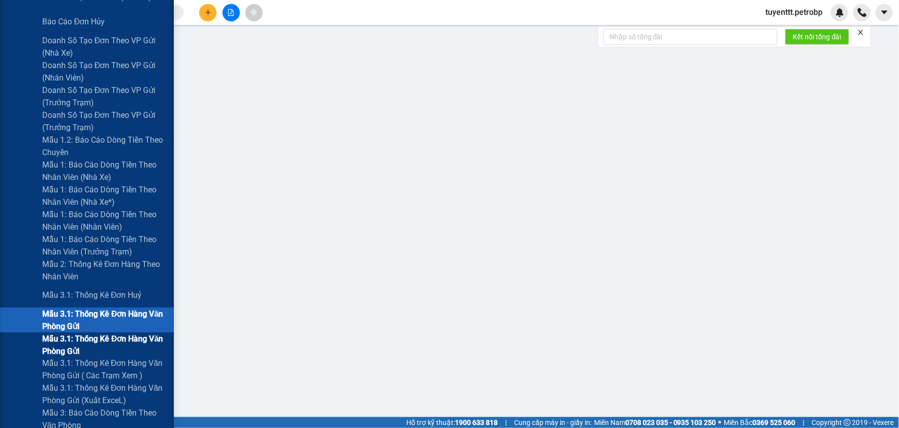
click at [91, 342] on span "Mẫu 3.1: Thống kê đơn hàng văn phòng gửi" at bounding box center [104, 344] width 124 height 25
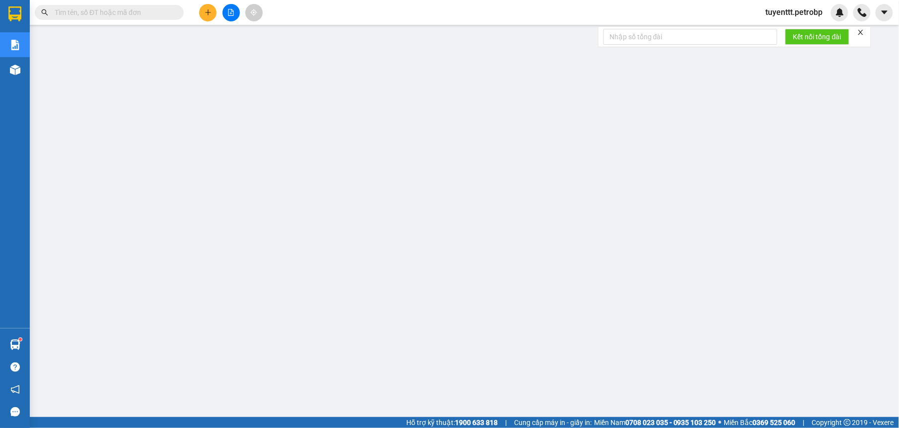
paste input "BT2510100049"
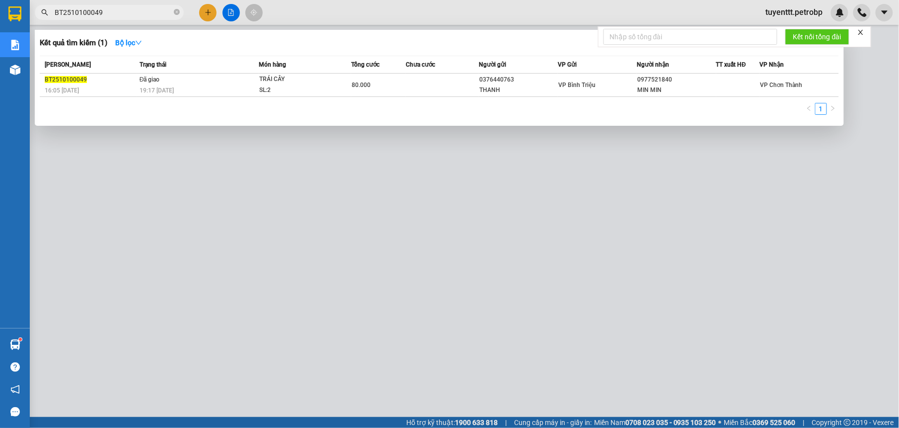
click at [351, 185] on div at bounding box center [449, 214] width 899 height 428
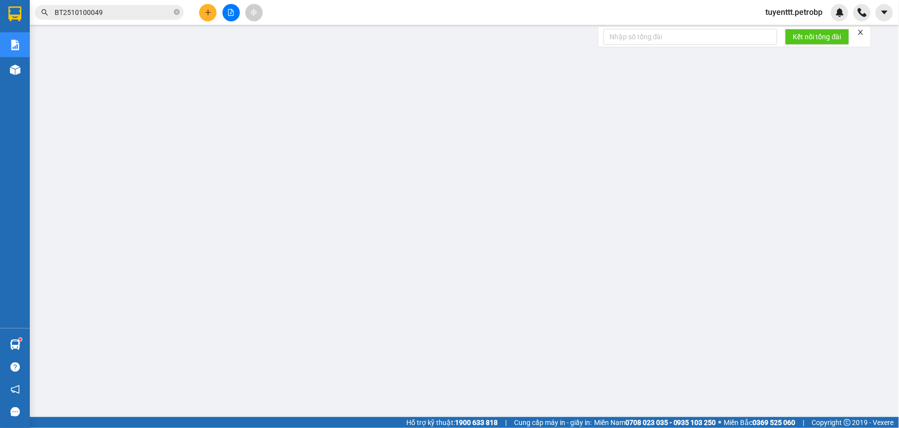
click at [121, 11] on input "BT2510100049" at bounding box center [113, 12] width 117 height 11
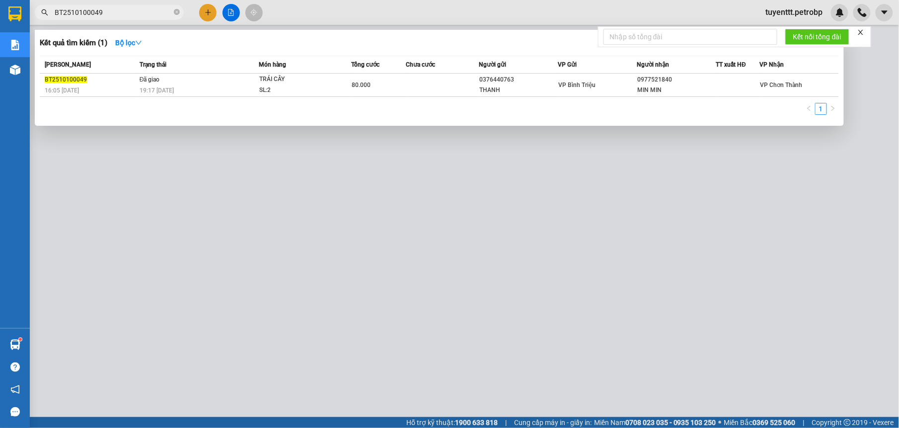
click at [121, 11] on input "BT2510100049" at bounding box center [113, 12] width 117 height 11
paste input "QL132510100002"
click at [277, 194] on div at bounding box center [449, 214] width 899 height 428
click at [114, 12] on input "QL132510100002" at bounding box center [113, 12] width 117 height 11
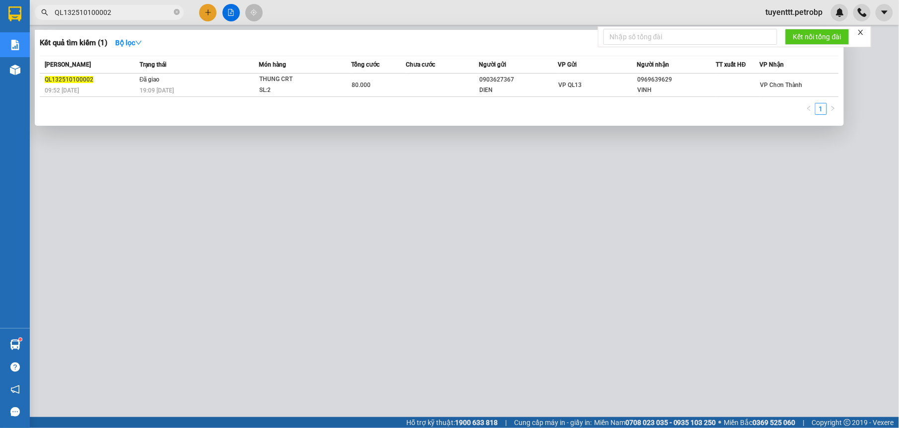
paste input "BT2510100064"
click at [504, 195] on div at bounding box center [449, 214] width 899 height 428
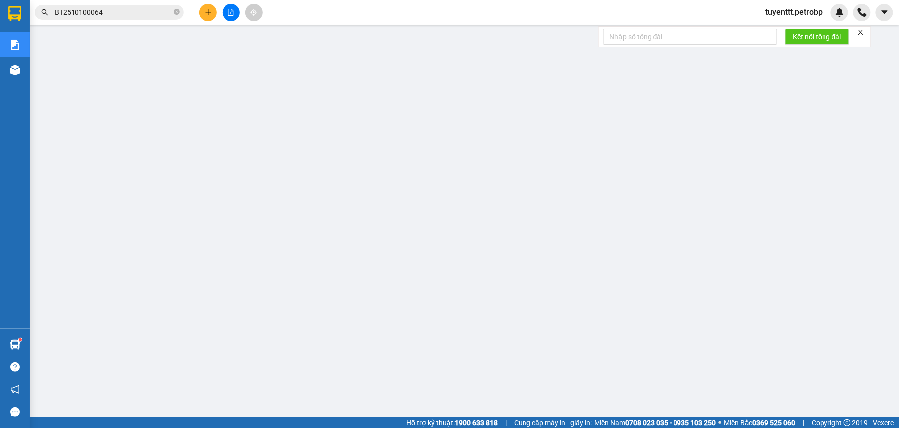
click at [144, 14] on input "BT2510100064" at bounding box center [113, 12] width 117 height 11
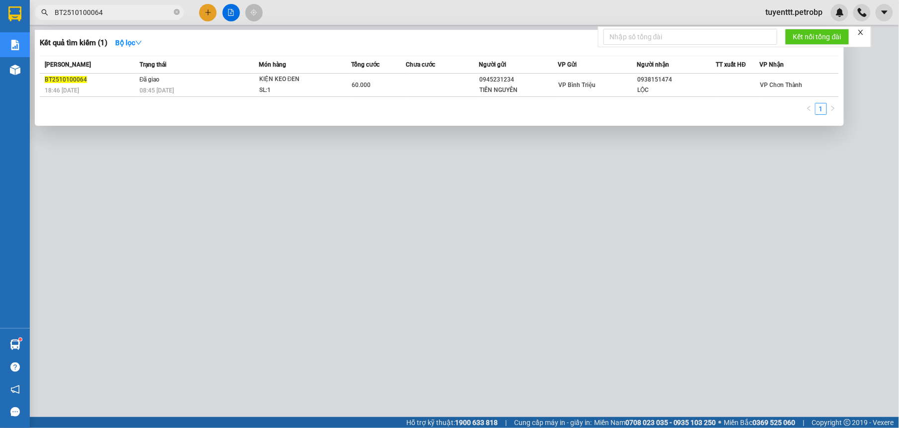
paste input "78ADV2510100051"
click at [318, 196] on div at bounding box center [449, 214] width 899 height 428
click at [126, 8] on input "78ADV2510100051" at bounding box center [113, 12] width 117 height 11
paste input "8"
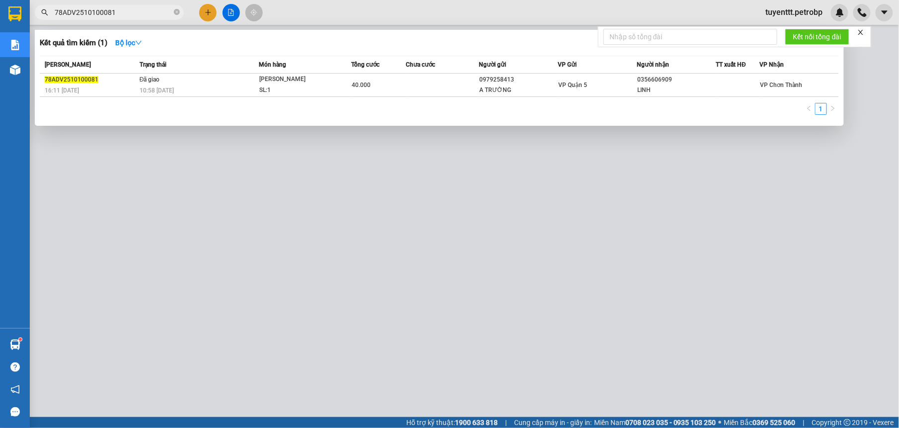
click at [521, 155] on div at bounding box center [449, 214] width 899 height 428
click at [112, 7] on input "78ADV2510100081" at bounding box center [113, 12] width 117 height 11
paste input "66"
click at [436, 194] on div at bounding box center [449, 214] width 899 height 428
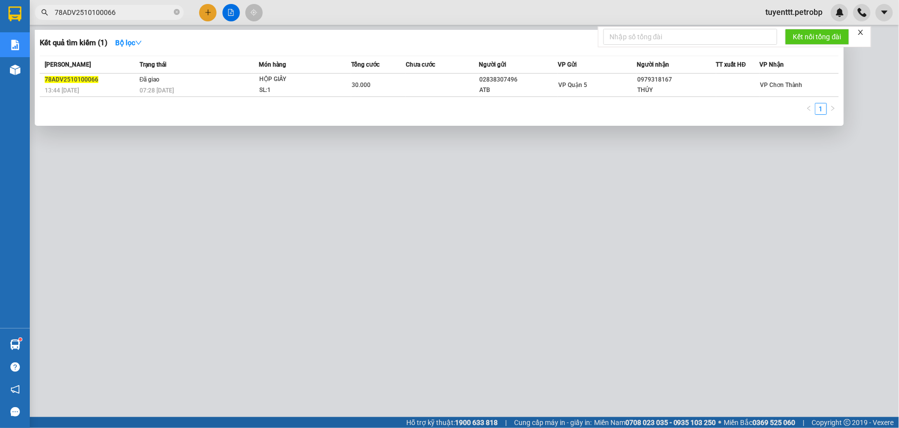
click at [124, 10] on input "78ADV2510100066" at bounding box center [113, 12] width 117 height 11
paste input "53"
click at [344, 184] on div at bounding box center [449, 214] width 899 height 428
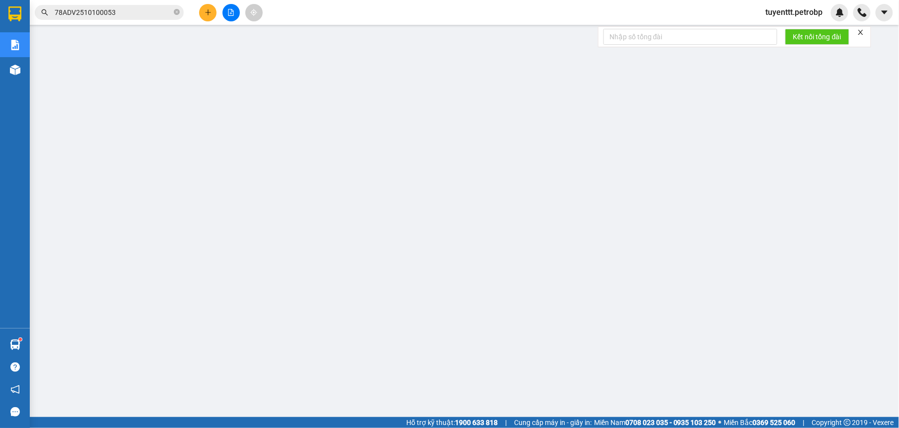
click at [137, 16] on input "78ADV2510100053" at bounding box center [113, 12] width 117 height 11
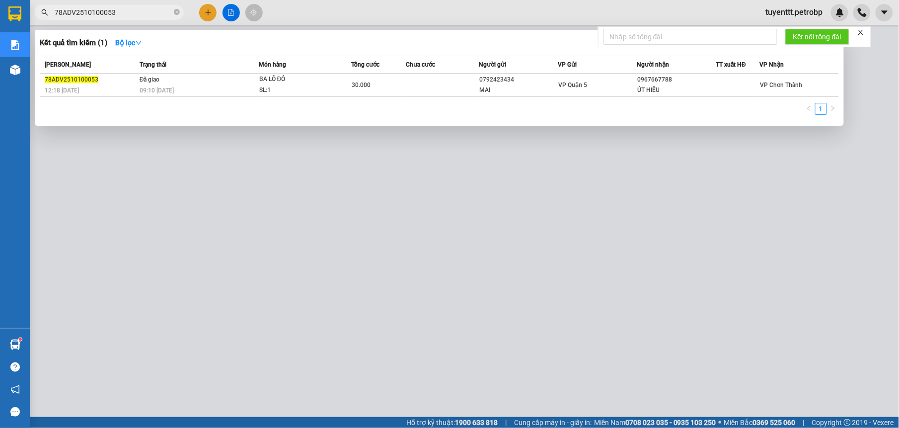
click at [137, 16] on input "78ADV2510100053" at bounding box center [113, 12] width 117 height 11
paste input "10"
click at [269, 165] on div at bounding box center [449, 214] width 899 height 428
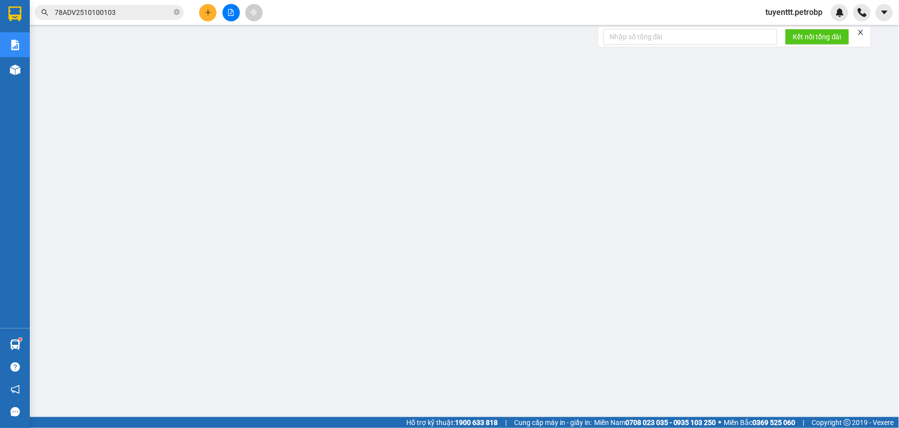
click at [118, 7] on input "78ADV2510100103" at bounding box center [113, 12] width 117 height 11
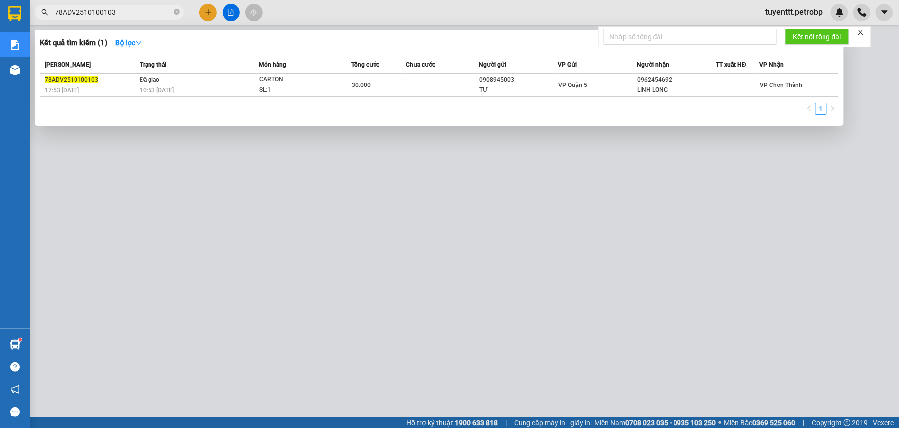
click at [118, 7] on input "78ADV2510100103" at bounding box center [113, 12] width 117 height 11
paste input "BT2510100040"
type input "BT2510100040"
click at [328, 173] on div at bounding box center [449, 214] width 899 height 428
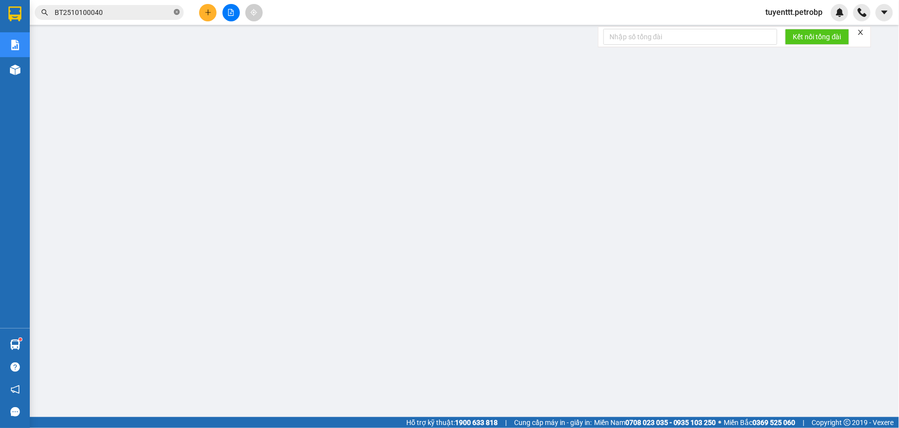
click at [178, 13] on icon "close-circle" at bounding box center [177, 12] width 6 height 6
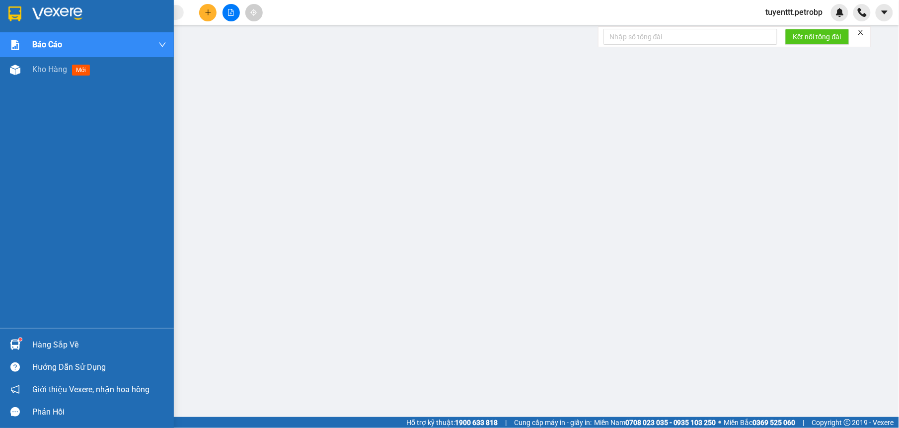
click at [15, 345] on img at bounding box center [15, 344] width 10 height 10
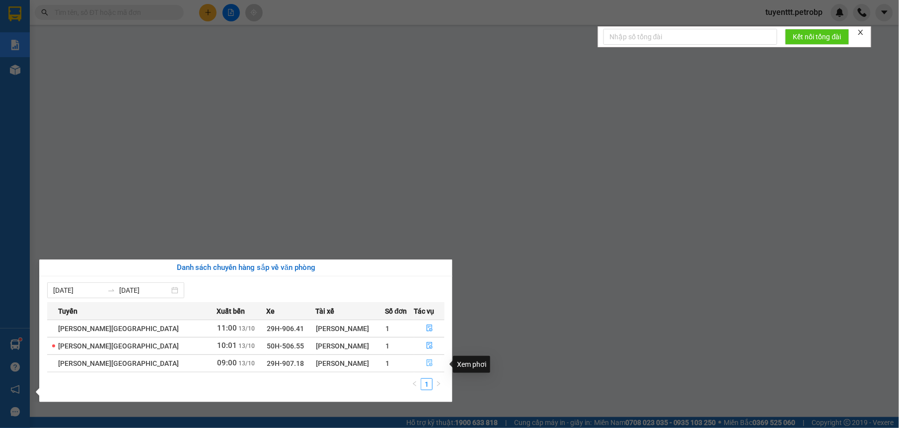
click at [428, 362] on icon "file-done" at bounding box center [429, 362] width 7 height 7
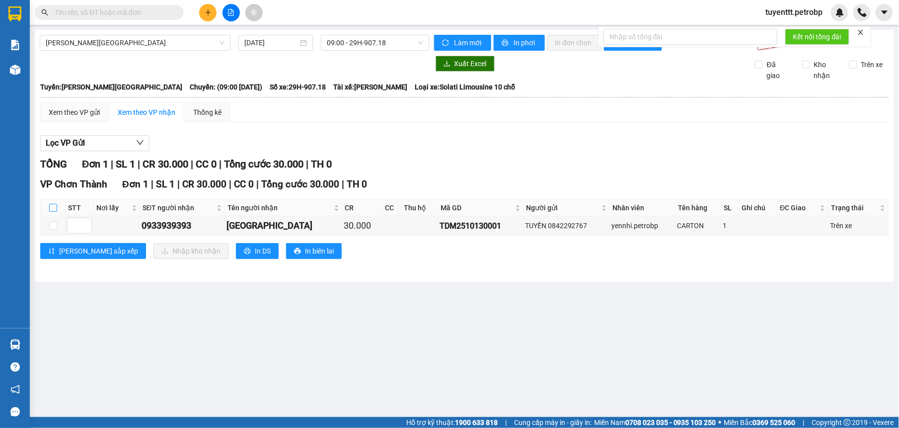
click at [54, 208] on input "checkbox" at bounding box center [53, 208] width 8 height 8
checkbox input "true"
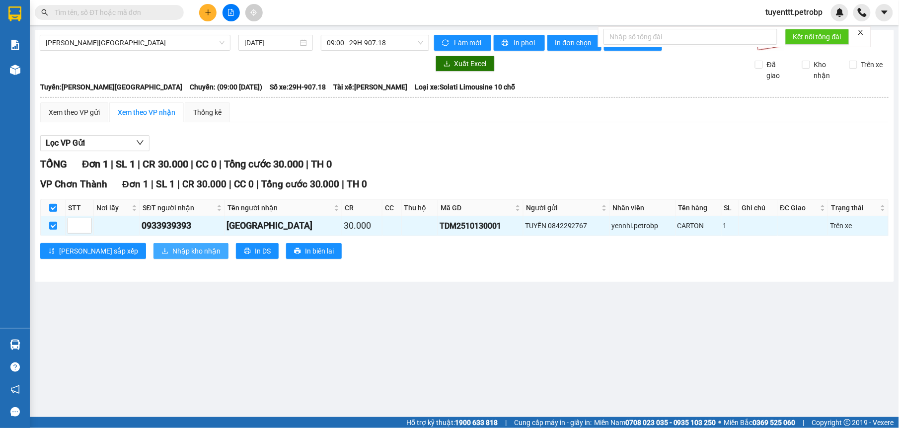
click at [172, 254] on span "Nhập kho nhận" at bounding box center [196, 250] width 48 height 11
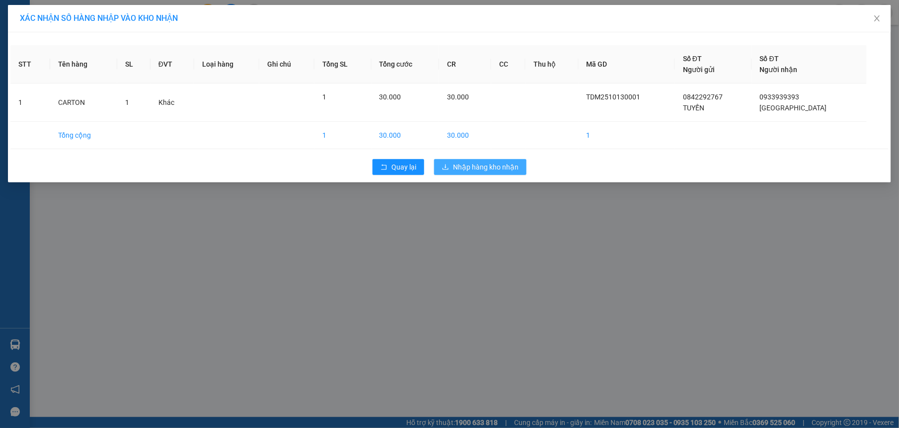
click at [481, 161] on button "Nhập hàng kho nhận" at bounding box center [480, 167] width 92 height 16
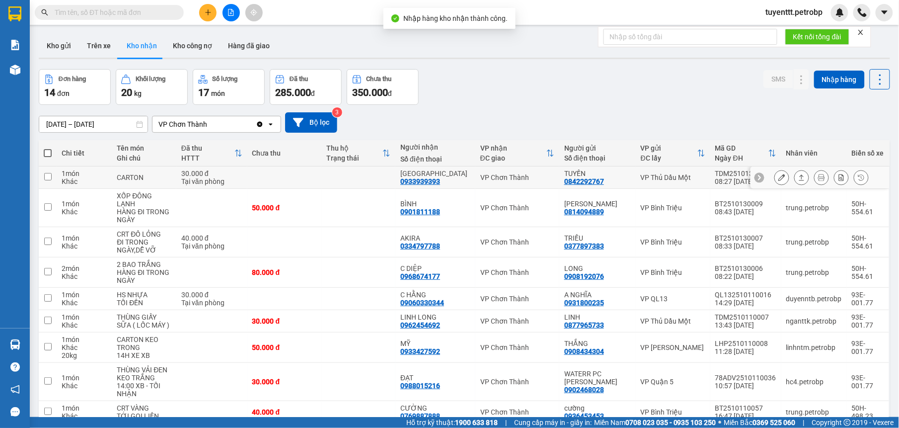
click at [459, 180] on div "NHẬT ANH 0933939393" at bounding box center [435, 177] width 70 height 16
checkbox input "true"
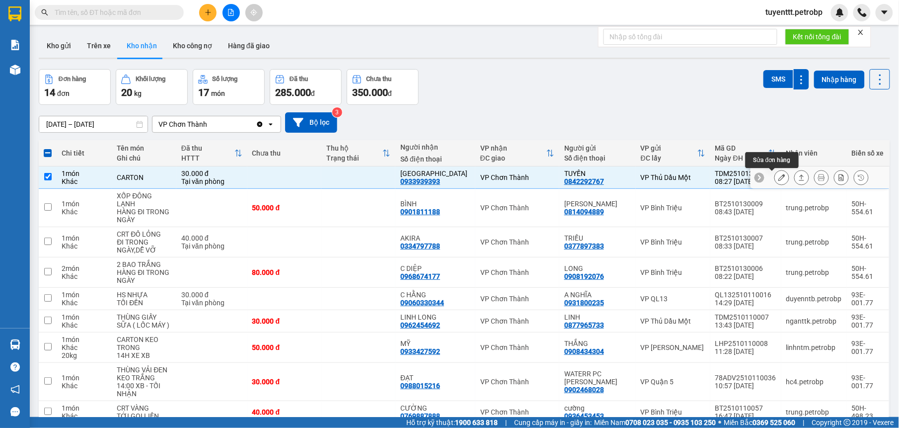
click at [778, 177] on icon at bounding box center [781, 177] width 7 height 7
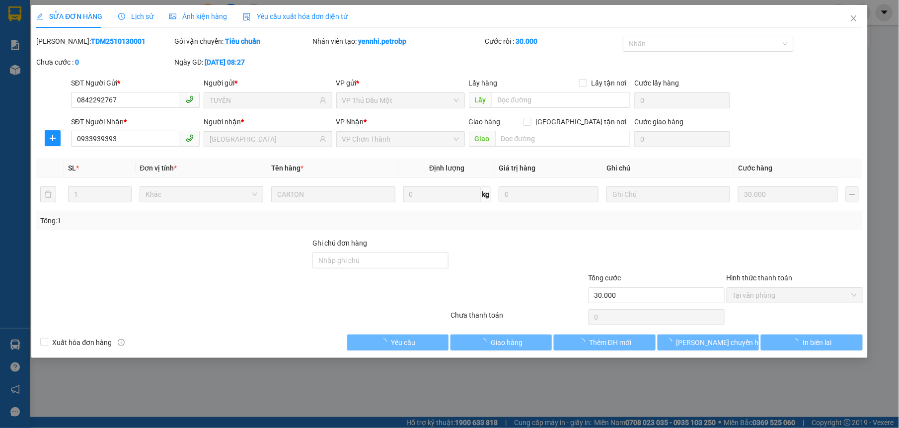
type input "0842292767"
type input "TUYẾN"
type input "0933939393"
type input "[GEOGRAPHIC_DATA]"
type input "30.000"
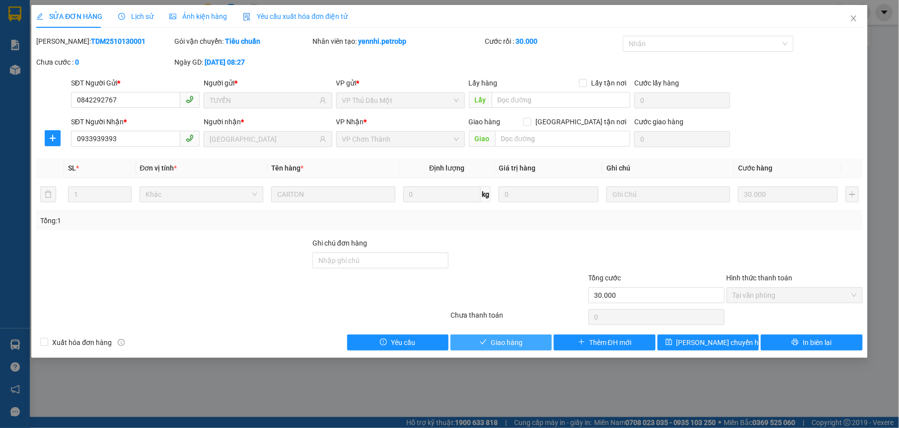
click at [527, 346] on button "Giao hàng" at bounding box center [500, 342] width 101 height 16
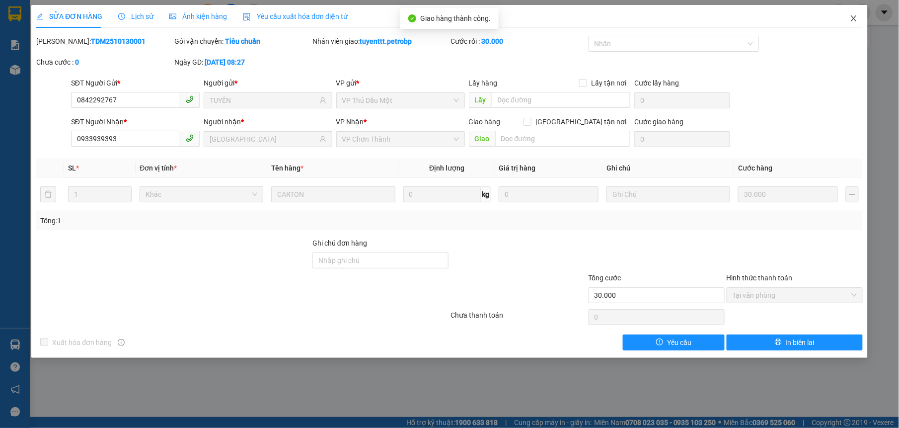
click at [853, 17] on icon "close" at bounding box center [854, 18] width 8 height 8
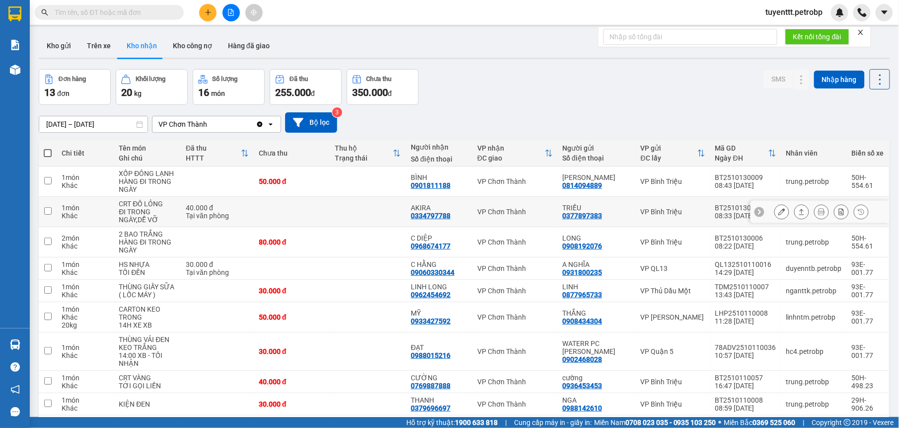
scroll to position [80, 0]
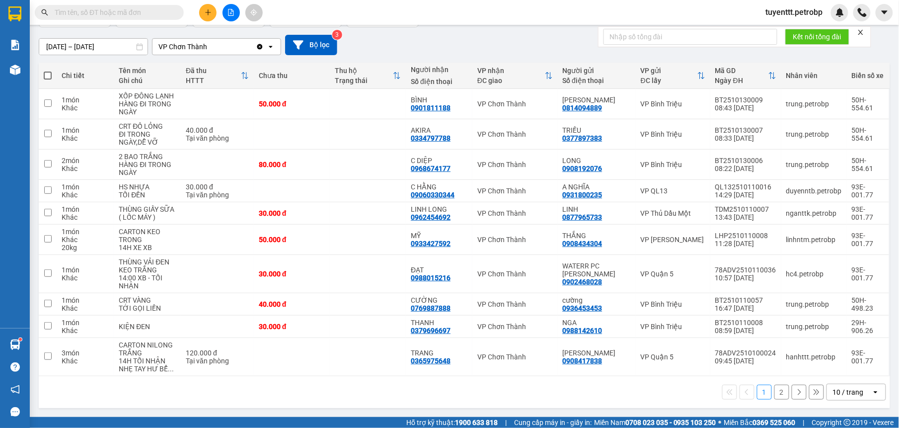
click at [774, 392] on button "2" at bounding box center [781, 391] width 15 height 15
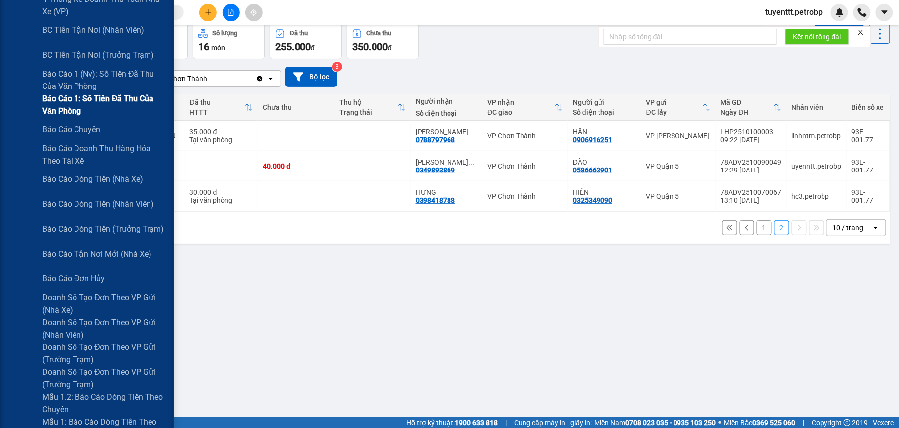
scroll to position [0, 0]
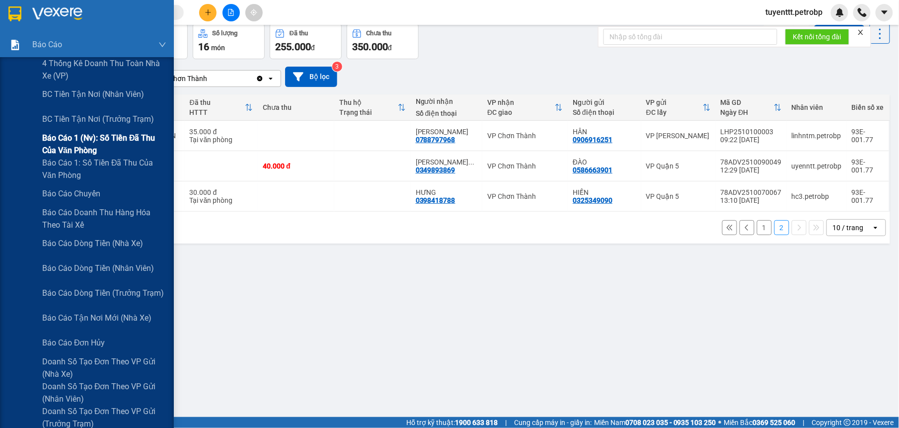
click at [112, 140] on span "Báo cáo 1 (nv): Số tiền đã thu của văn phòng" at bounding box center [104, 144] width 124 height 25
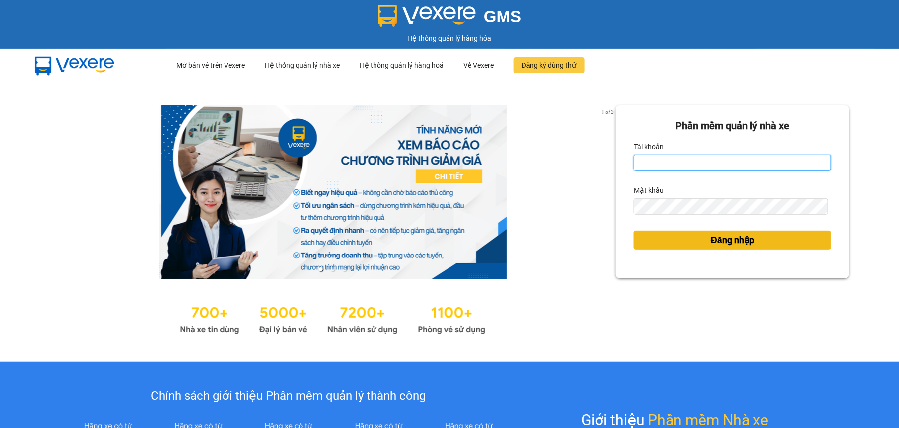
type input "tuyenttt.petrobp"
click at [667, 243] on button "Đăng nhập" at bounding box center [733, 239] width 198 height 19
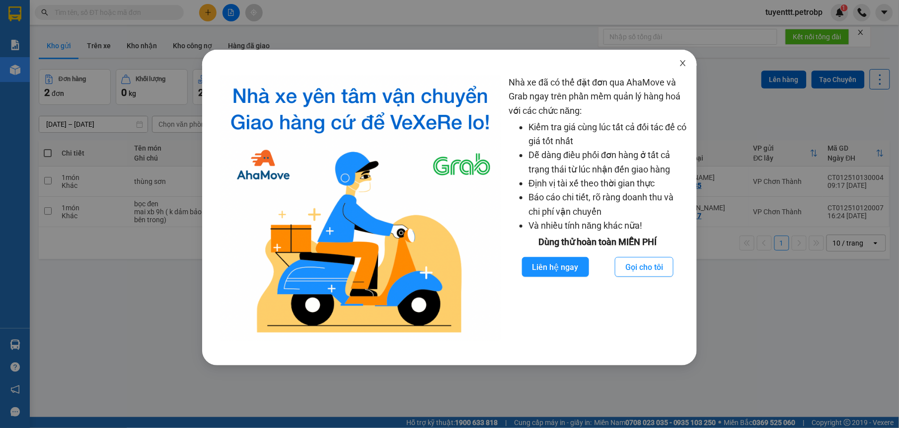
click at [686, 62] on icon "close" at bounding box center [683, 63] width 8 height 8
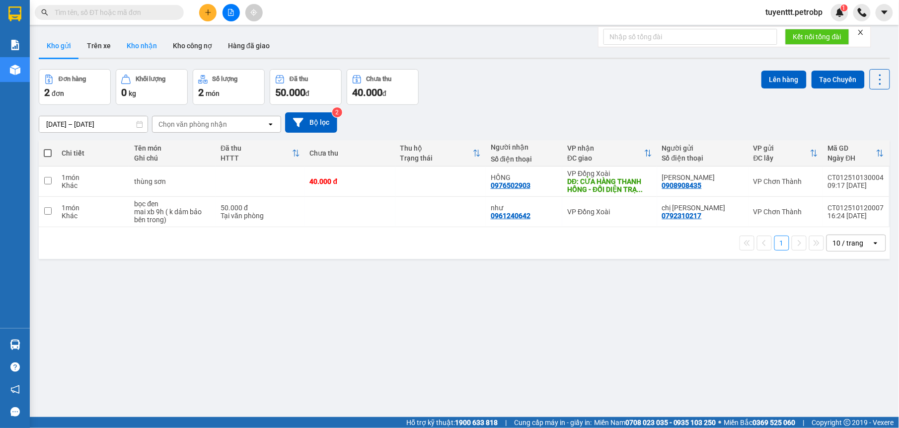
click at [141, 46] on button "Kho nhận" at bounding box center [142, 46] width 46 height 24
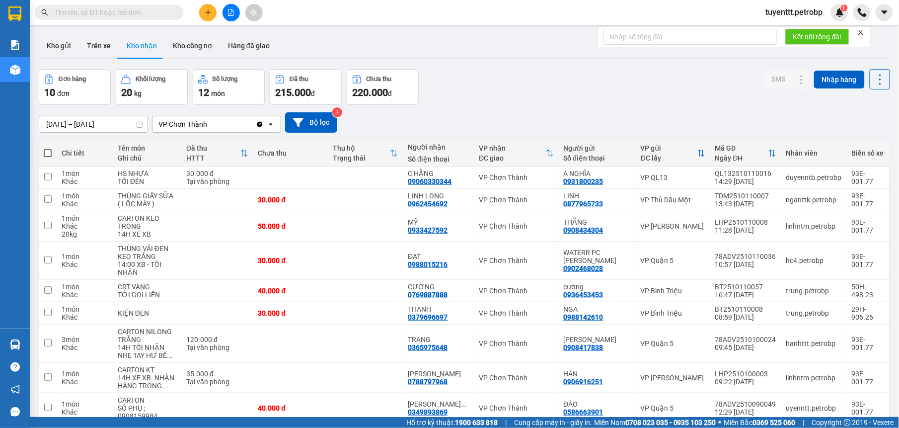
paste input "BT2510090053"
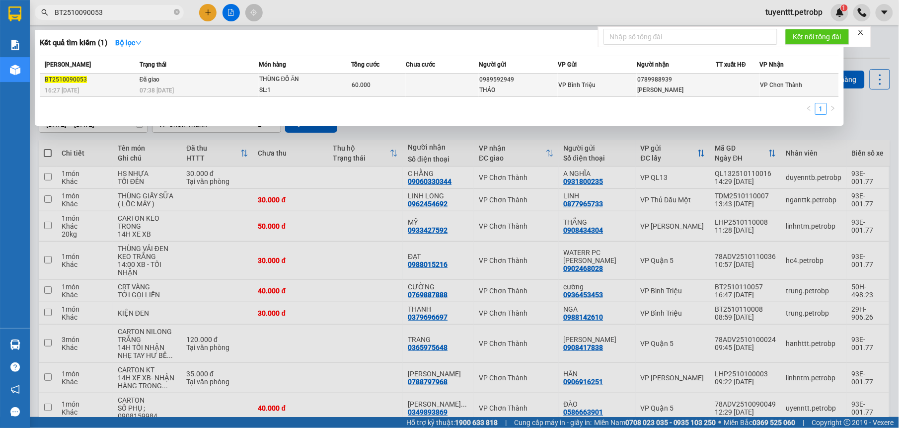
type input "BT2510090053"
click at [159, 87] on span "07:38 [DATE]" at bounding box center [157, 90] width 34 height 7
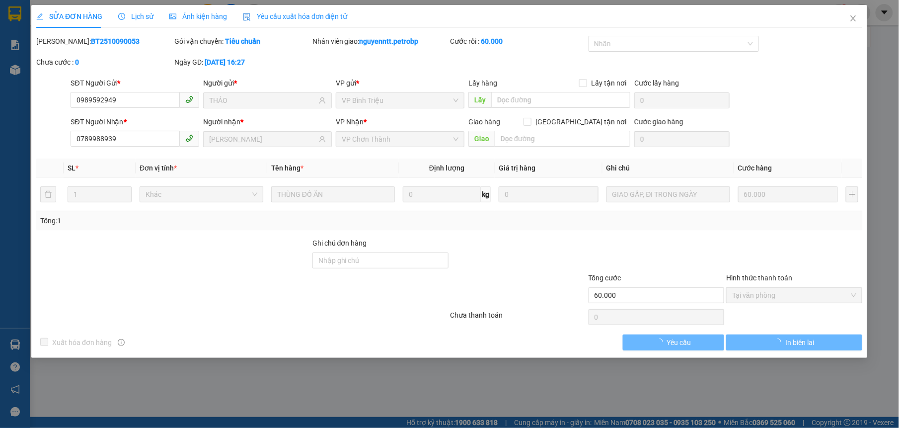
type input "0989592949"
type input "THẢO"
type input "0789988939"
type input "[PERSON_NAME]"
type input "60.000"
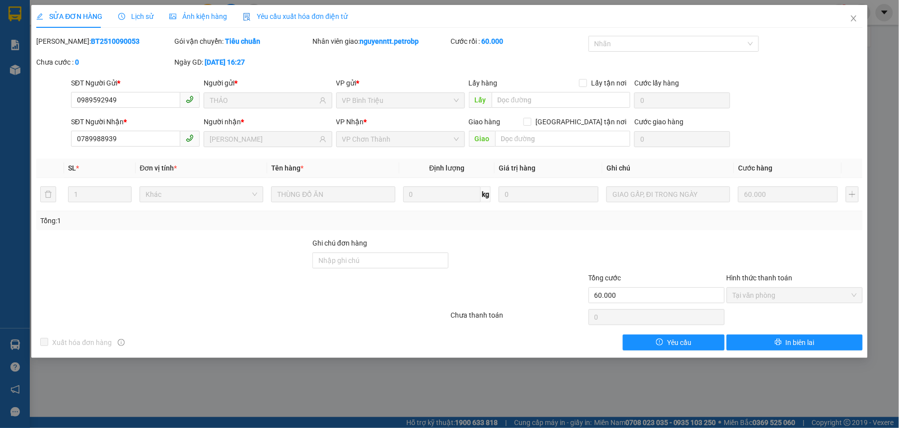
click at [124, 15] on icon "clock-circle" at bounding box center [121, 16] width 7 height 7
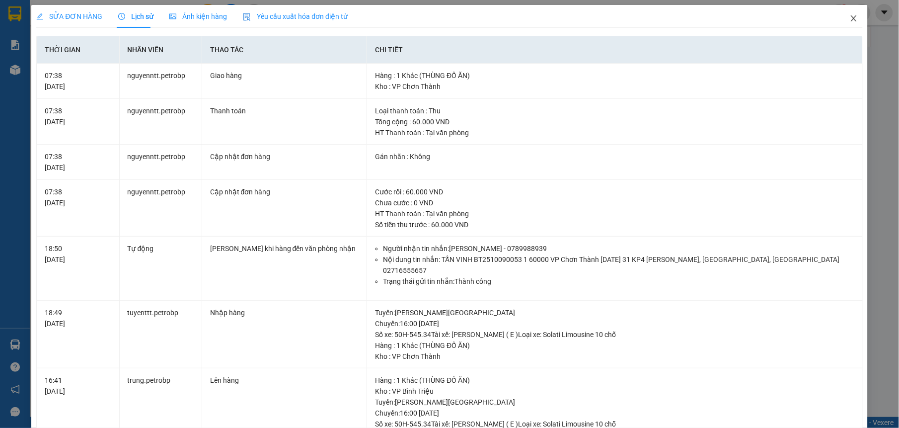
click at [850, 17] on icon "close" at bounding box center [854, 18] width 8 height 8
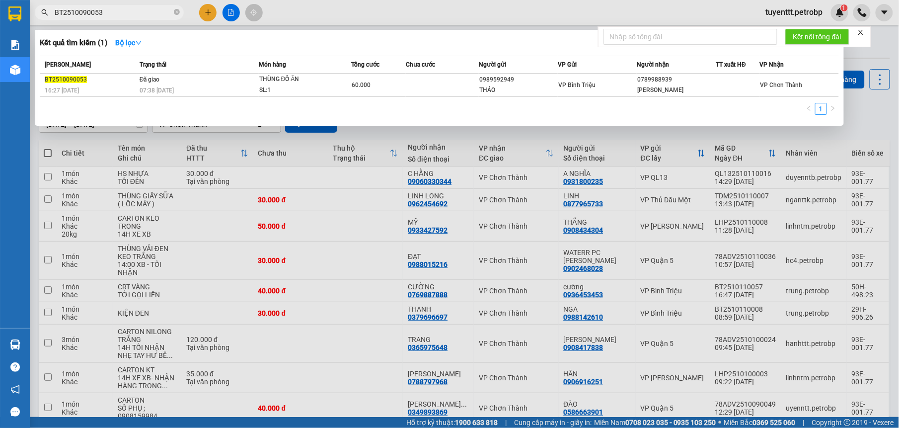
click at [121, 10] on input "BT2510090053" at bounding box center [113, 12] width 117 height 11
paste input "78ADV2510090006"
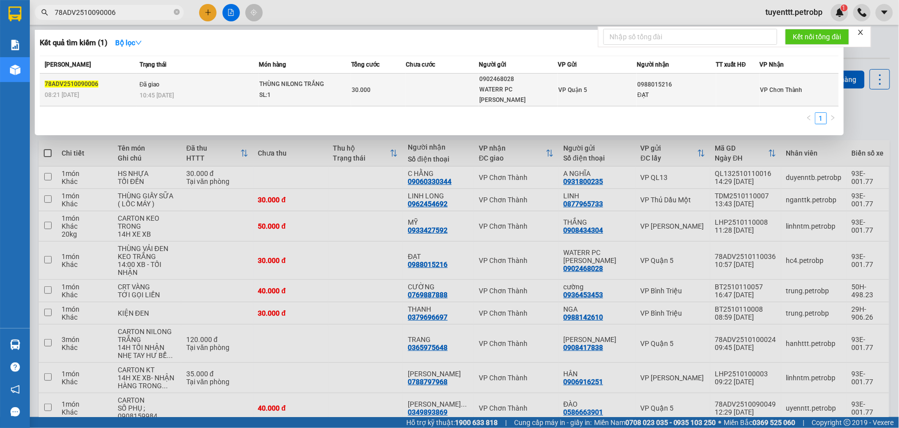
click at [167, 92] on span "10:45 [DATE]" at bounding box center [157, 95] width 34 height 7
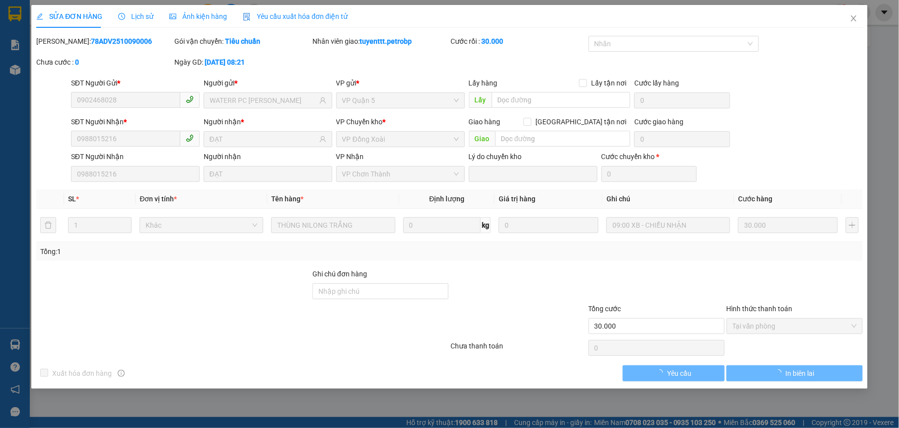
click at [132, 11] on div "Lịch sử" at bounding box center [135, 16] width 35 height 11
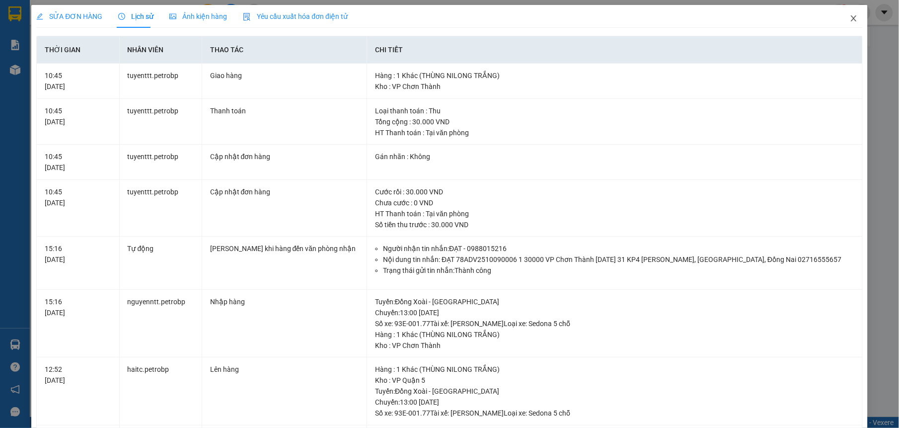
click at [850, 18] on icon "close" at bounding box center [854, 18] width 8 height 8
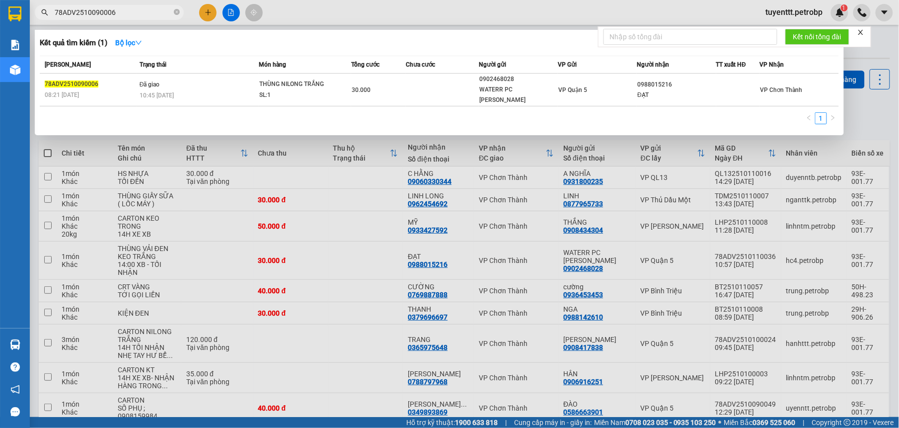
click at [120, 10] on input "78ADV2510090006" at bounding box center [113, 12] width 117 height 11
paste input "ĐX2510090007"
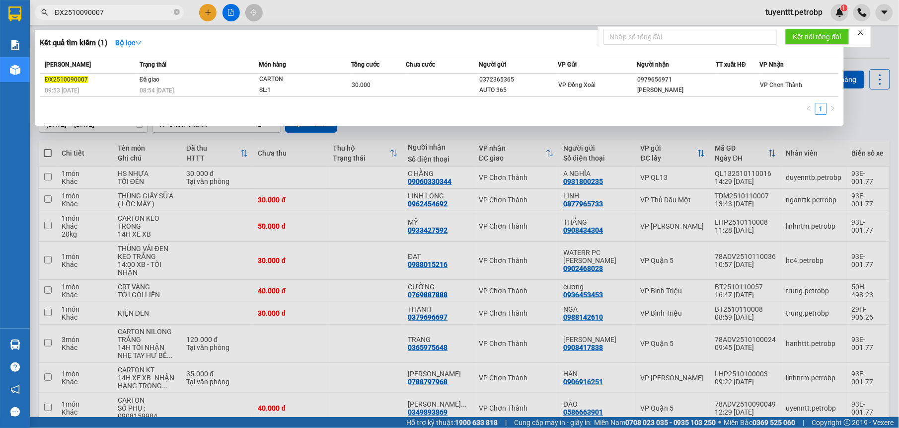
click at [133, 16] on input "ĐX2510090007" at bounding box center [113, 12] width 117 height 11
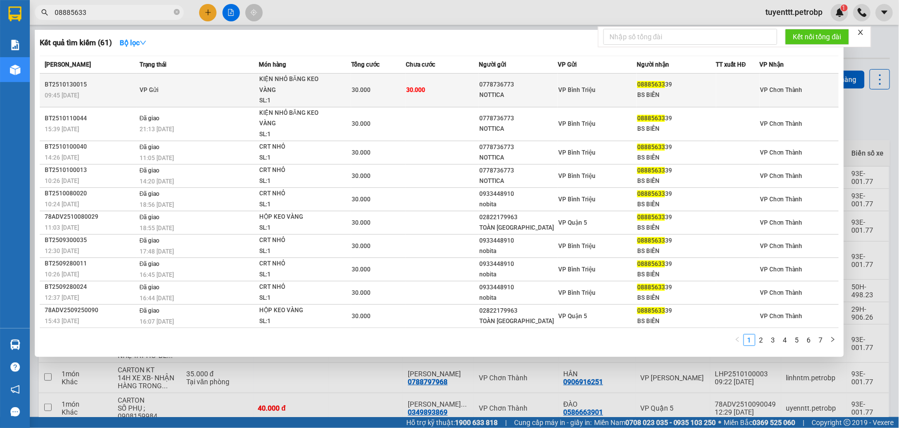
type input "08885633"
click at [157, 91] on span "VP Gửi" at bounding box center [149, 89] width 19 height 7
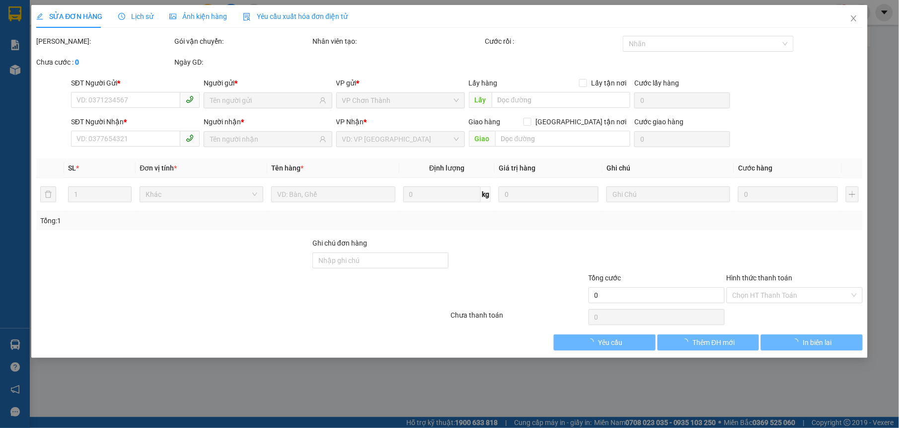
drag, startPoint x: 136, startPoint y: 17, endPoint x: 213, endPoint y: 269, distance: 263.8
click at [136, 16] on span "Lịch sử" at bounding box center [135, 16] width 35 height 8
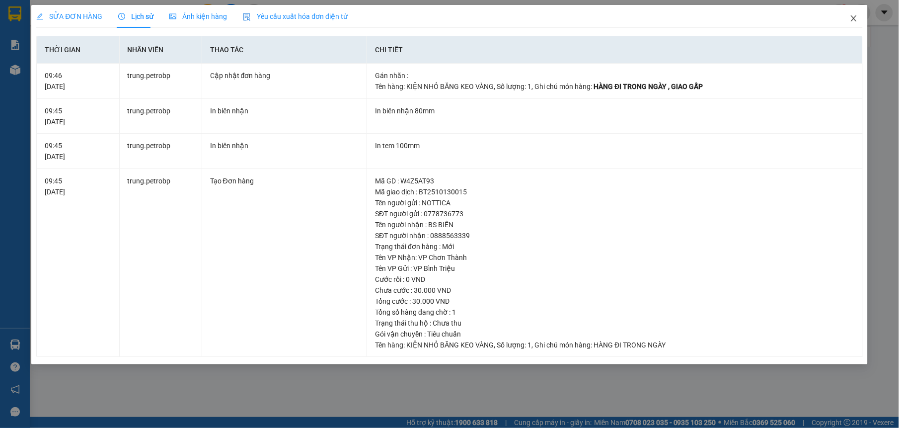
click at [852, 14] on span "Close" at bounding box center [854, 19] width 28 height 28
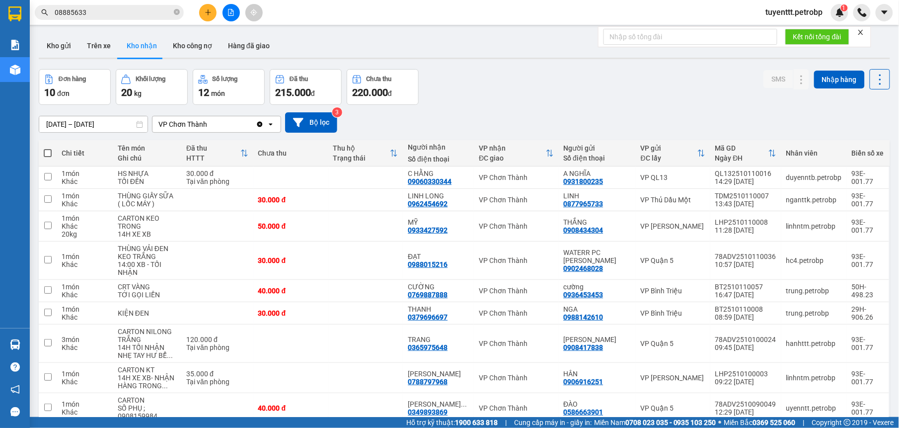
click at [116, 12] on input "08885633" at bounding box center [113, 12] width 117 height 11
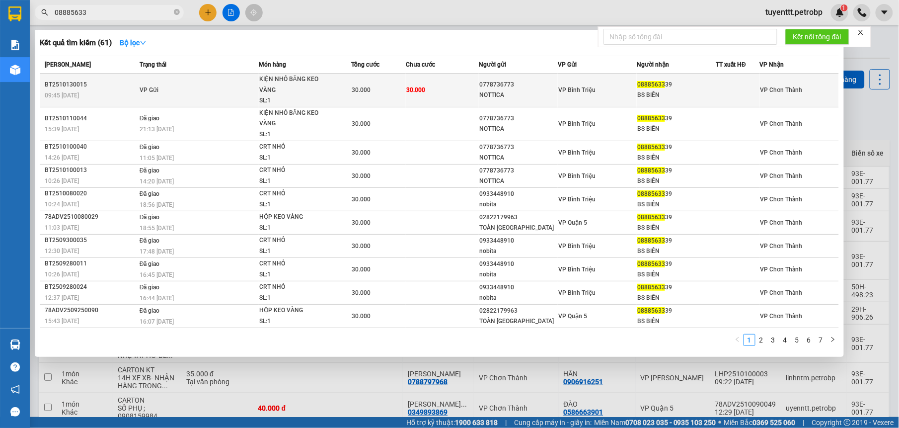
click at [181, 93] on td "VP Gửi" at bounding box center [198, 91] width 122 height 34
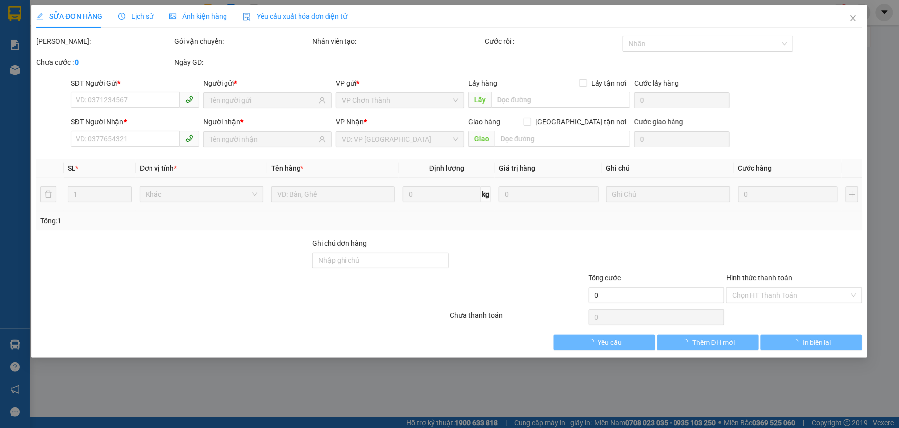
type input "0778736773"
type input "NOTTICA"
type input "0888563339"
type input "BS BIÊN"
type input "30.000"
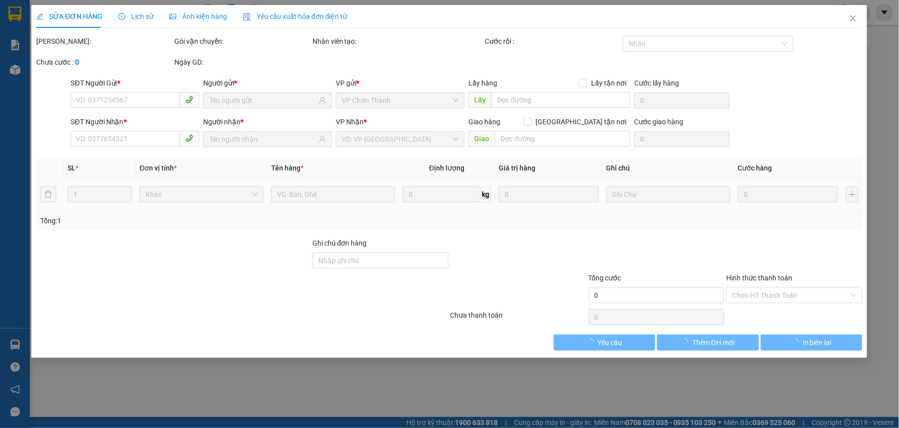
type input "30.000"
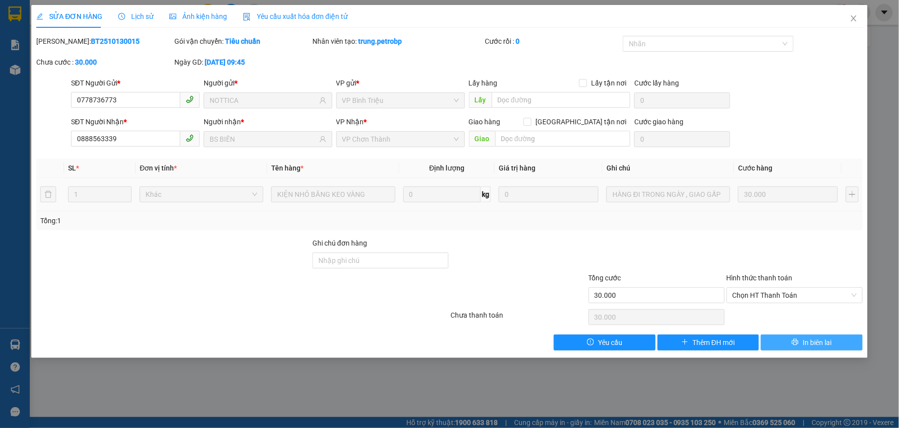
click at [823, 344] on span "In biên lai" at bounding box center [817, 342] width 29 height 11
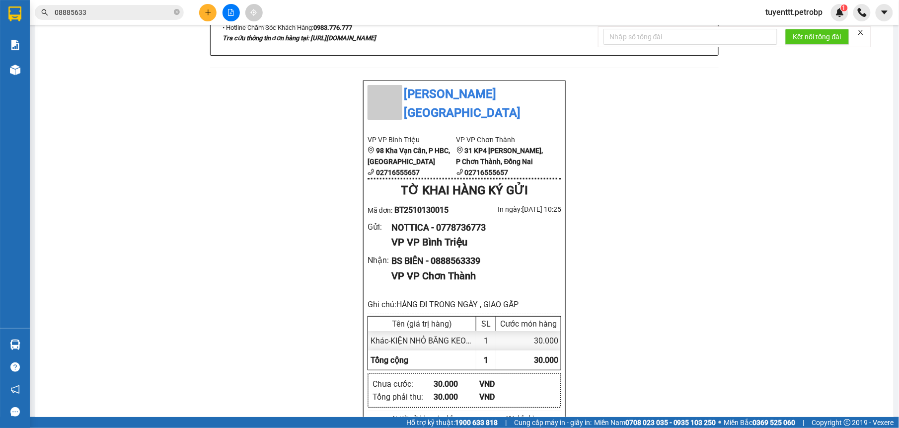
scroll to position [375, 0]
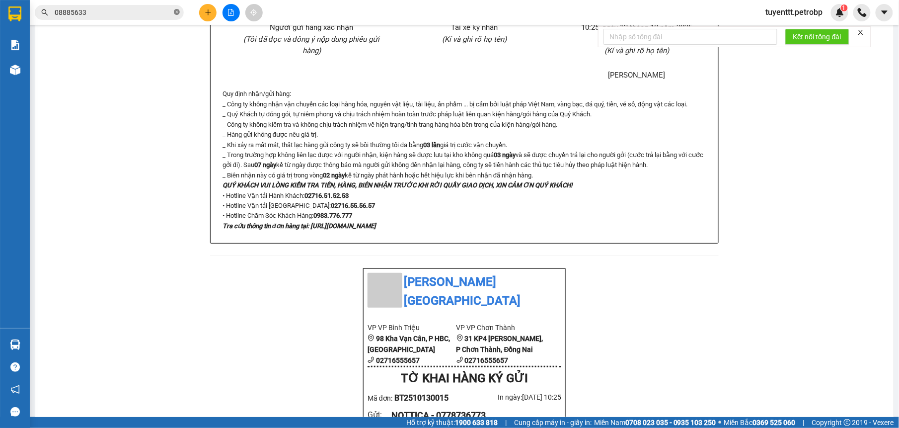
click at [177, 13] on icon "close-circle" at bounding box center [177, 12] width 6 height 6
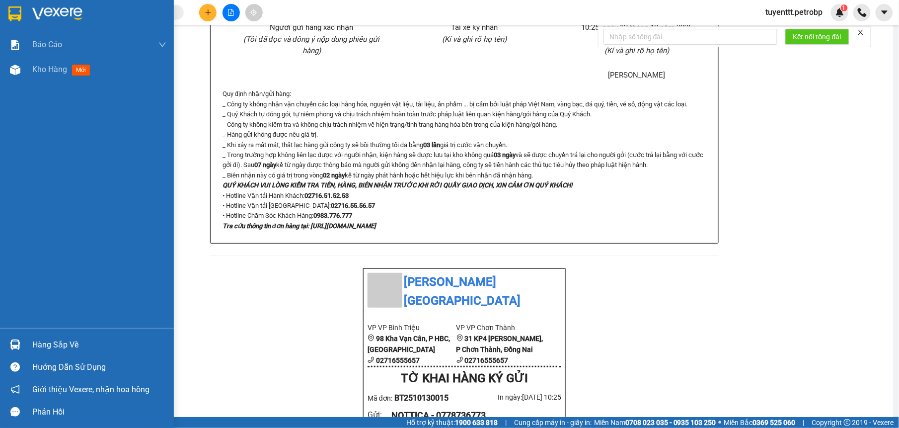
click at [18, 340] on img at bounding box center [15, 344] width 10 height 10
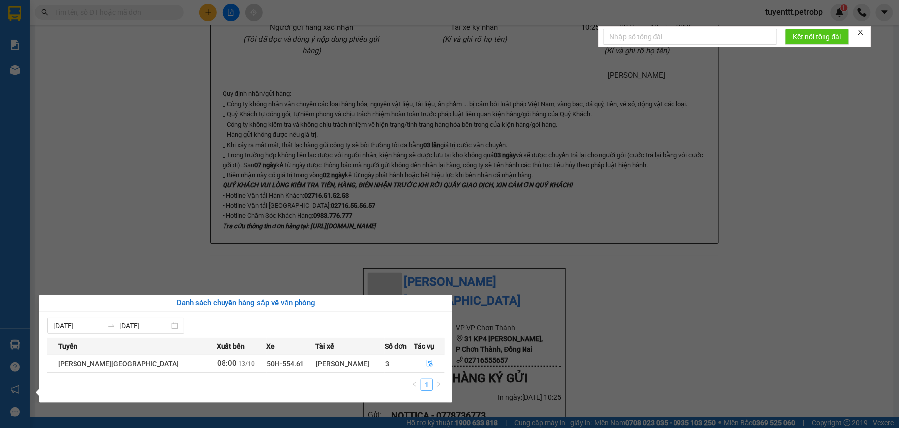
click at [692, 337] on section "Kết quả tìm kiếm ( 61 ) Bộ lọc Mã ĐH Trạng thái Món hàng Tổng cước Chưa cước Ng…" at bounding box center [449, 214] width 899 height 428
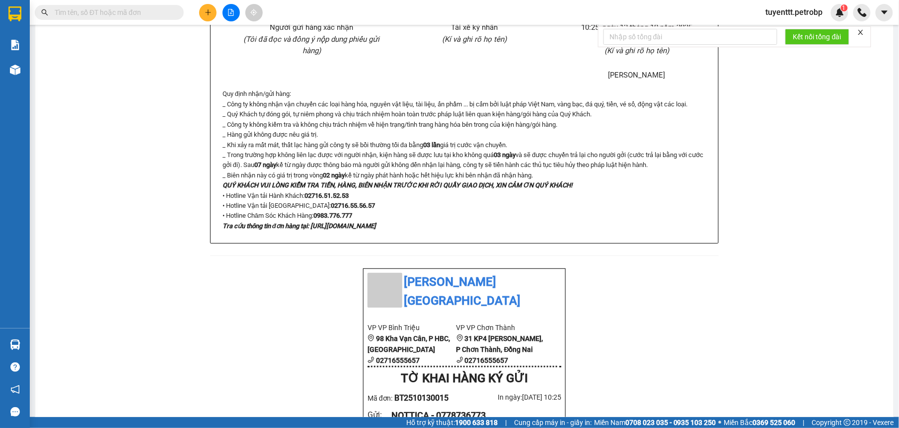
click at [159, 14] on input "text" at bounding box center [113, 12] width 117 height 11
paste input "78ADV2510090047"
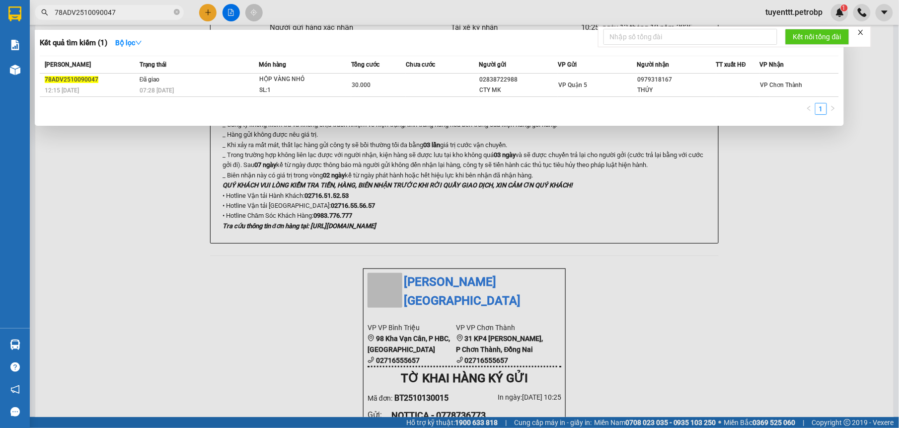
drag, startPoint x: 255, startPoint y: 265, endPoint x: 265, endPoint y: 223, distance: 43.0
click at [255, 261] on div at bounding box center [449, 214] width 899 height 428
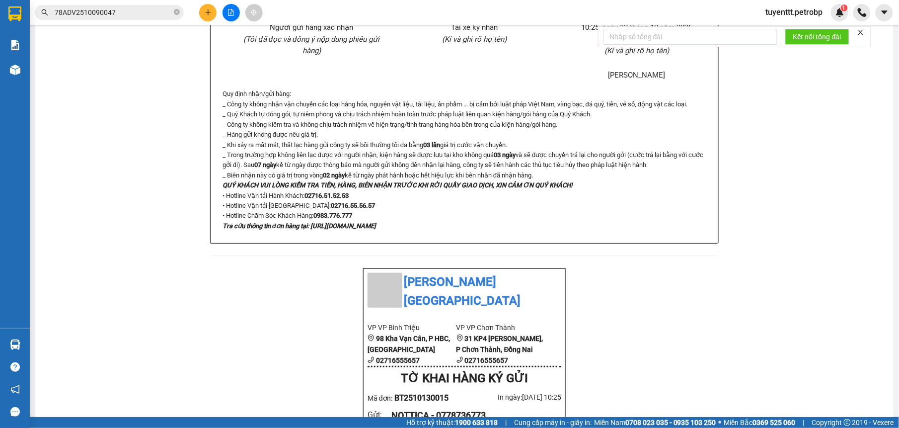
click at [135, 9] on input "78ADV2510090047" at bounding box center [113, 12] width 117 height 11
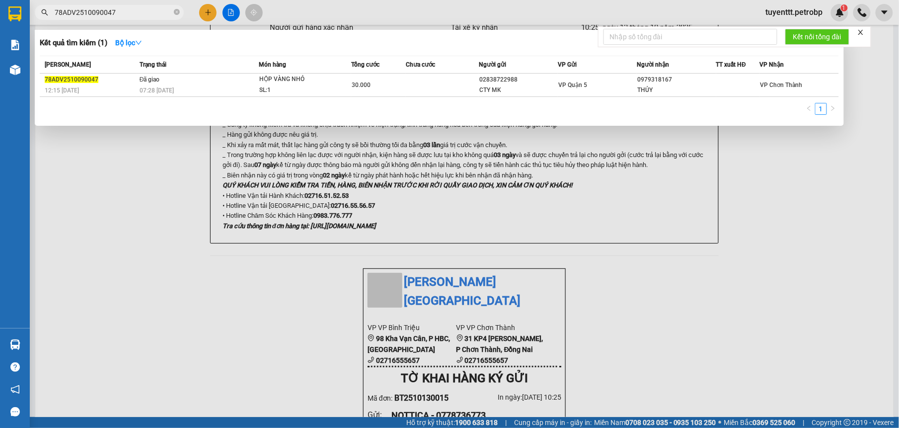
click at [135, 9] on input "78ADV2510090047" at bounding box center [113, 12] width 117 height 11
paste input "61"
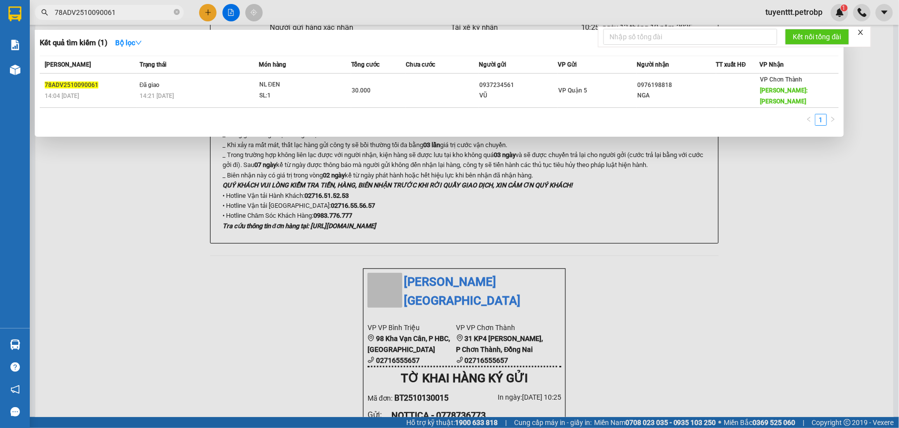
click at [153, 12] on input "78ADV2510090061" at bounding box center [113, 12] width 117 height 11
paste input "96"
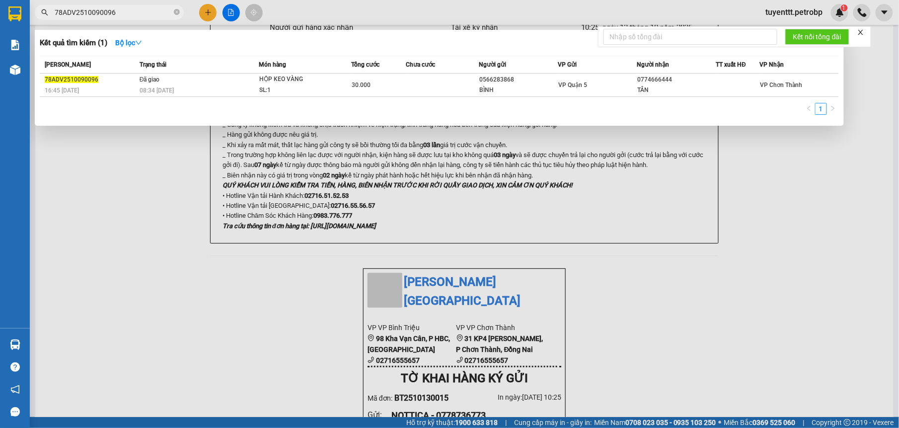
type input "78ADV2510090096"
click at [595, 209] on div at bounding box center [449, 214] width 899 height 428
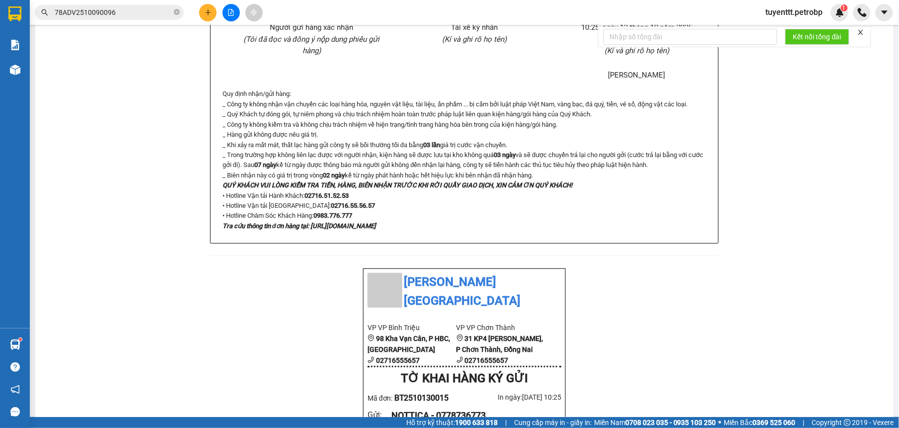
scroll to position [125, 0]
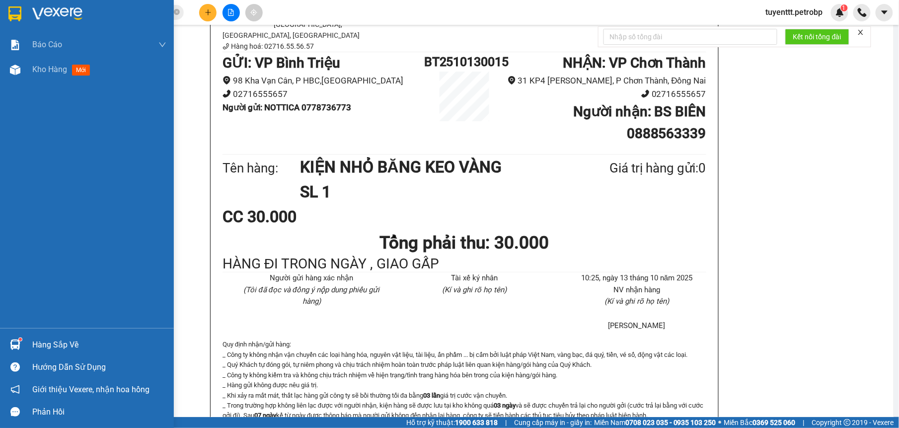
drag, startPoint x: 15, startPoint y: 342, endPoint x: 32, endPoint y: 342, distance: 17.4
click at [15, 342] on img at bounding box center [15, 344] width 10 height 10
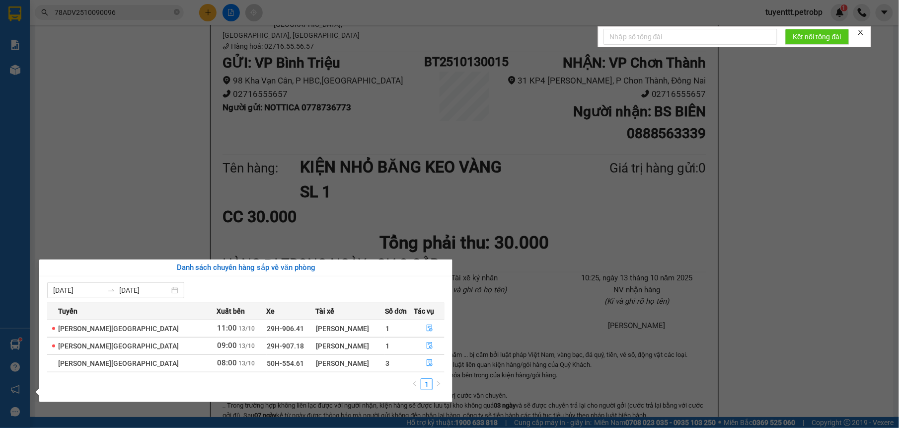
click at [374, 201] on section "Kết quả tìm kiếm ( 1 ) Bộ lọc Mã ĐH Trạng thái Món hàng Tổng cước Chưa cước Ngư…" at bounding box center [449, 214] width 899 height 428
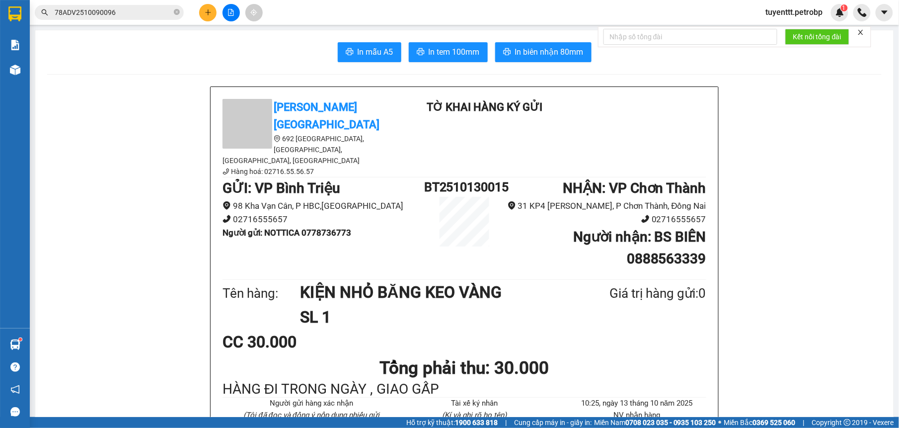
scroll to position [125, 0]
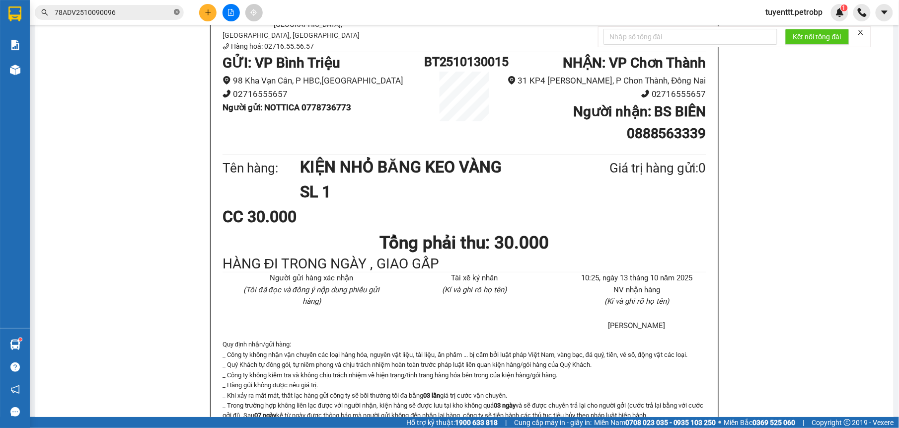
click at [178, 10] on icon "close-circle" at bounding box center [177, 12] width 6 height 6
